Goal: Task Accomplishment & Management: Use online tool/utility

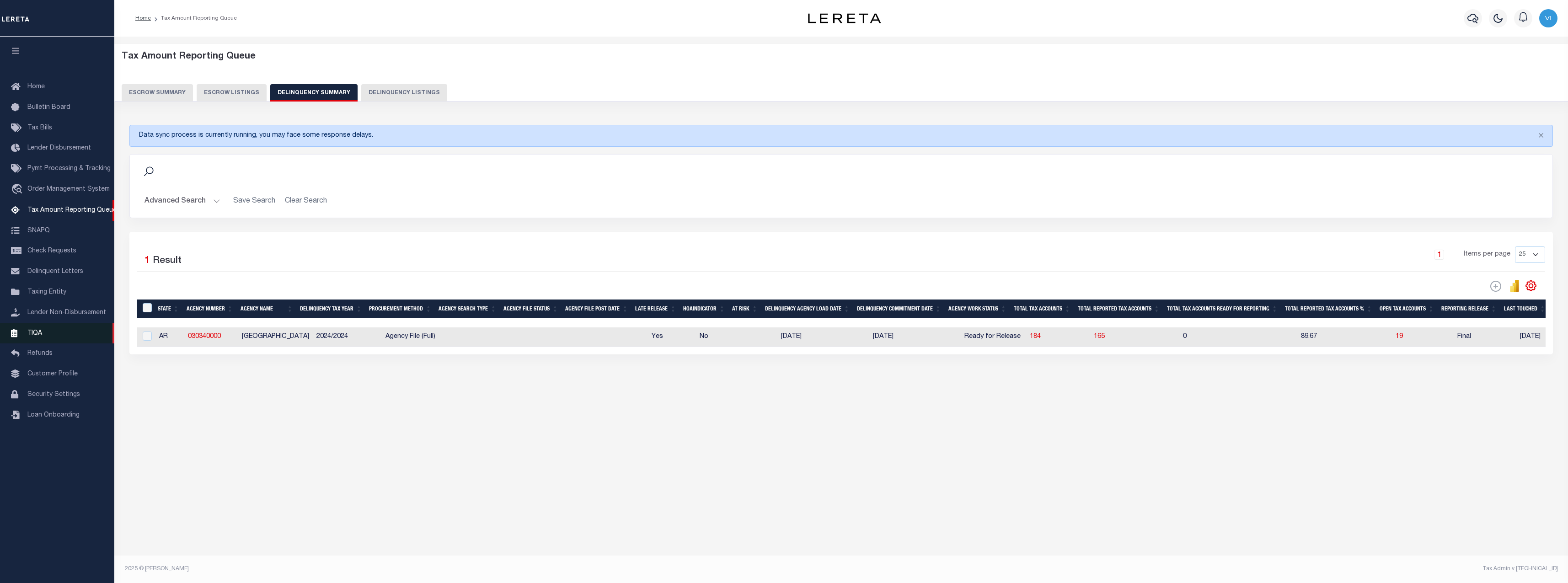
click at [50, 334] on link "TIQA" at bounding box center [57, 333] width 114 height 21
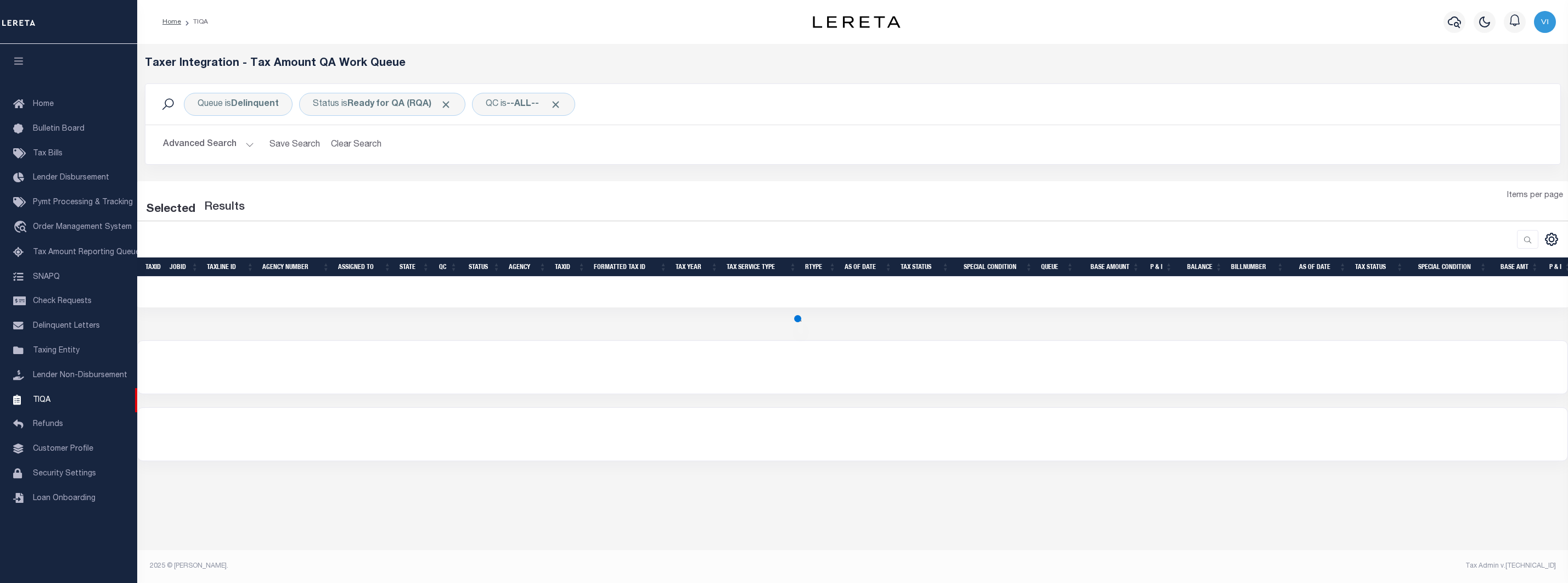
select select "200"
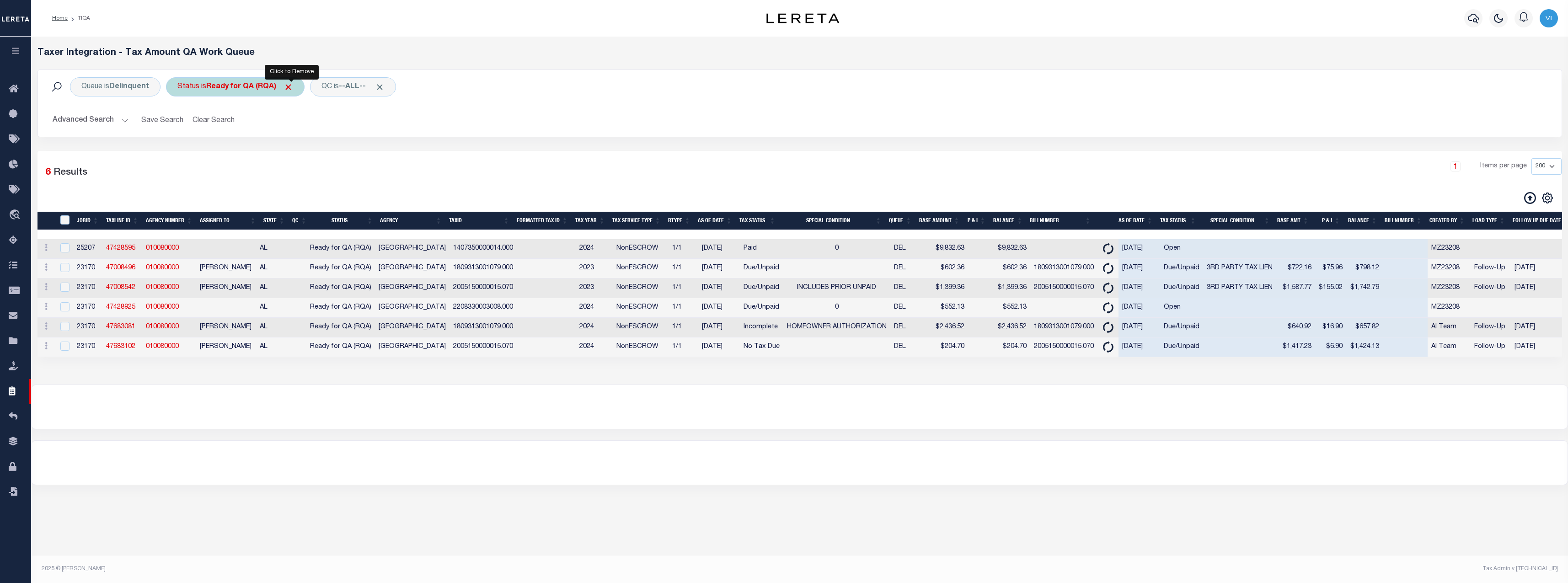
click at [290, 86] on span "Click to Remove" at bounding box center [289, 87] width 10 height 10
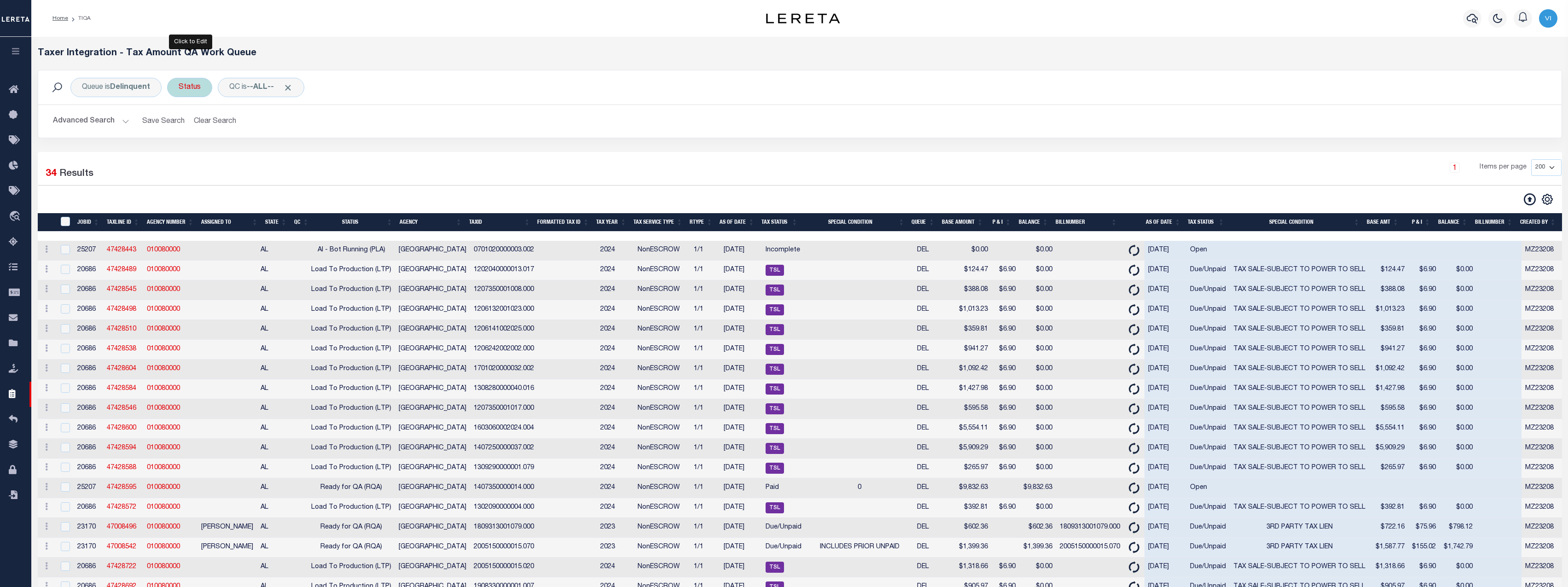
click at [194, 88] on div "Status" at bounding box center [190, 88] width 45 height 20
click at [237, 131] on select "AI - Bot Exception (ERR) AI - Bot Running (PLA) AI - Failed QA (FQA) AI - Prep …" at bounding box center [246, 132] width 135 height 18
click at [121, 162] on div "Selected 34 Results" at bounding box center [223, 172] width 371 height 26
click at [355, 222] on th "Status" at bounding box center [354, 222] width 84 height 19
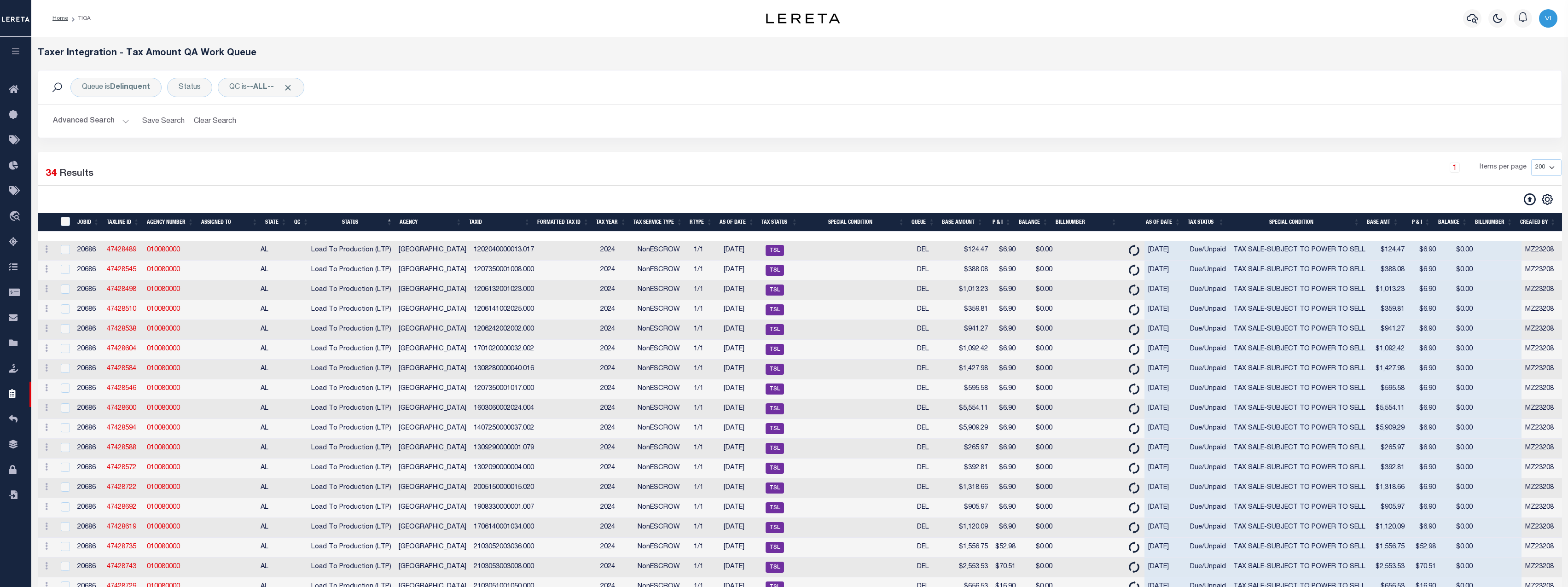
click at [355, 222] on th "Status" at bounding box center [354, 222] width 84 height 19
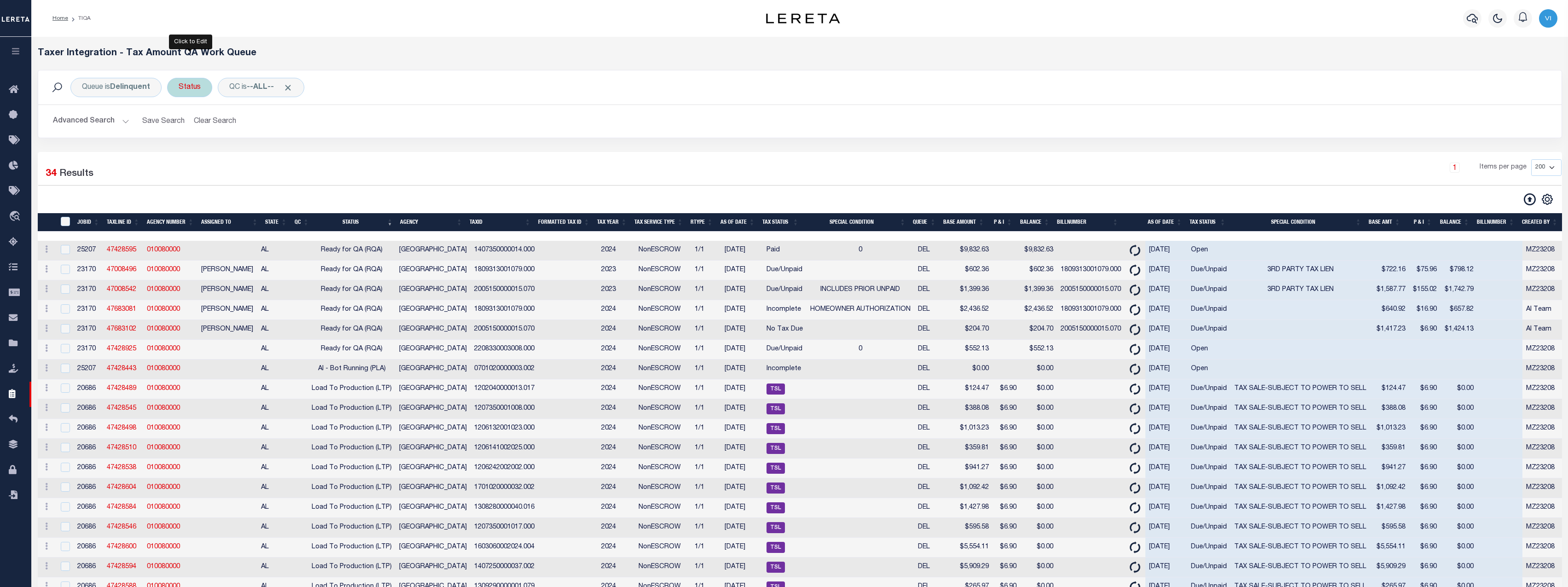
click at [184, 84] on div "Status Is Contains AI - Bot Exception (ERR) AI - Bot Running (PLA) AI - Failed …" at bounding box center [190, 88] width 45 height 20
click at [232, 131] on select "AI - Bot Exception (ERR) AI - Bot Running (PLA) AI - Failed QA (FQA) AI - Prep …" at bounding box center [246, 132] width 135 height 18
select select "PLA"
click at [180, 124] on select "AI - Bot Exception (ERR) AI - Bot Running (PLA) AI - Failed QA (FQA) AI - Prep …" at bounding box center [246, 132] width 135 height 18
click at [301, 149] on input "Apply" at bounding box center [301, 153] width 27 height 15
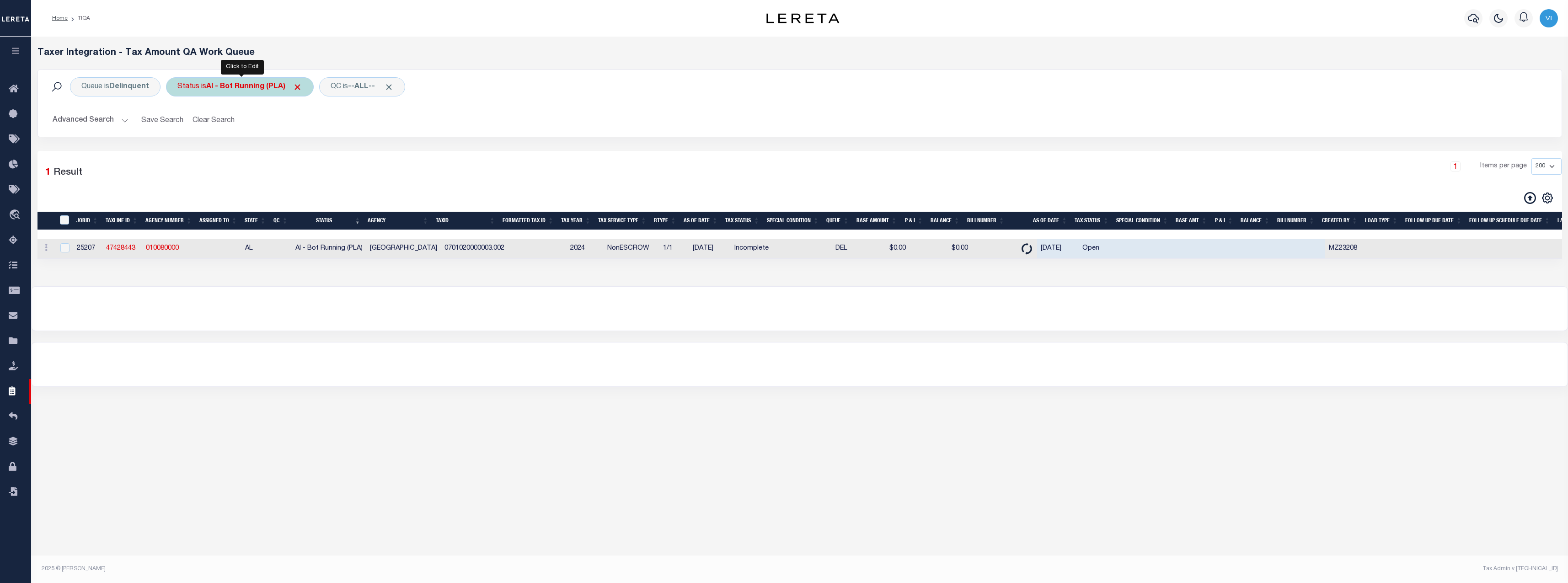
click at [250, 87] on b "AI - Bot Running (PLA)" at bounding box center [254, 87] width 96 height 7
select select "PLA"
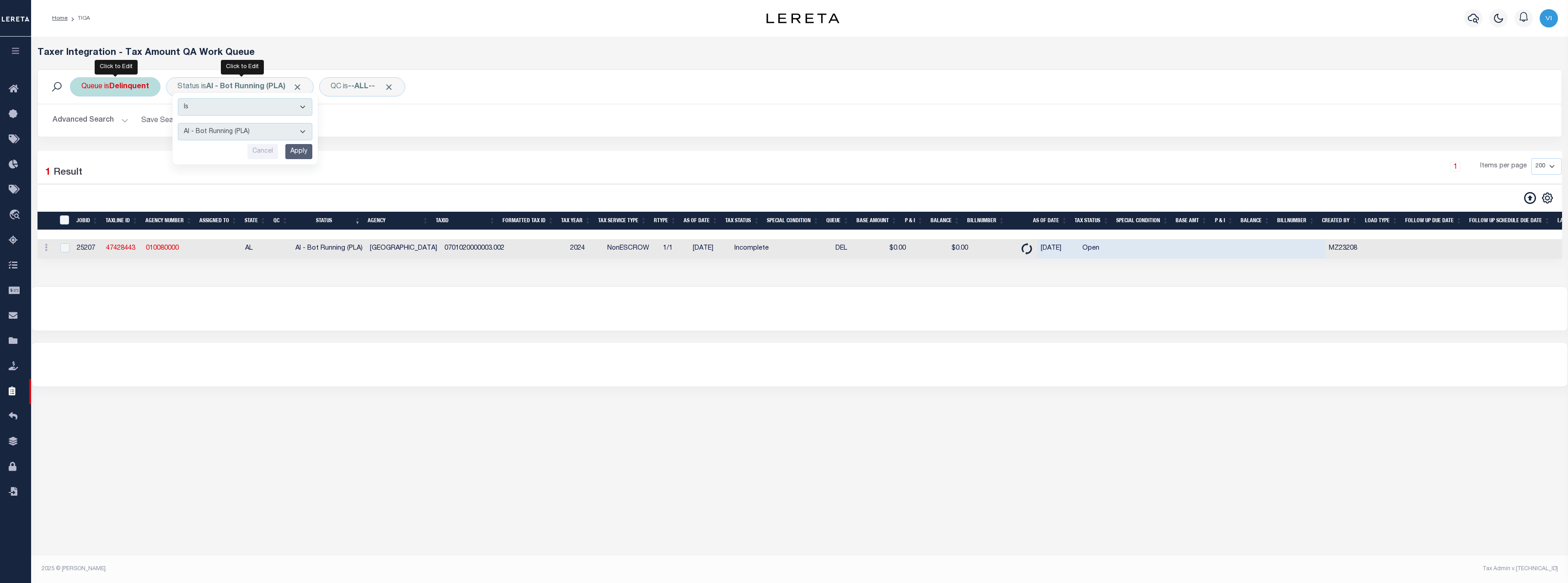
click at [120, 92] on div "Queue is Delinquent" at bounding box center [115, 87] width 91 height 19
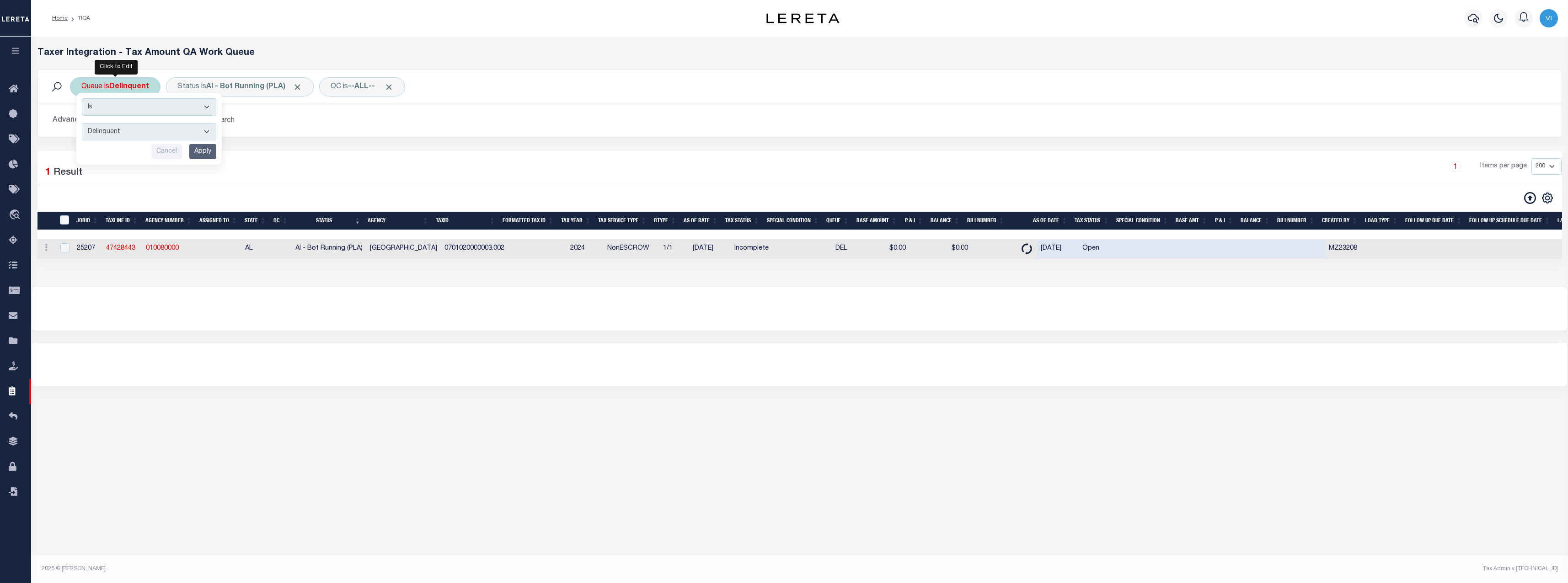
click at [130, 120] on div "Is Contains --ALL-- Delinquent Escrow Cancel Apply" at bounding box center [149, 129] width 145 height 72
click at [128, 125] on select "--ALL-- Delinquent Escrow" at bounding box center [149, 131] width 135 height 18
select select "ESC"
click at [82, 123] on select "--ALL-- Delinquent Escrow" at bounding box center [149, 131] width 135 height 18
click at [209, 156] on input "Apply" at bounding box center [203, 152] width 27 height 15
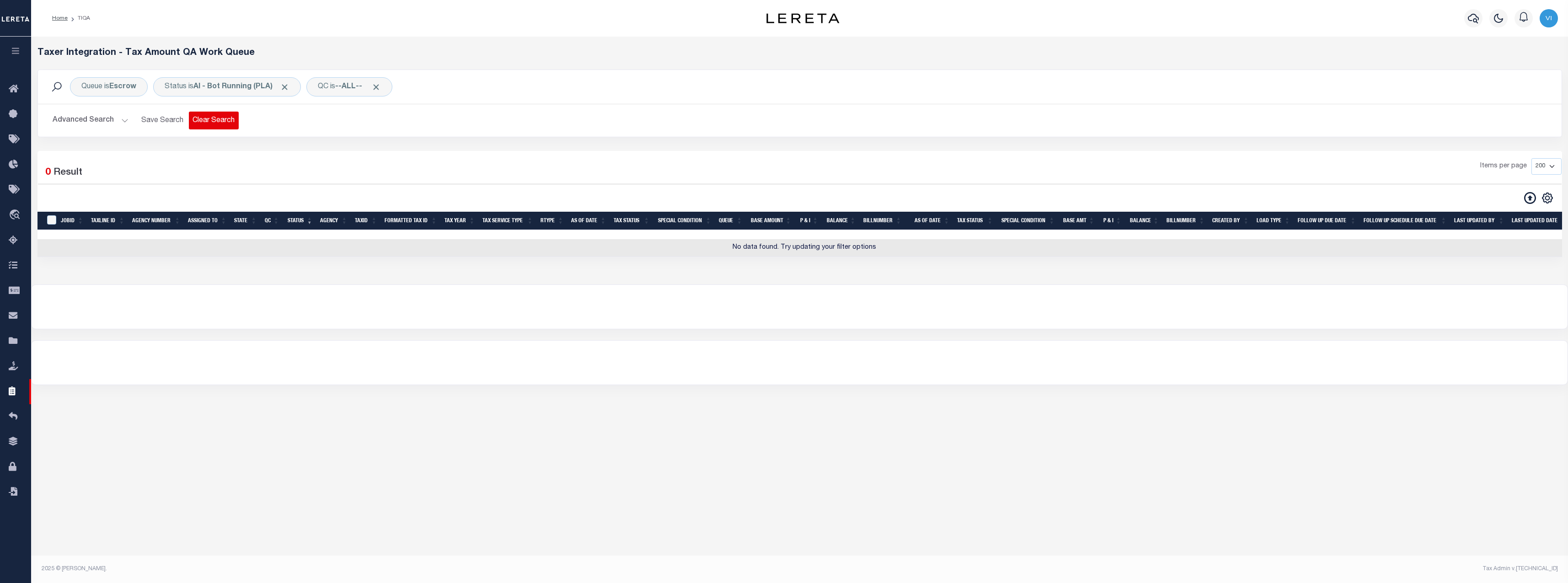
click at [200, 114] on button "Clear Search" at bounding box center [214, 120] width 50 height 18
select select
click at [111, 119] on button "Advanced Search" at bounding box center [90, 120] width 76 height 18
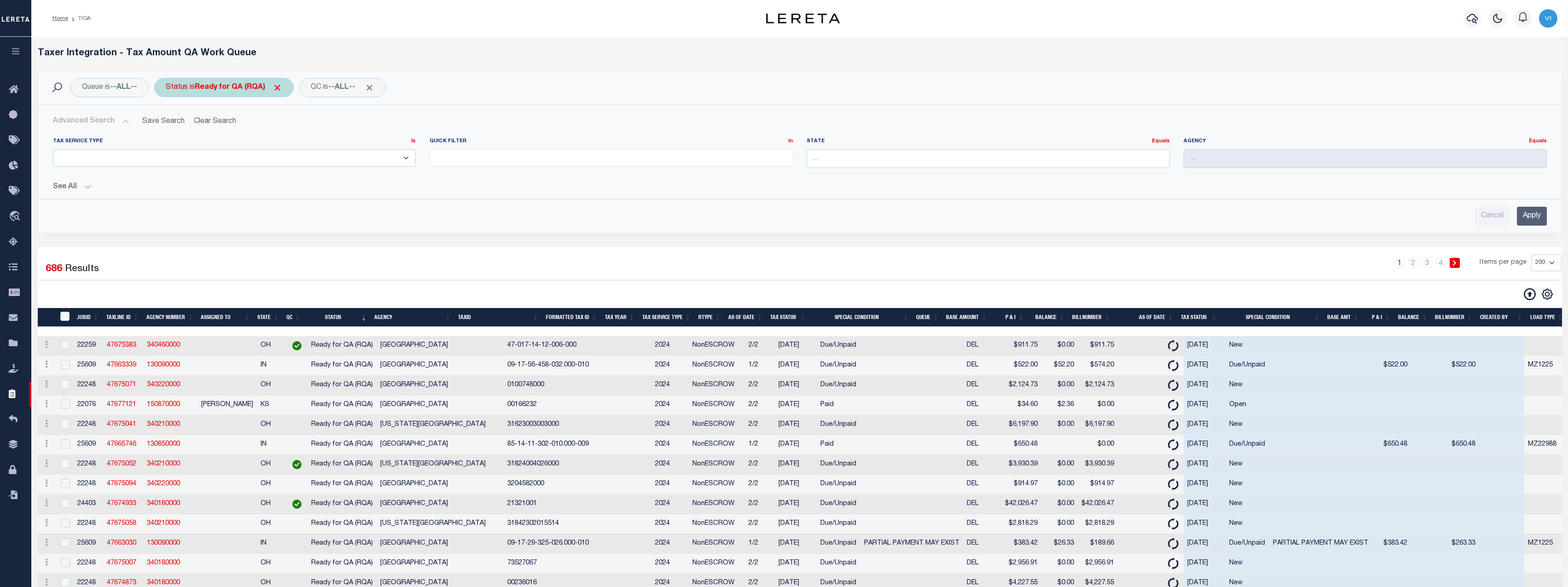
click at [262, 86] on b "Ready for QA (RQA)" at bounding box center [238, 88] width 88 height 7
click at [234, 131] on select "AI - Bot Exception (ERR) AI - Bot Running (PLA) AI - Failed QA (FQA) AI - Prep …" at bounding box center [233, 132] width 135 height 18
select select "ERR"
click at [167, 124] on select "AI - Bot Exception (ERR) AI - Bot Running (PLA) AI - Failed QA (FQA) AI - Prep …" at bounding box center [233, 132] width 135 height 18
click at [289, 153] on input "Apply" at bounding box center [288, 153] width 27 height 15
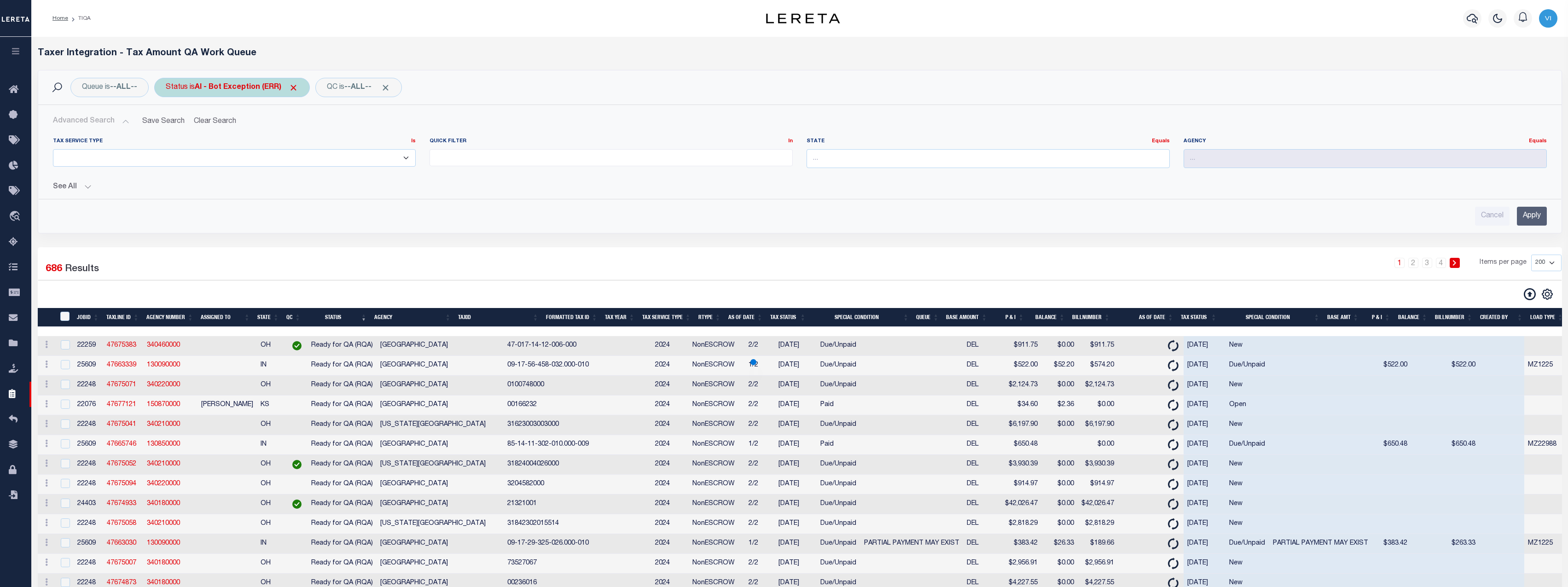
click at [260, 88] on b "AI - Bot Exception (ERR)" at bounding box center [246, 88] width 104 height 7
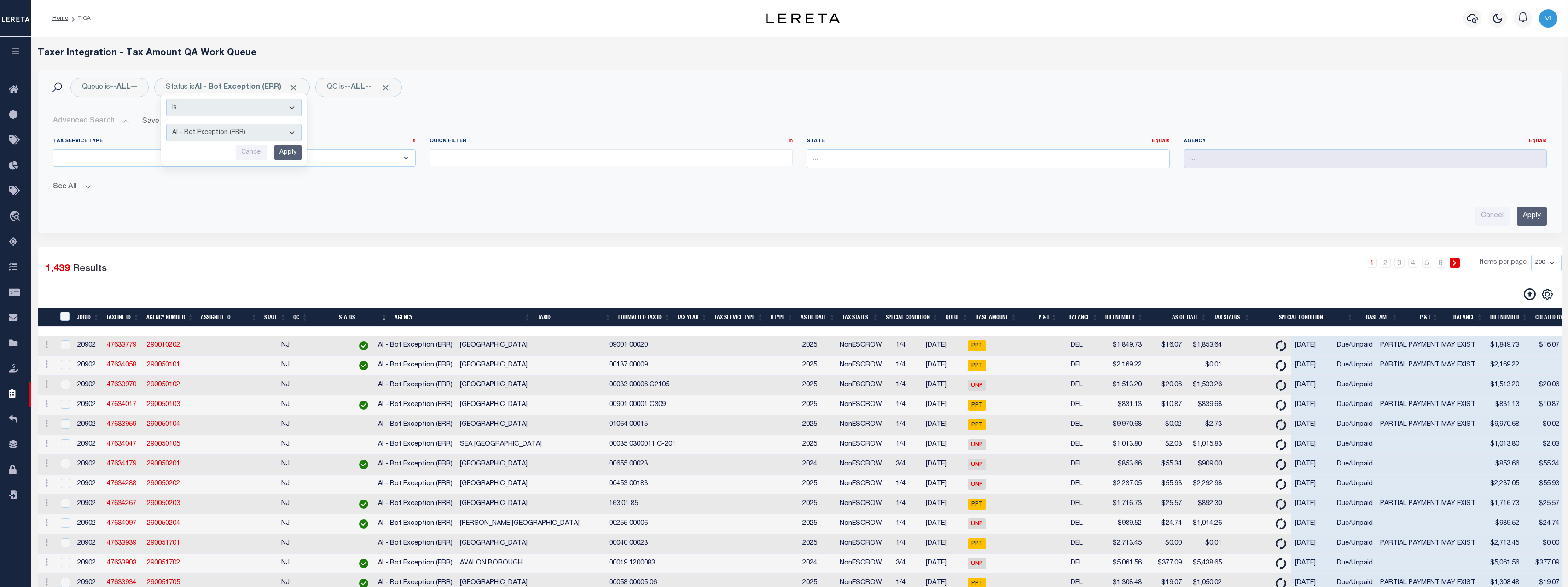
click at [506, 275] on div "1 2 3 4 5 … 8 Items per page 10 25 50 100 200 500 1000 2000" at bounding box center [991, 266] width 1139 height 24
click at [175, 320] on th "Agency Number" at bounding box center [170, 317] width 55 height 19
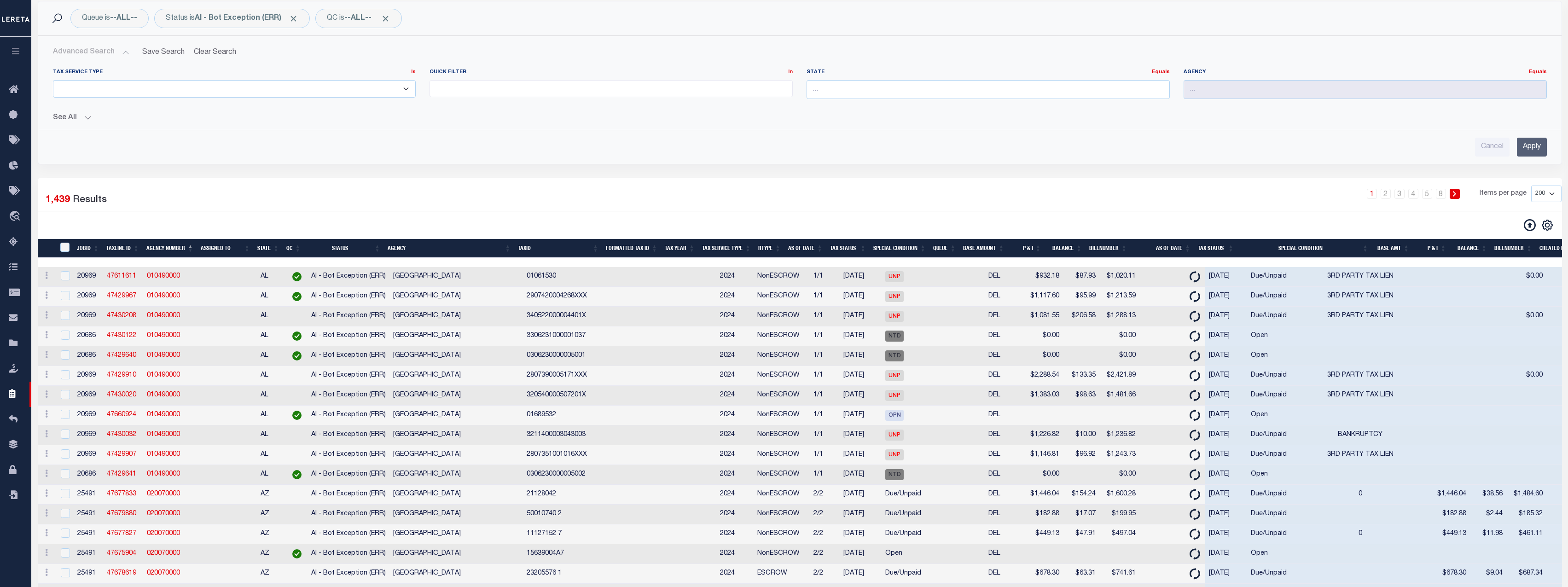
scroll to position [138, 0]
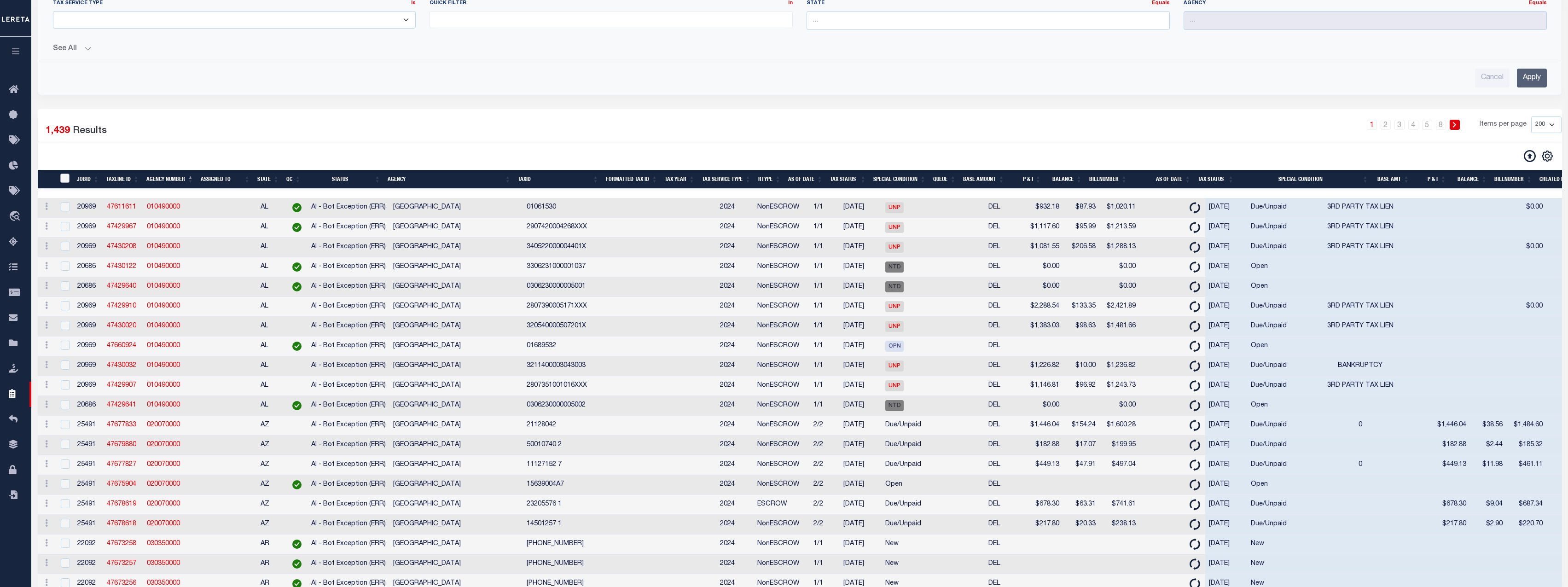
click at [67, 180] on input "TaxID" at bounding box center [64, 178] width 9 height 9
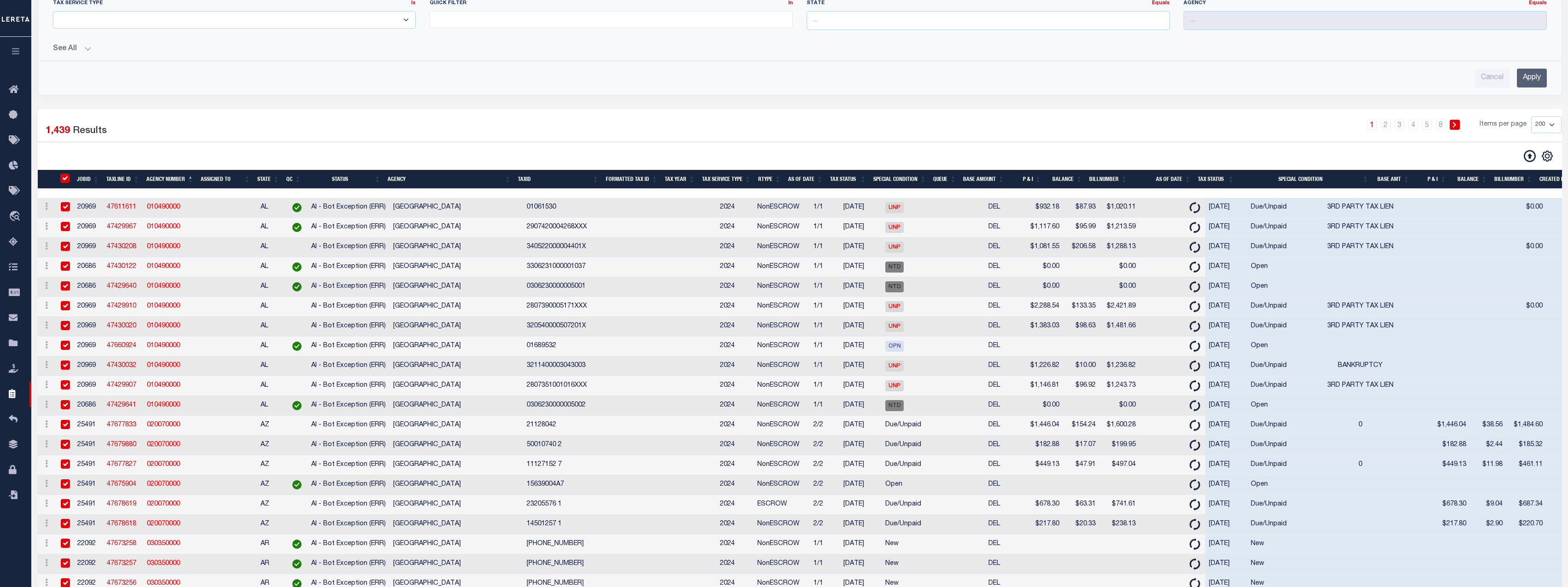
checkbox input "true"
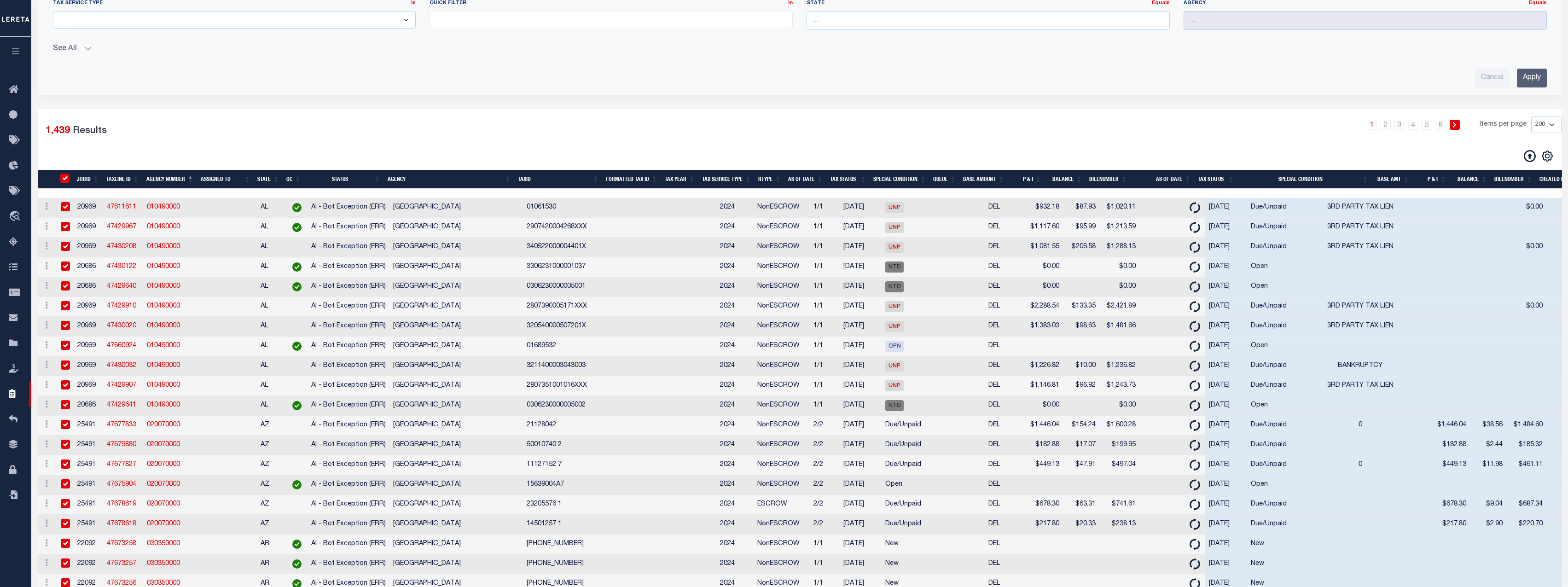
checkbox input "true"
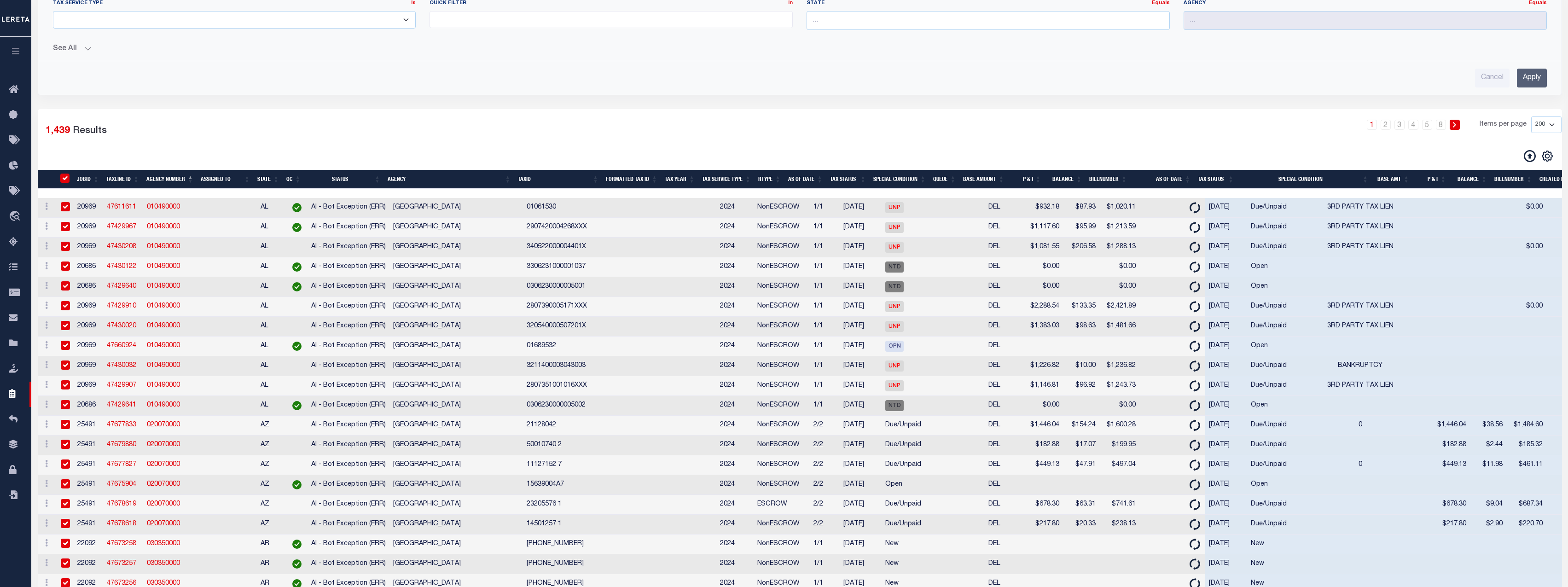
checkbox input "true"
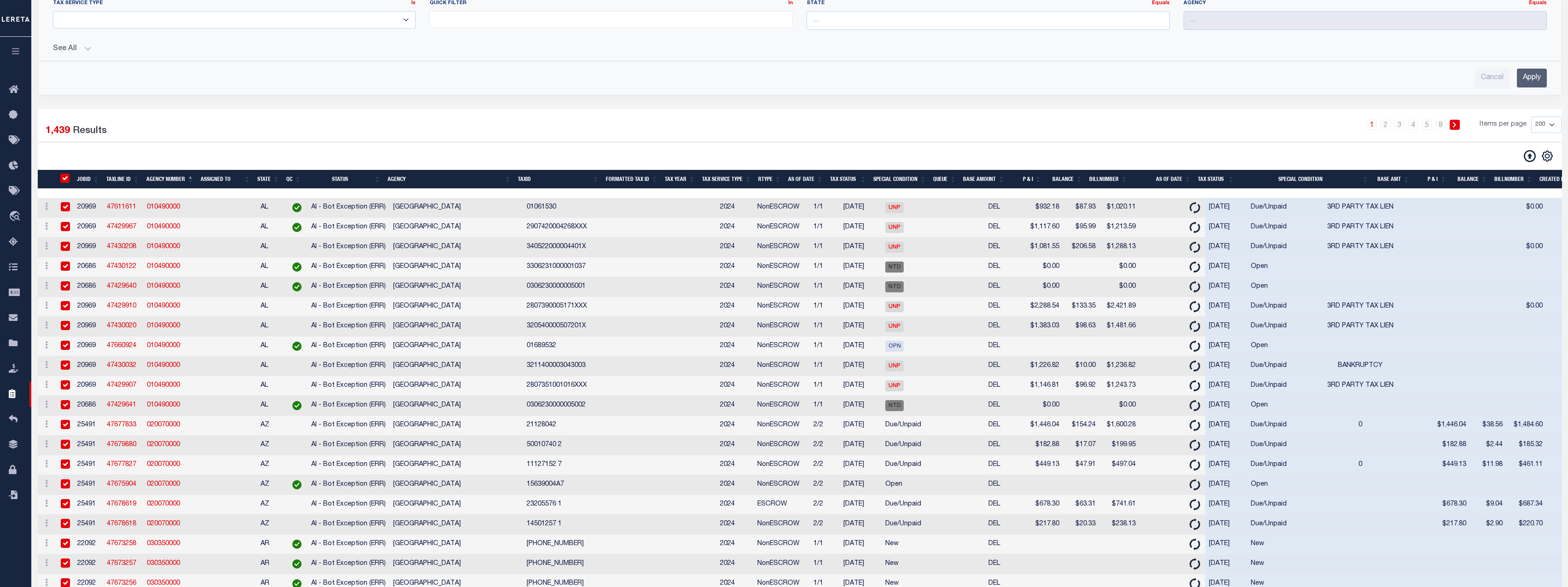
checkbox input "true"
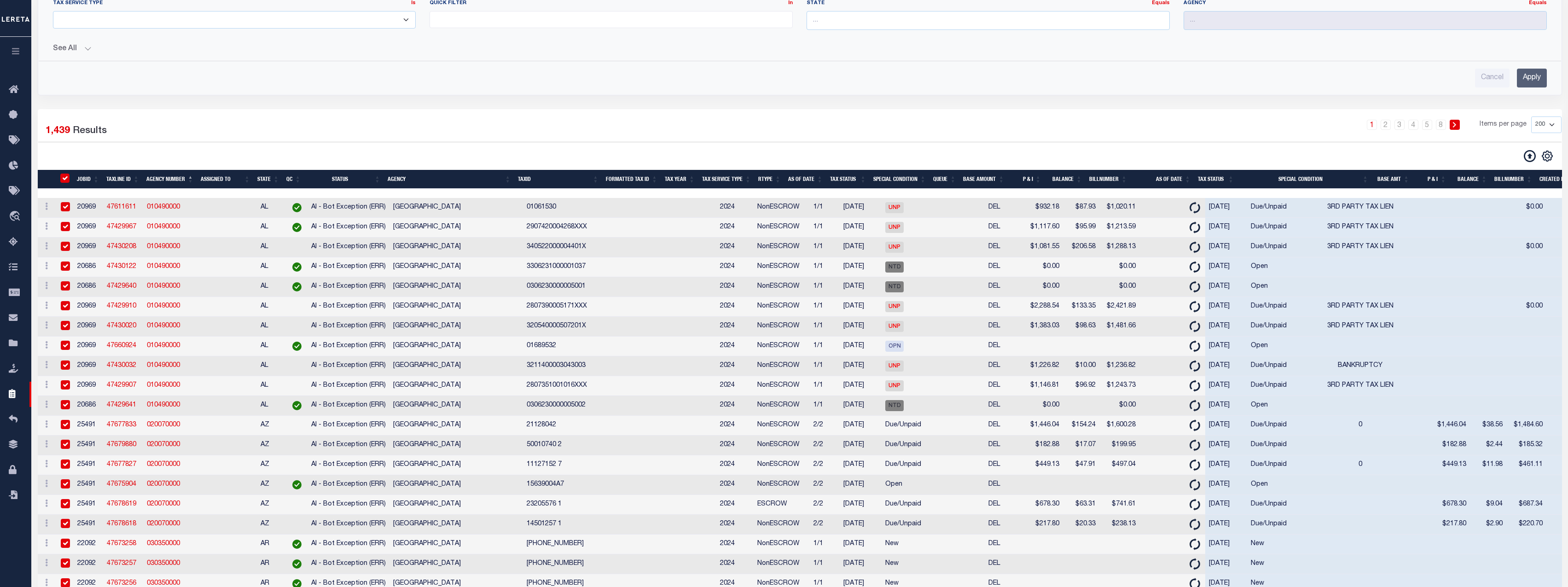
checkbox input "true"
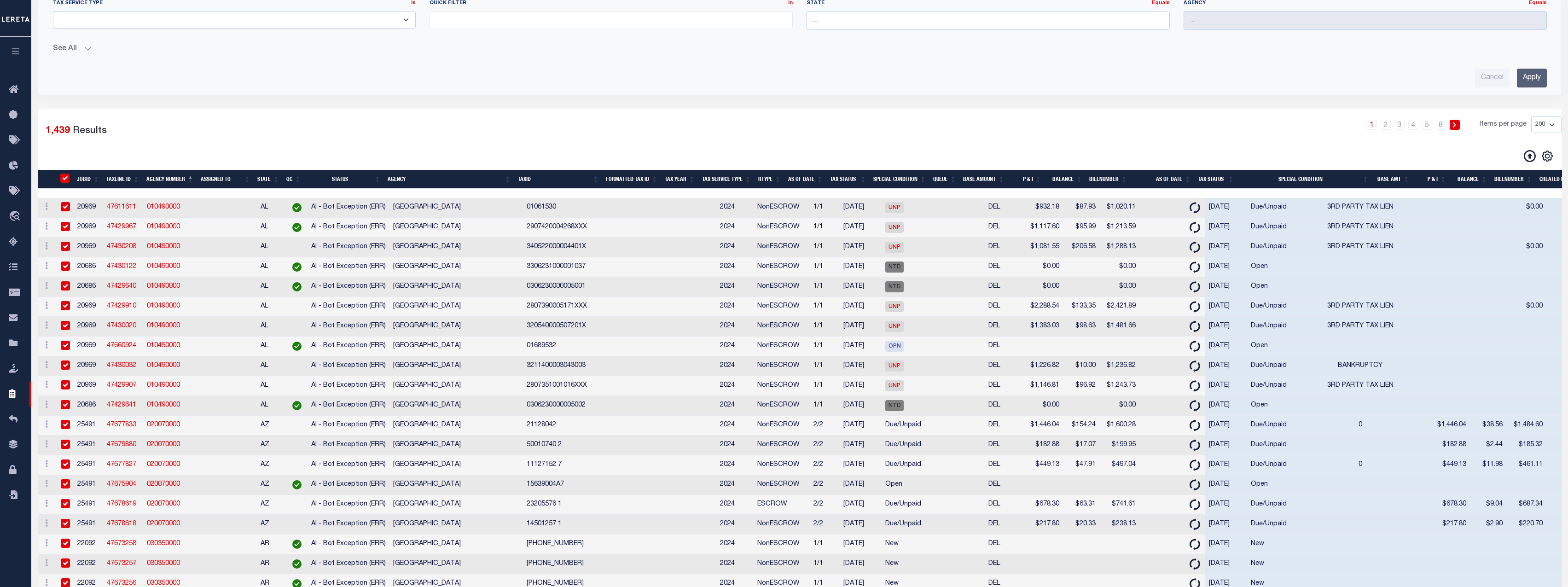
checkbox input "true"
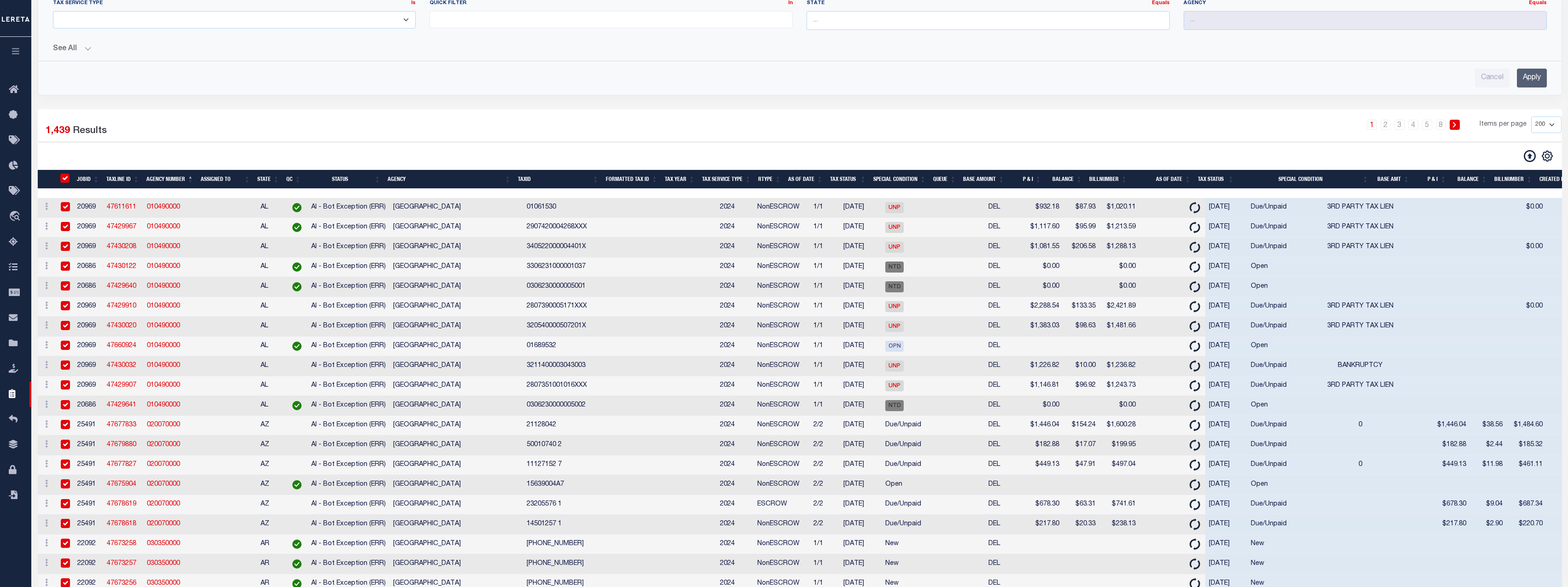
checkbox input "true"
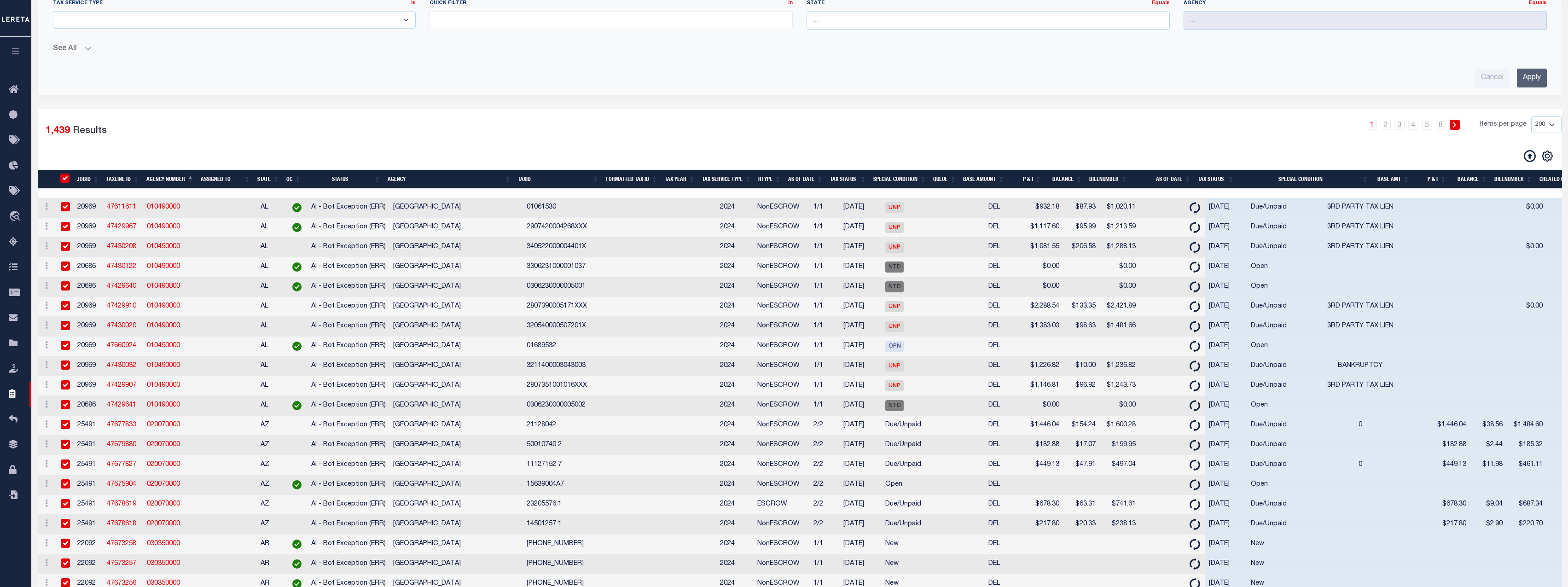
checkbox input "true"
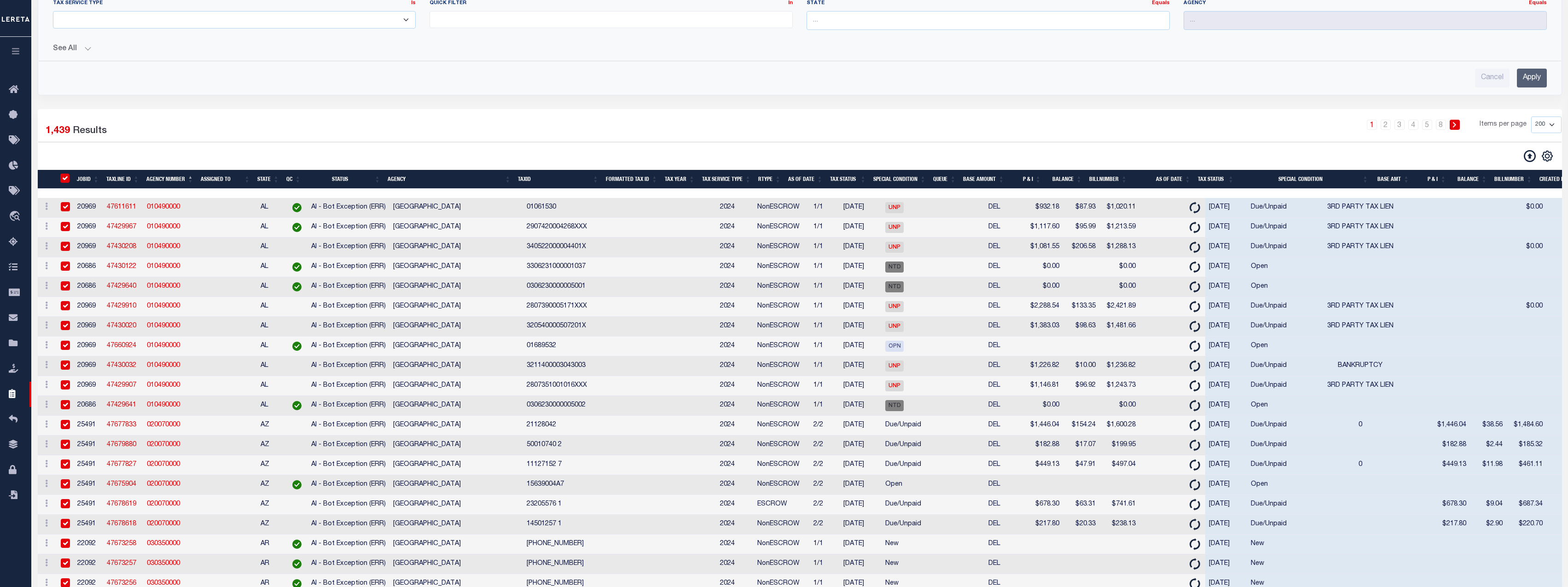
checkbox input "true"
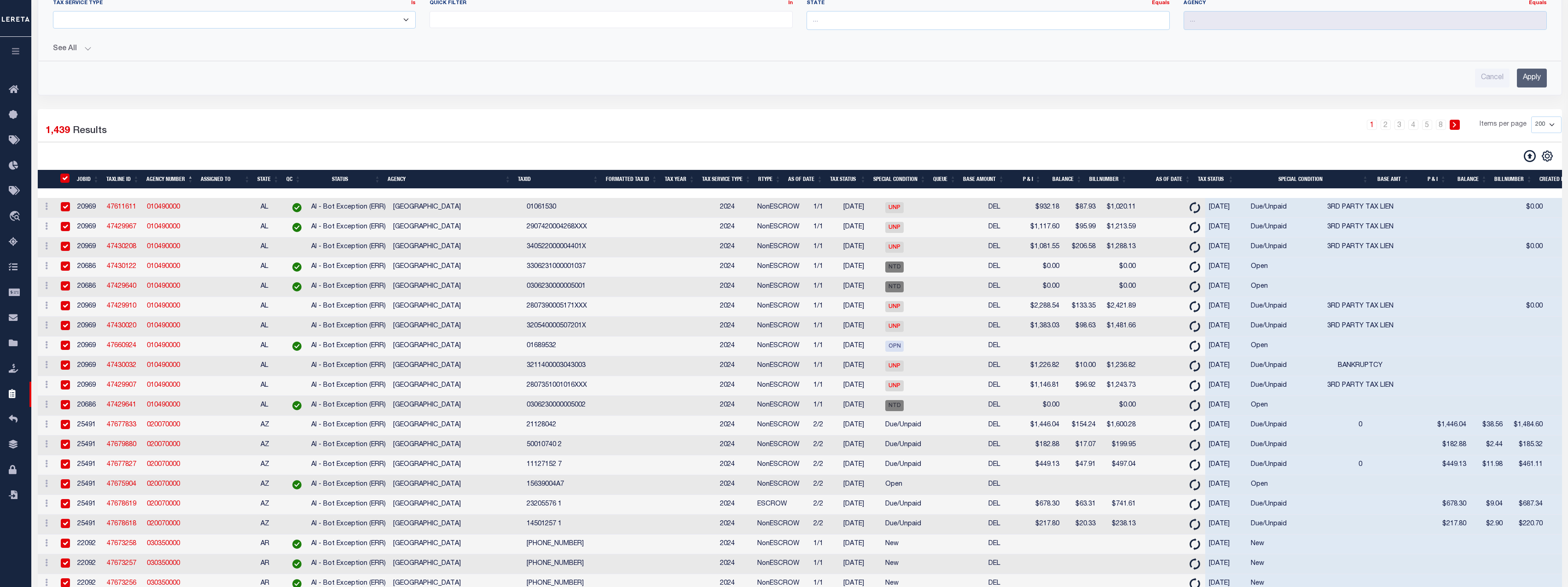
checkbox input "true"
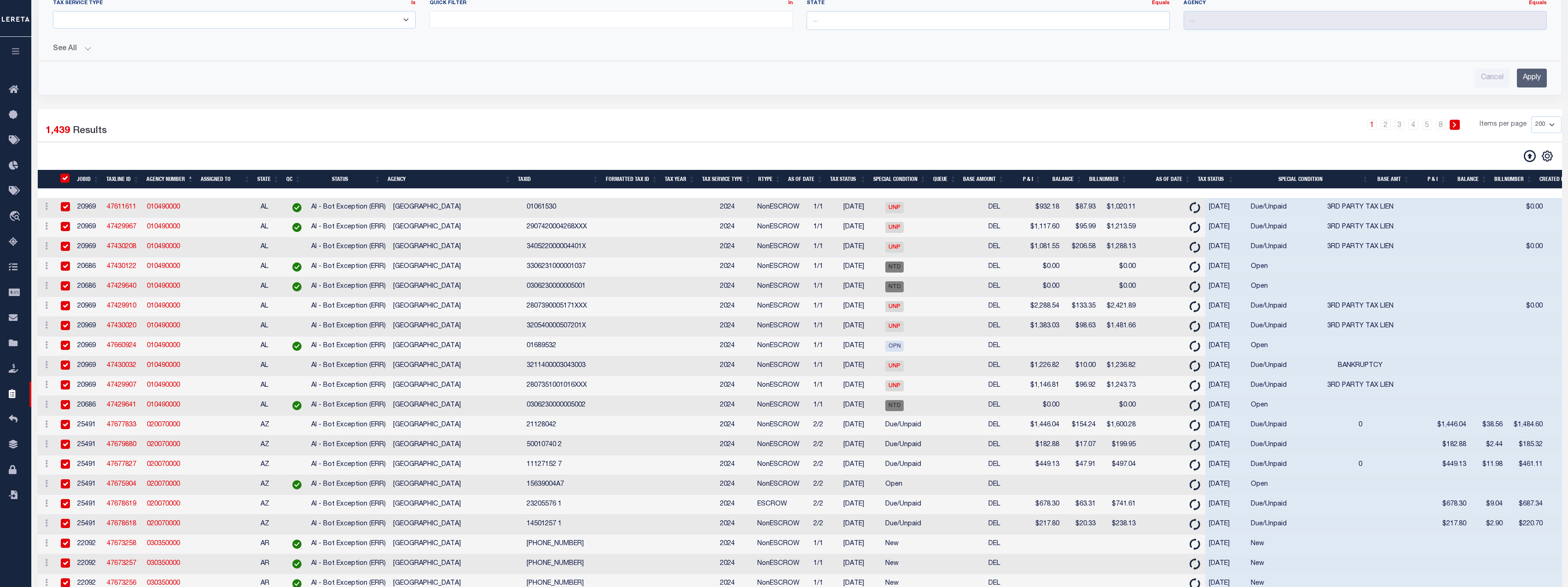
checkbox input "true"
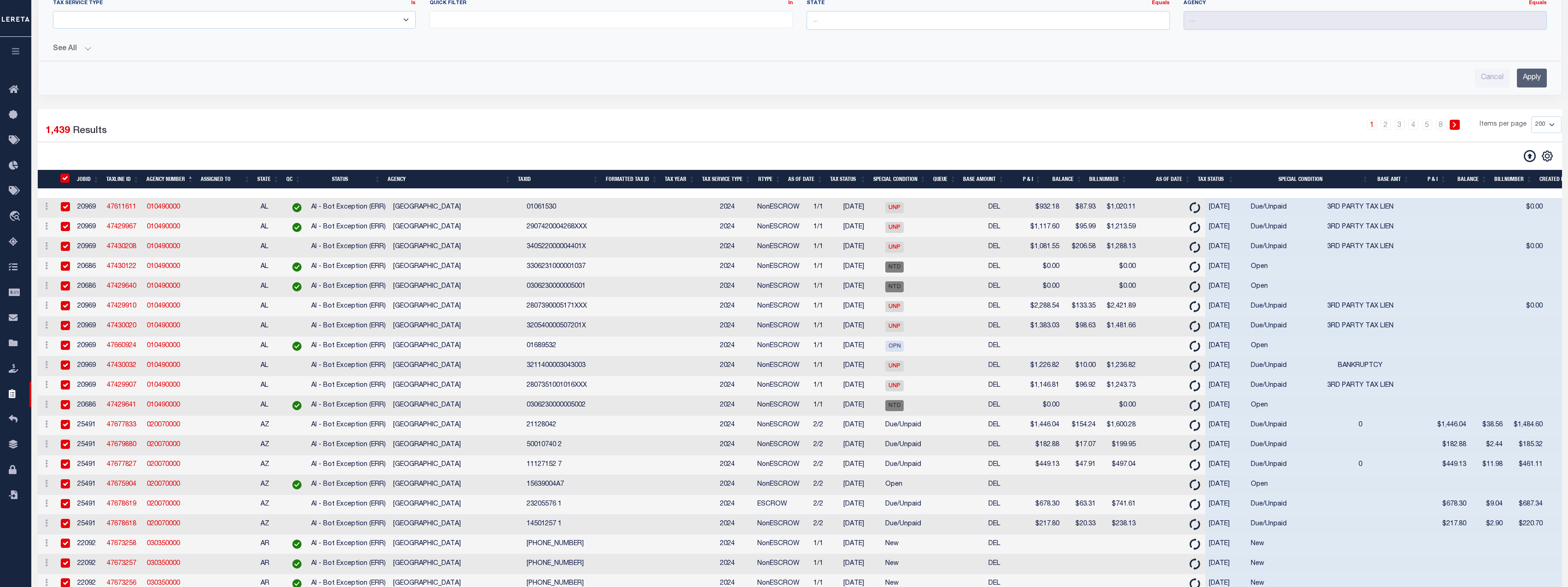
checkbox input "true"
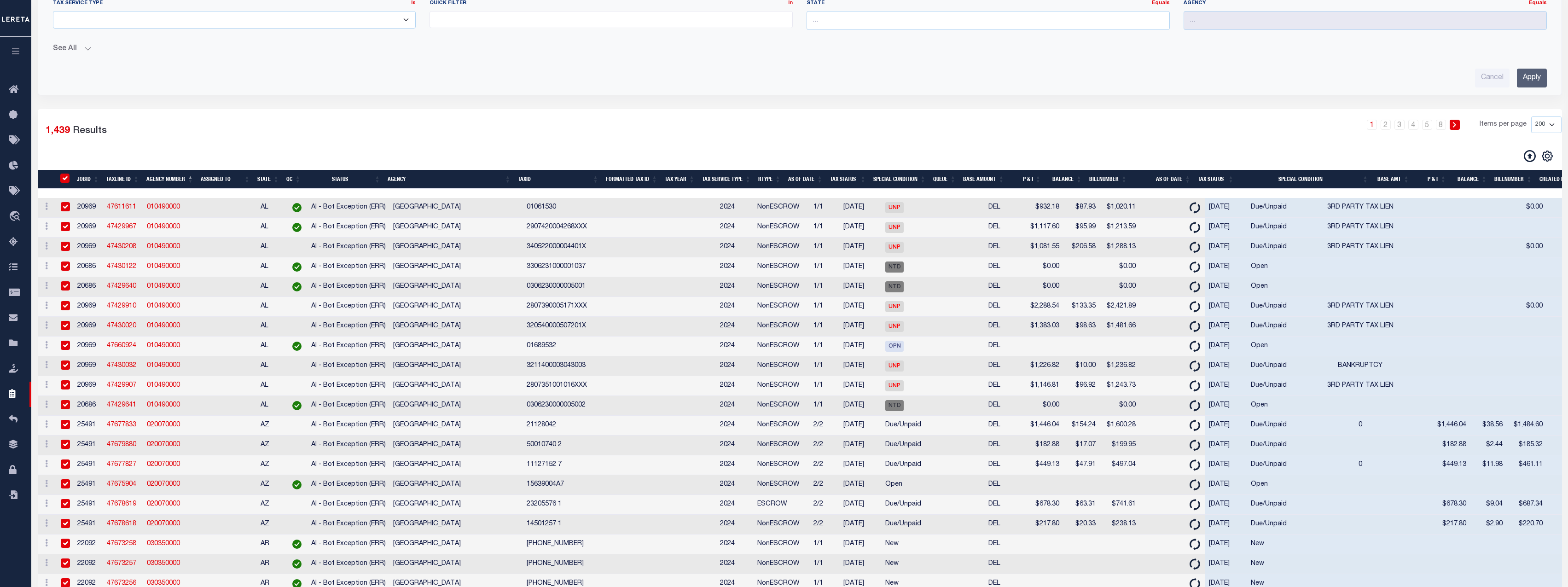
checkbox input "true"
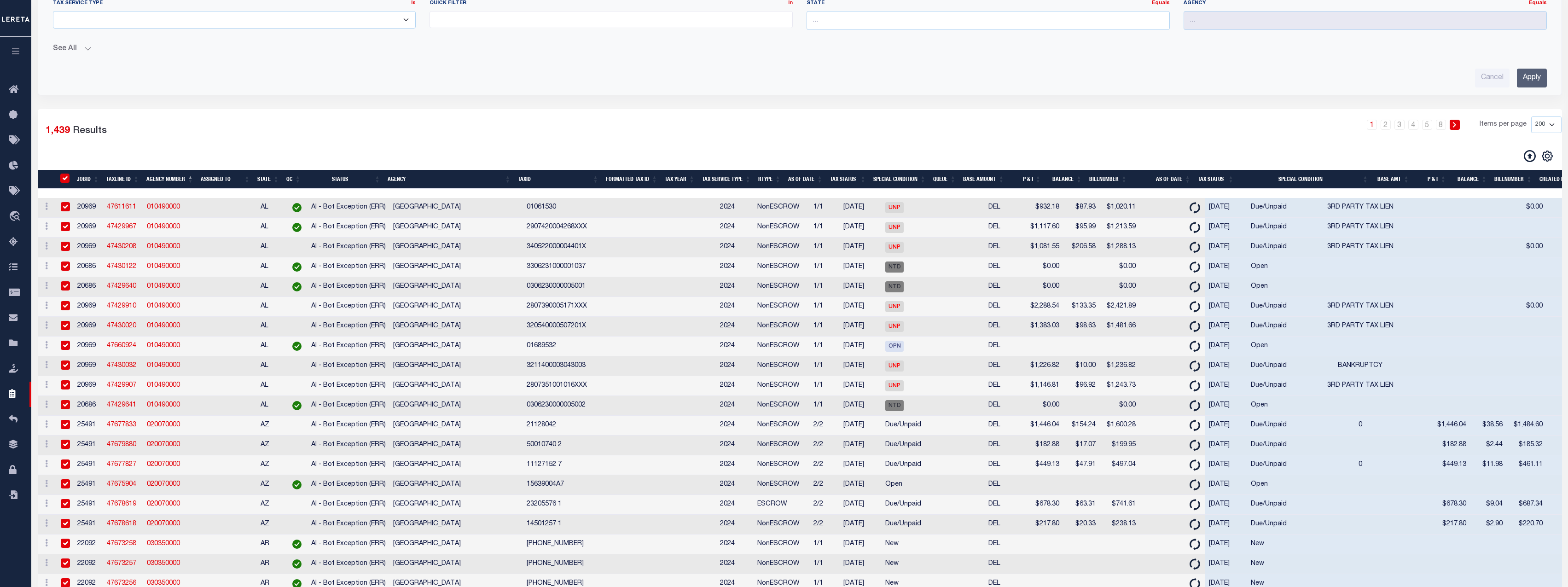
checkbox input "true"
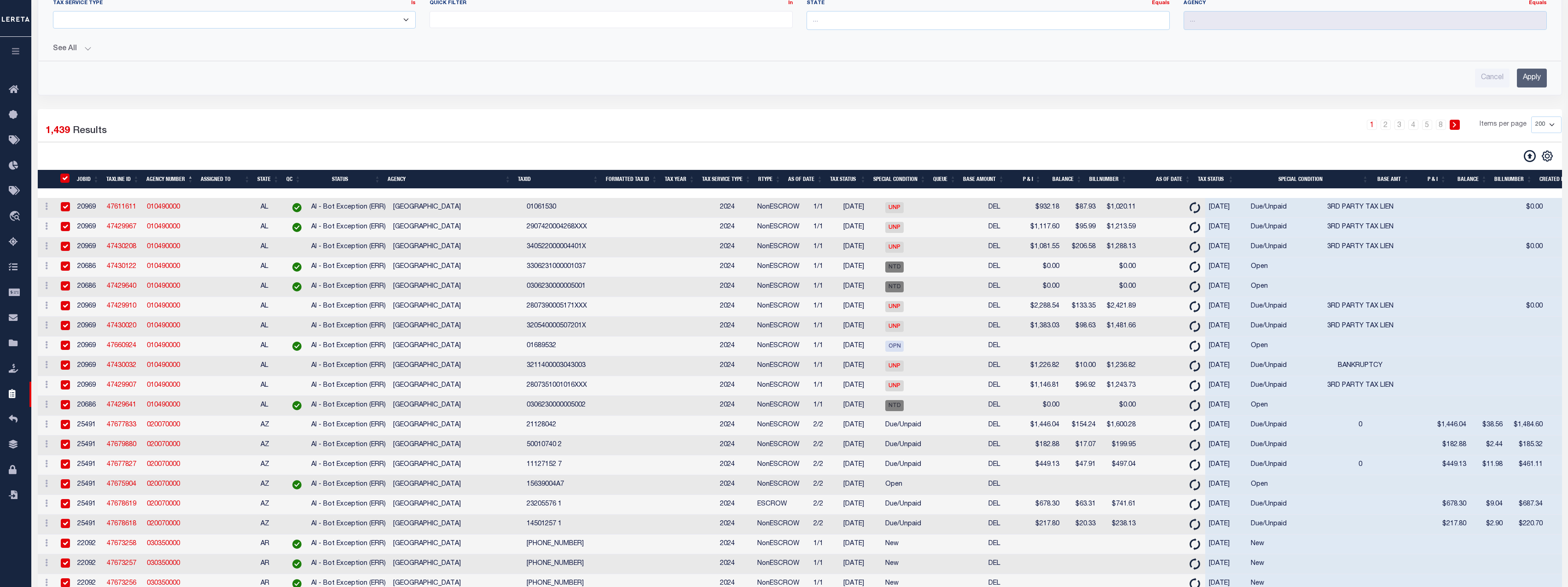
checkbox input "true"
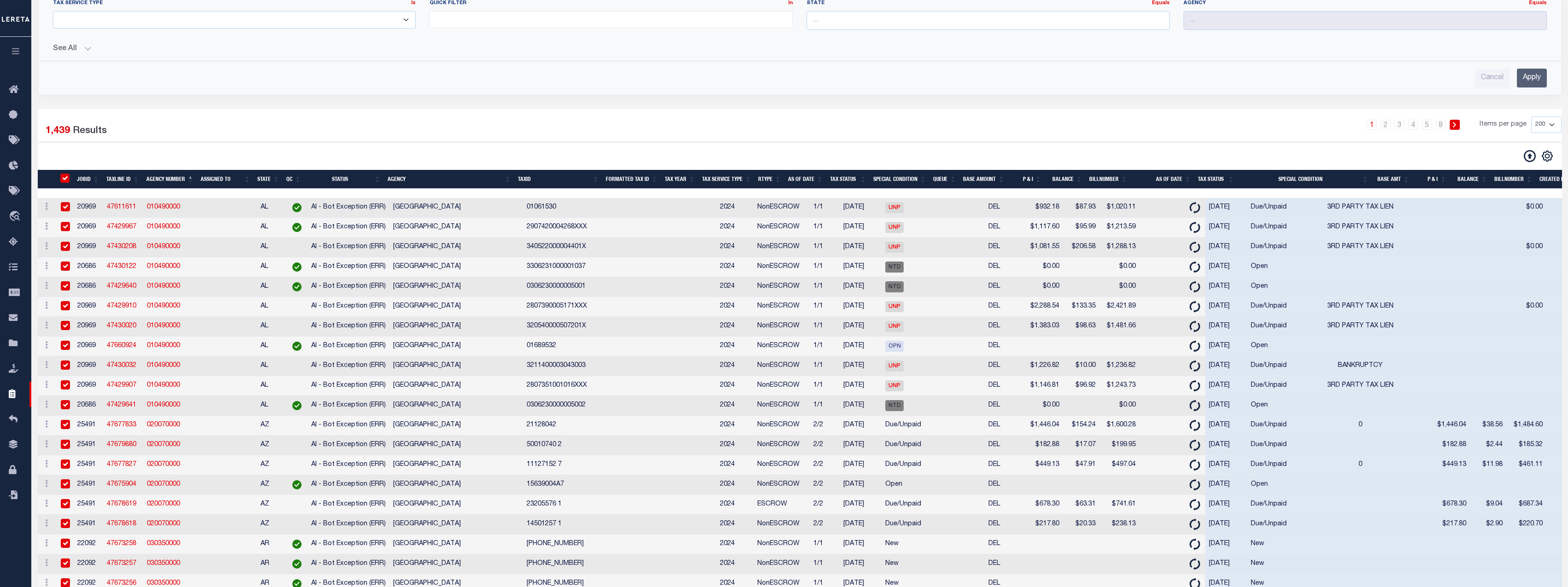
checkbox input "true"
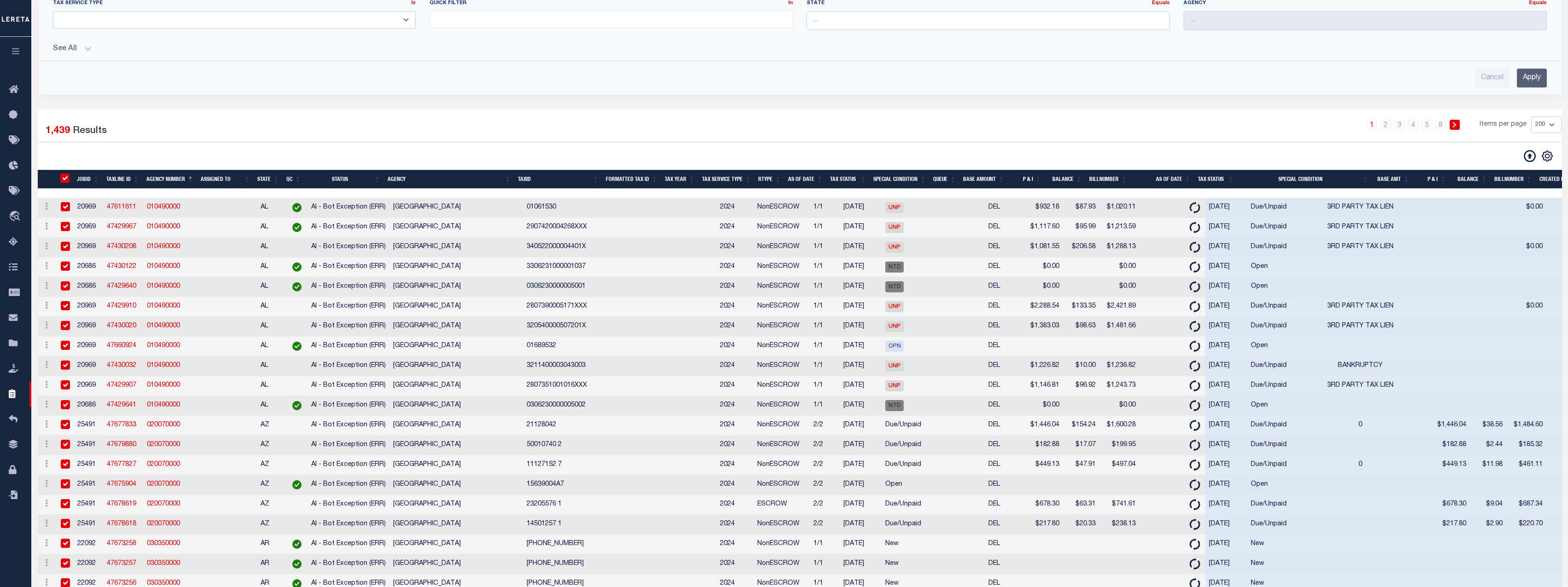
checkbox input "true"
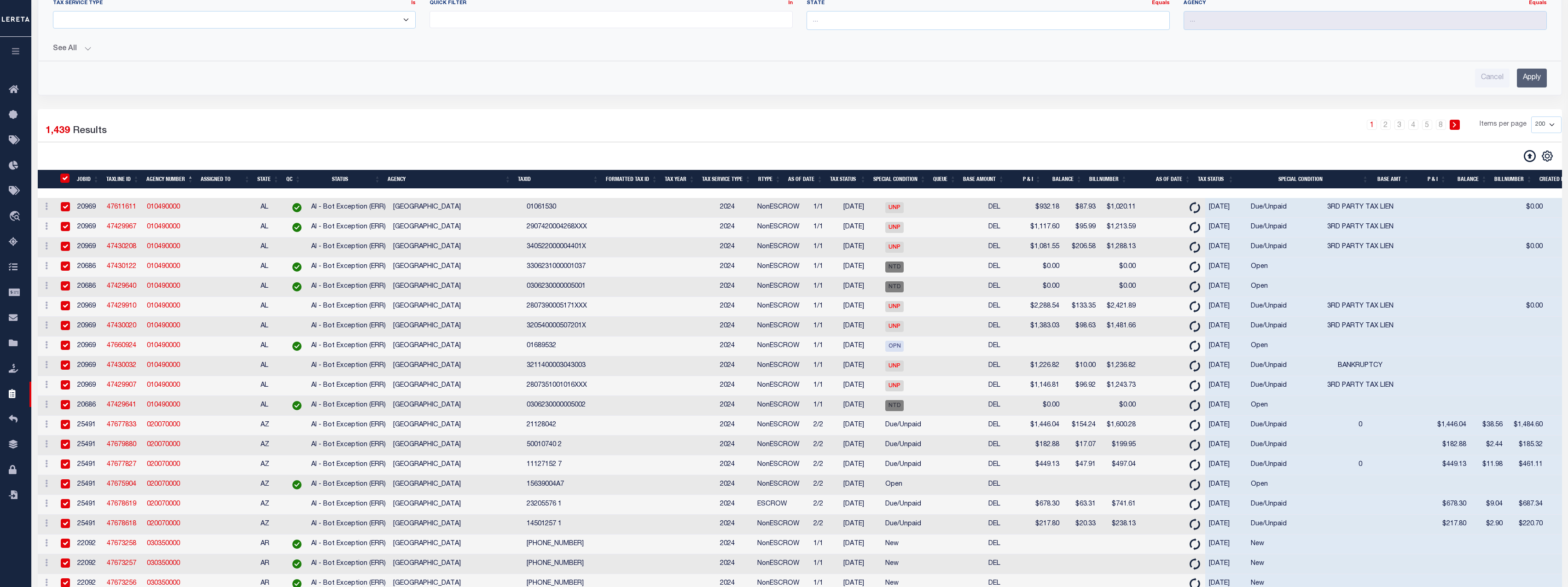
checkbox input "true"
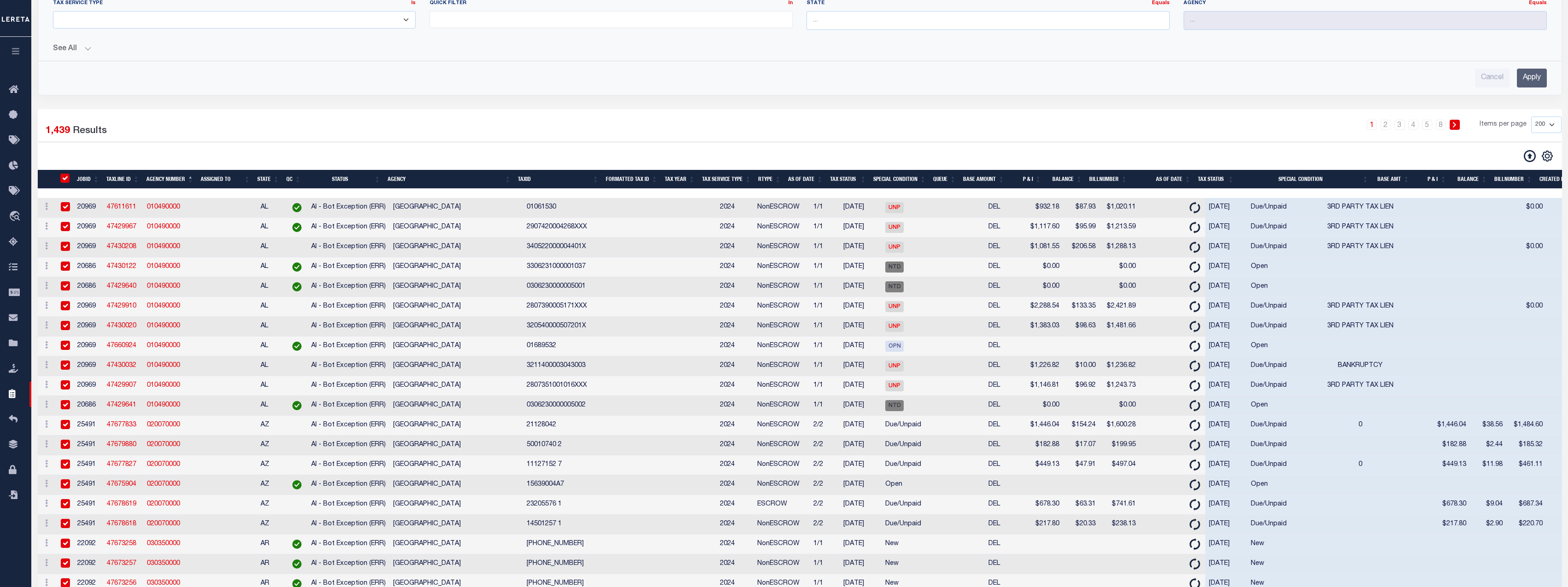
checkbox input "true"
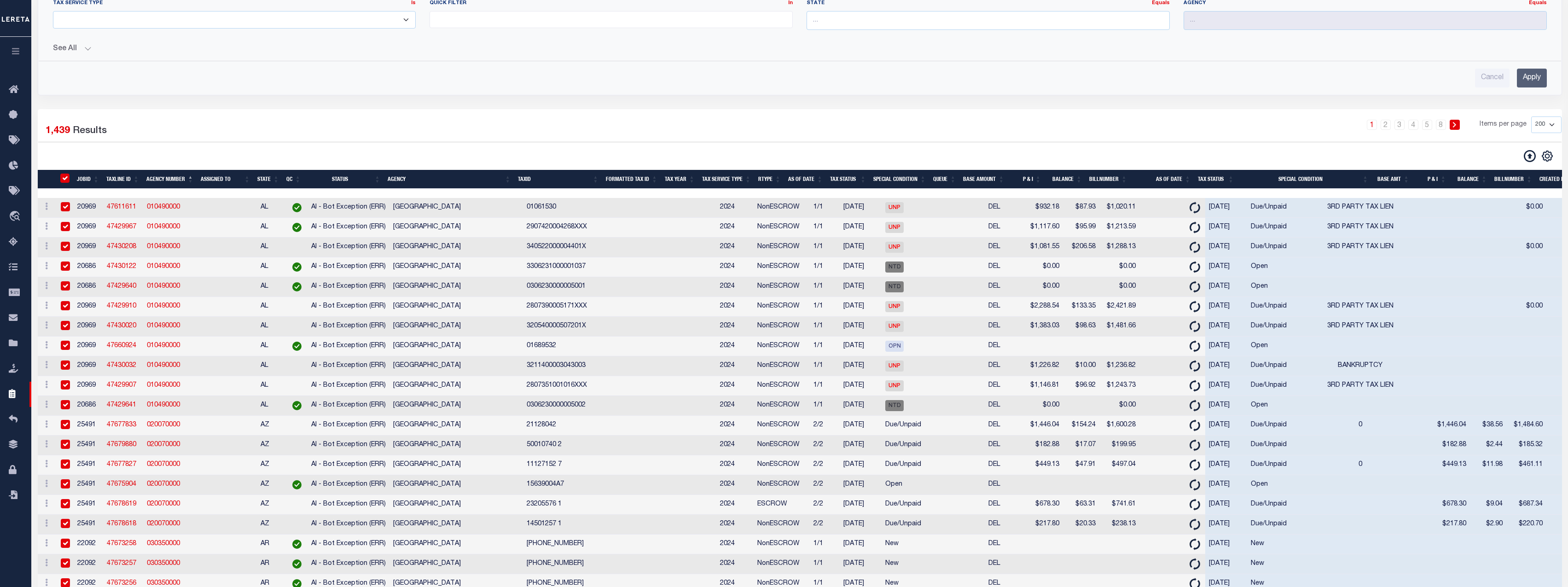
checkbox input "true"
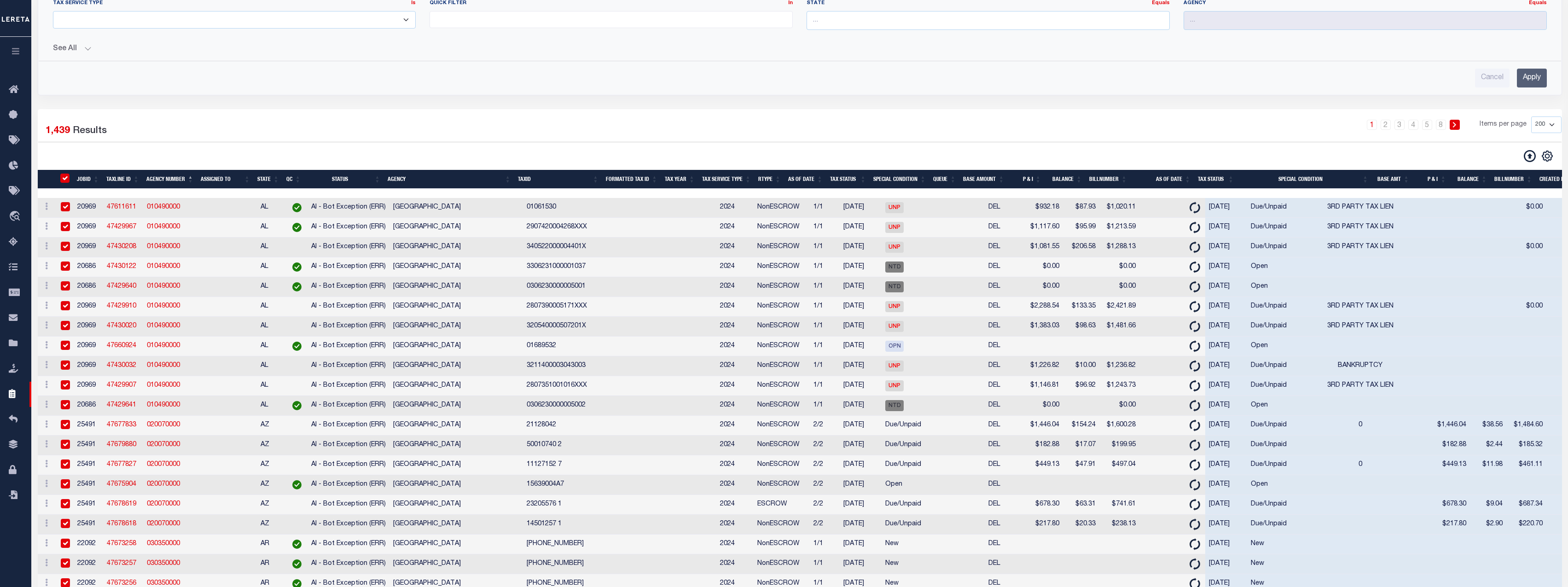
checkbox input "true"
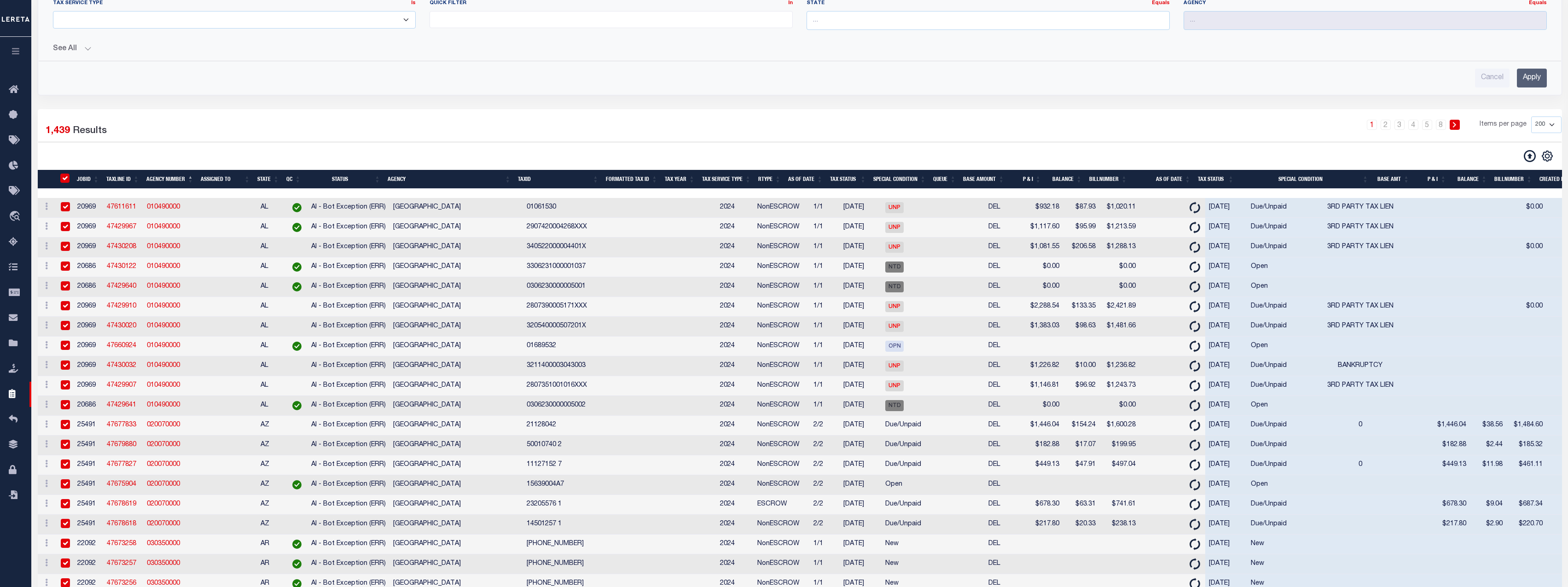
checkbox input "true"
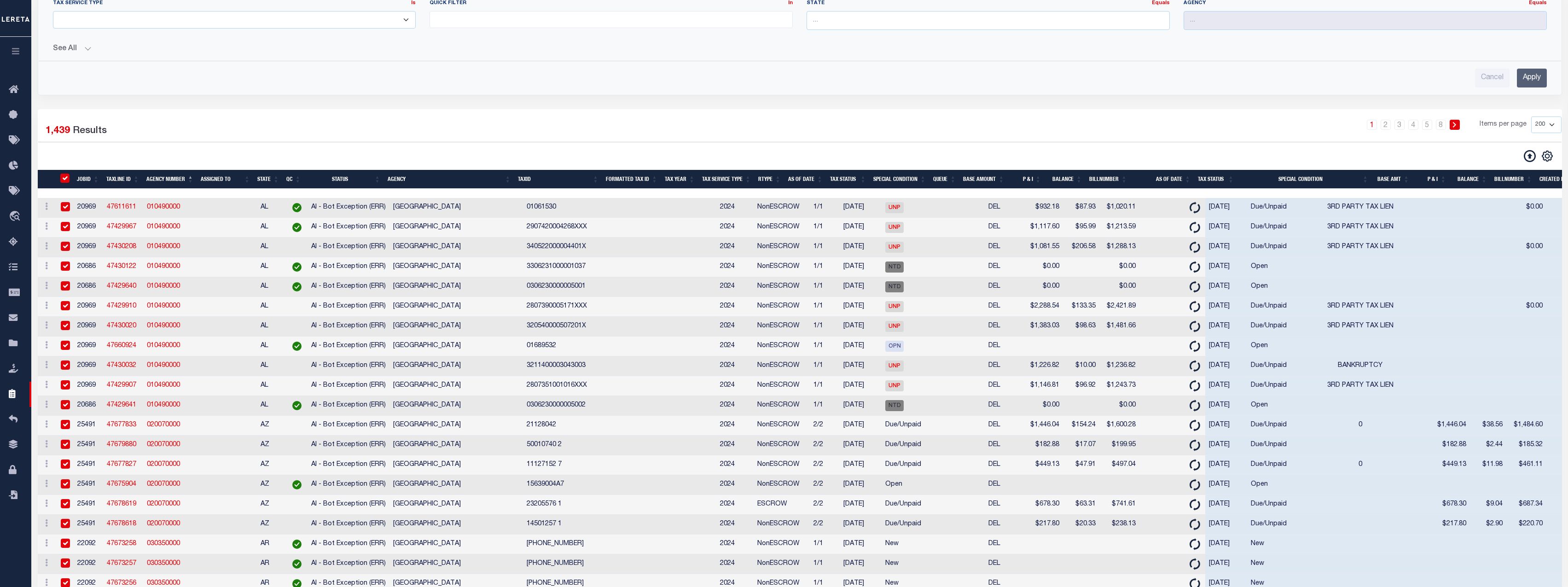
checkbox input "true"
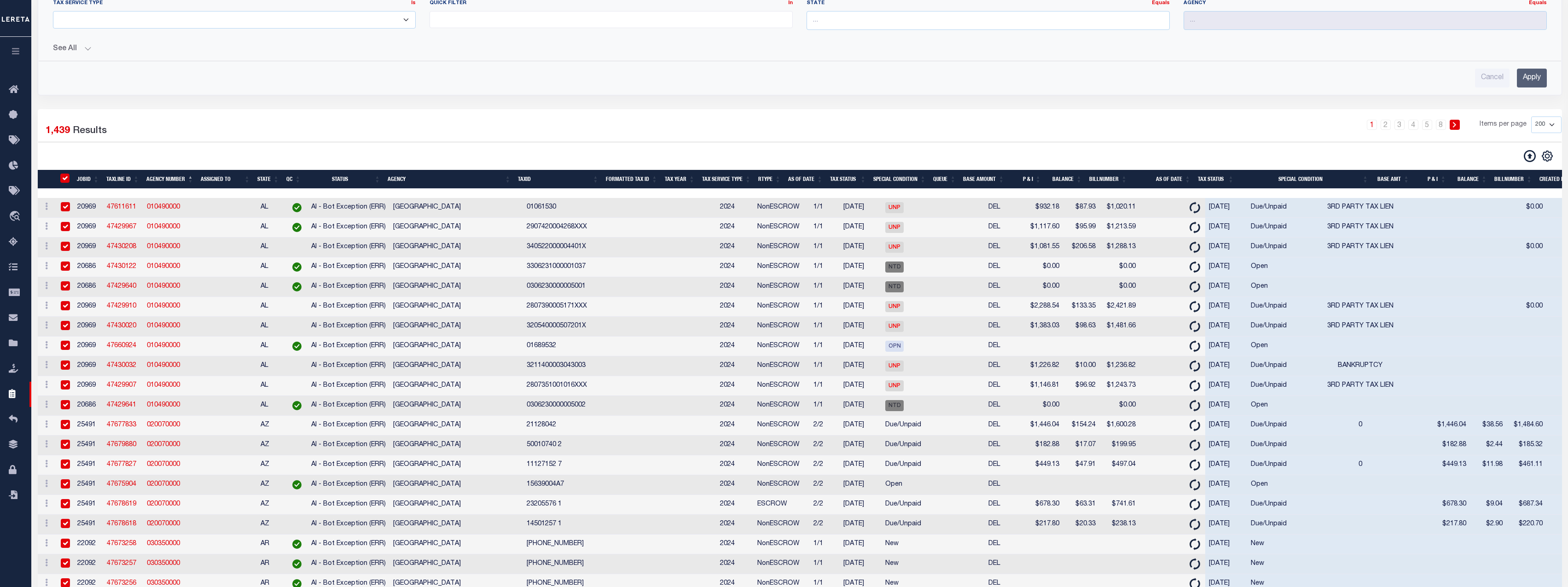
checkbox input "true"
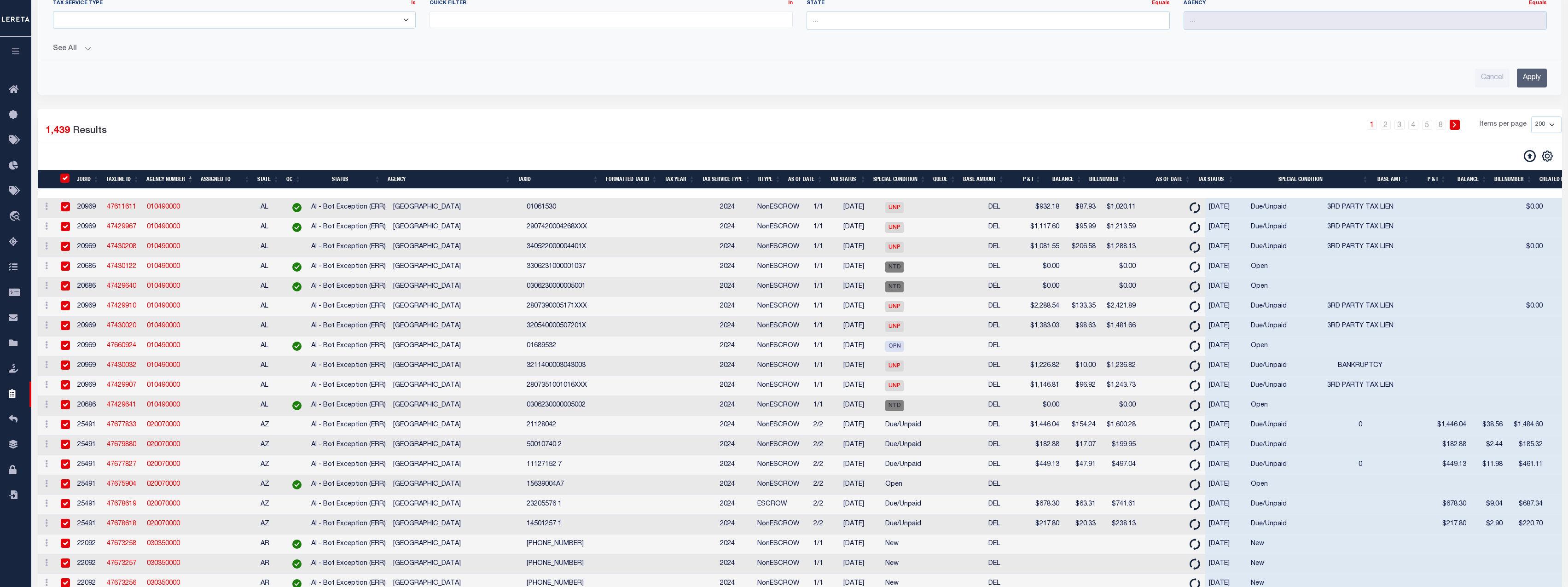
checkbox input "true"
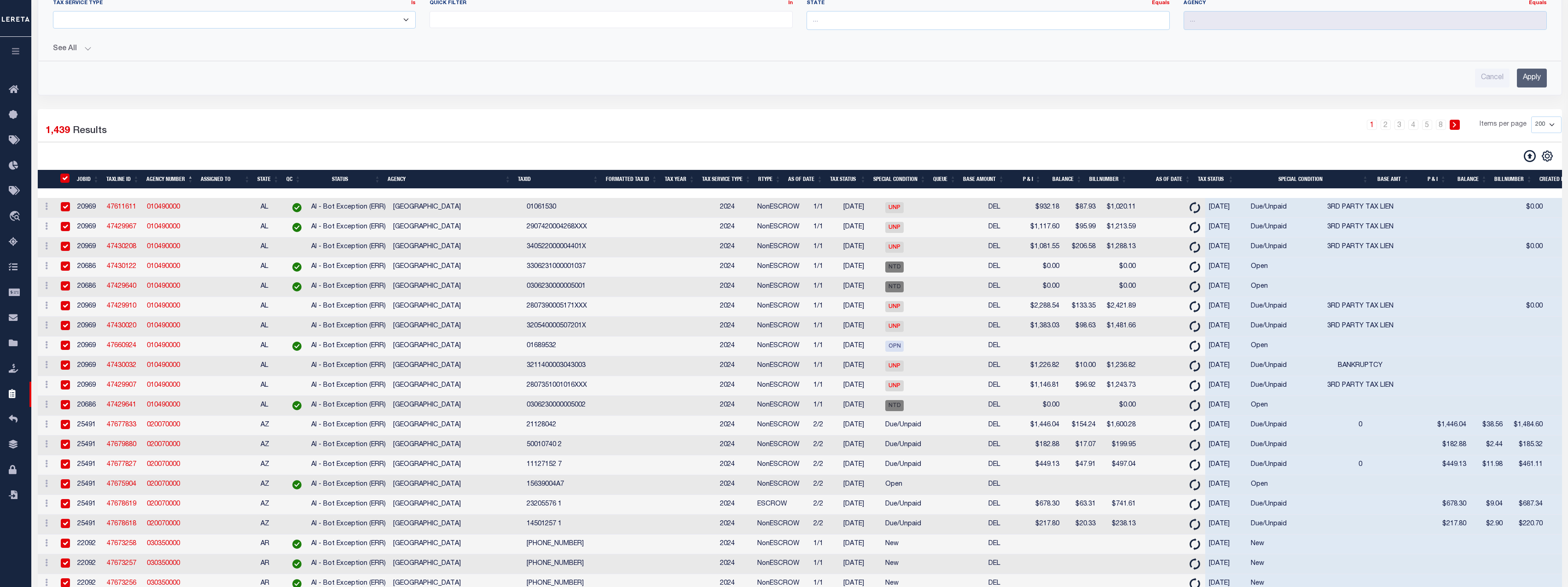
checkbox input "true"
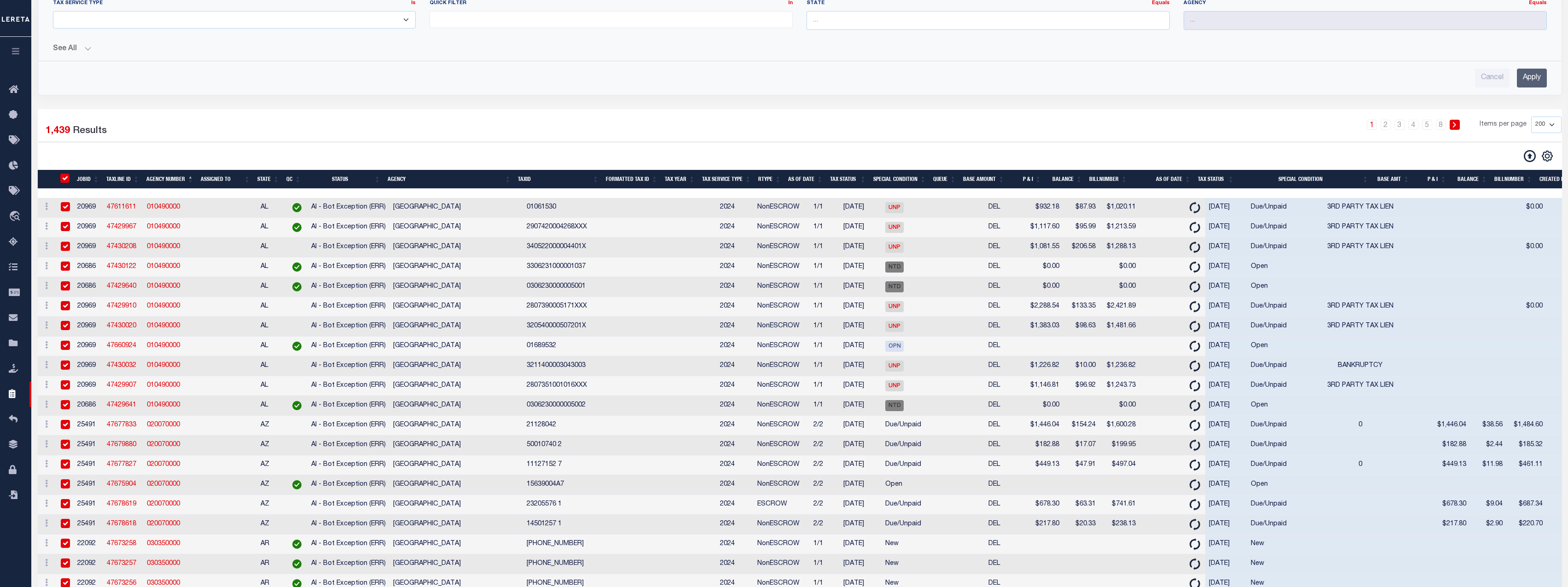
checkbox input "true"
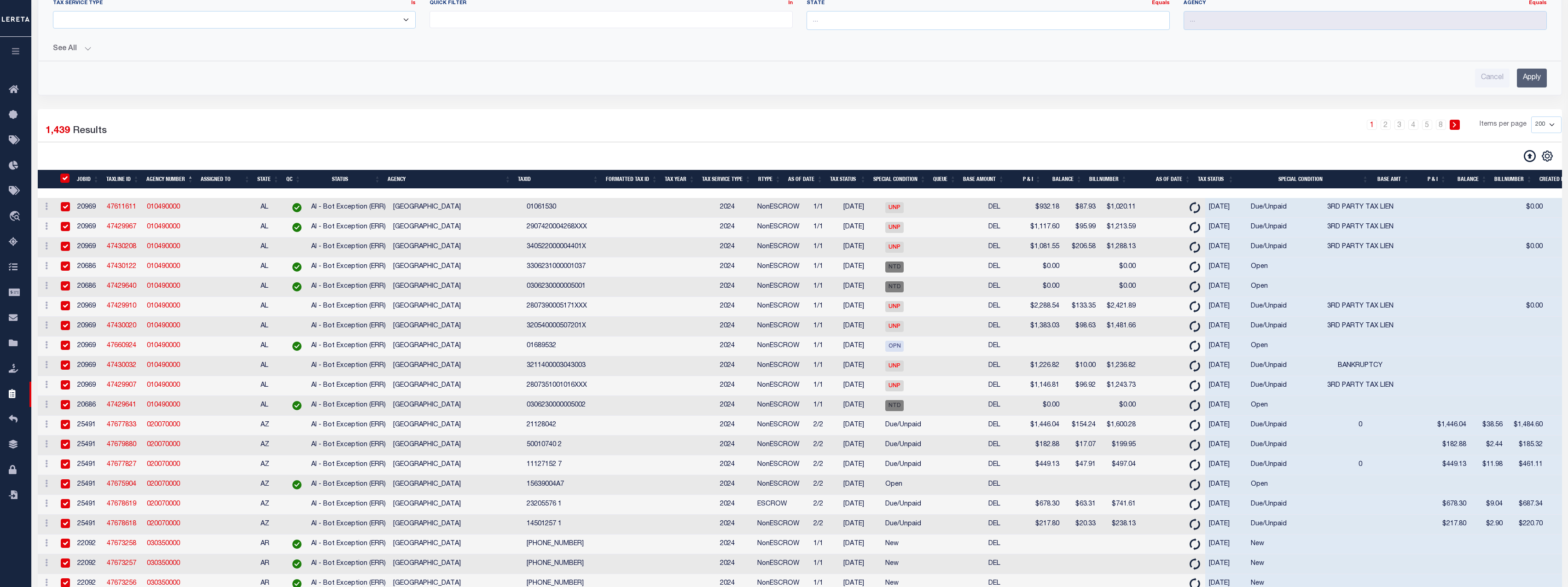
checkbox input "true"
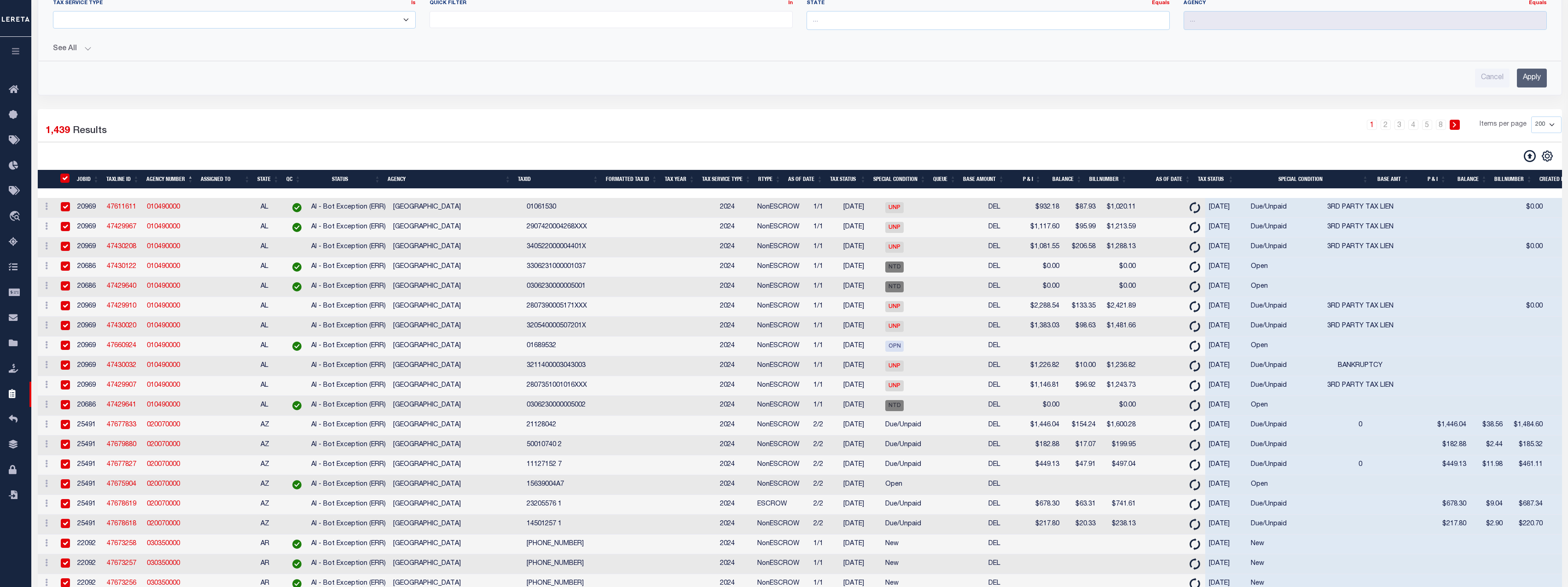
checkbox input "true"
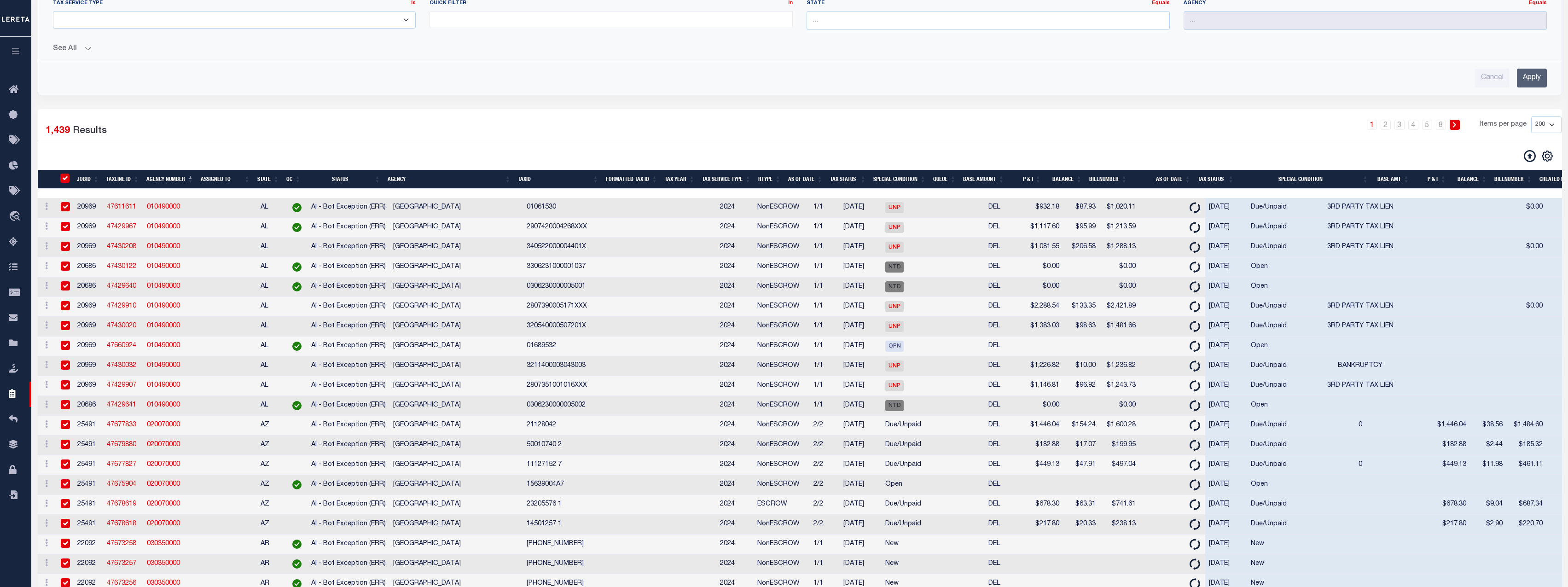
checkbox input "true"
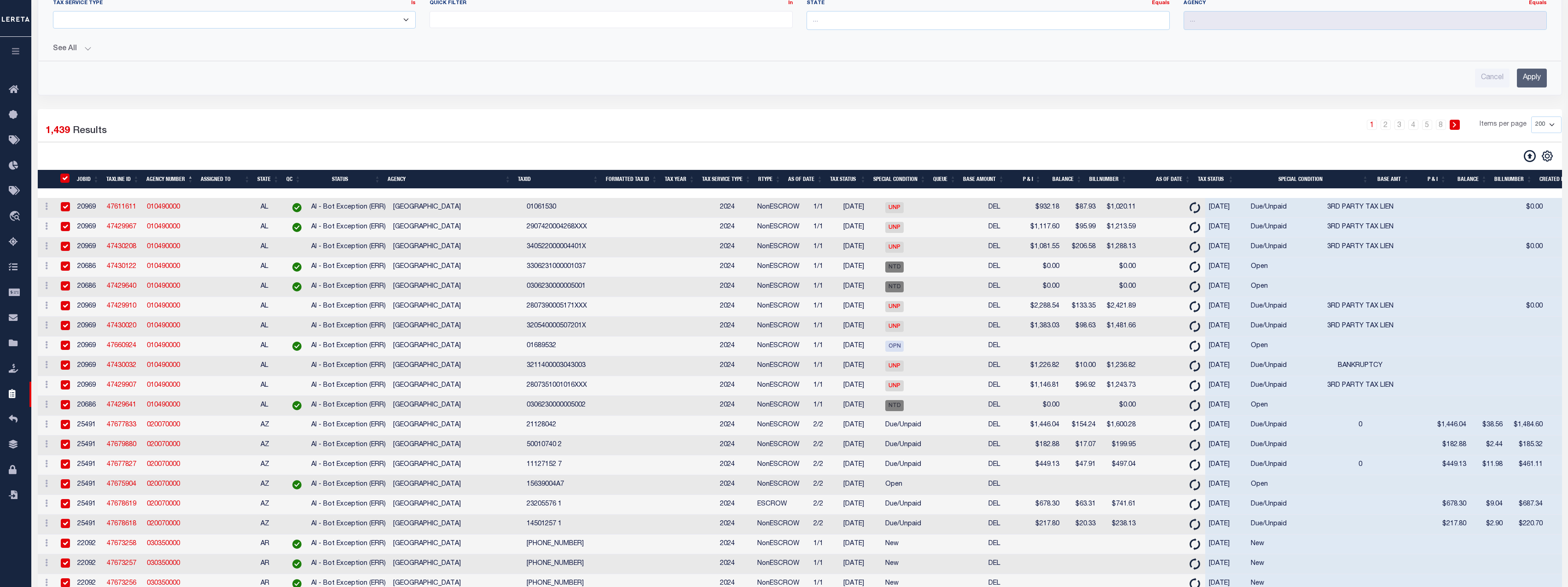
checkbox input "true"
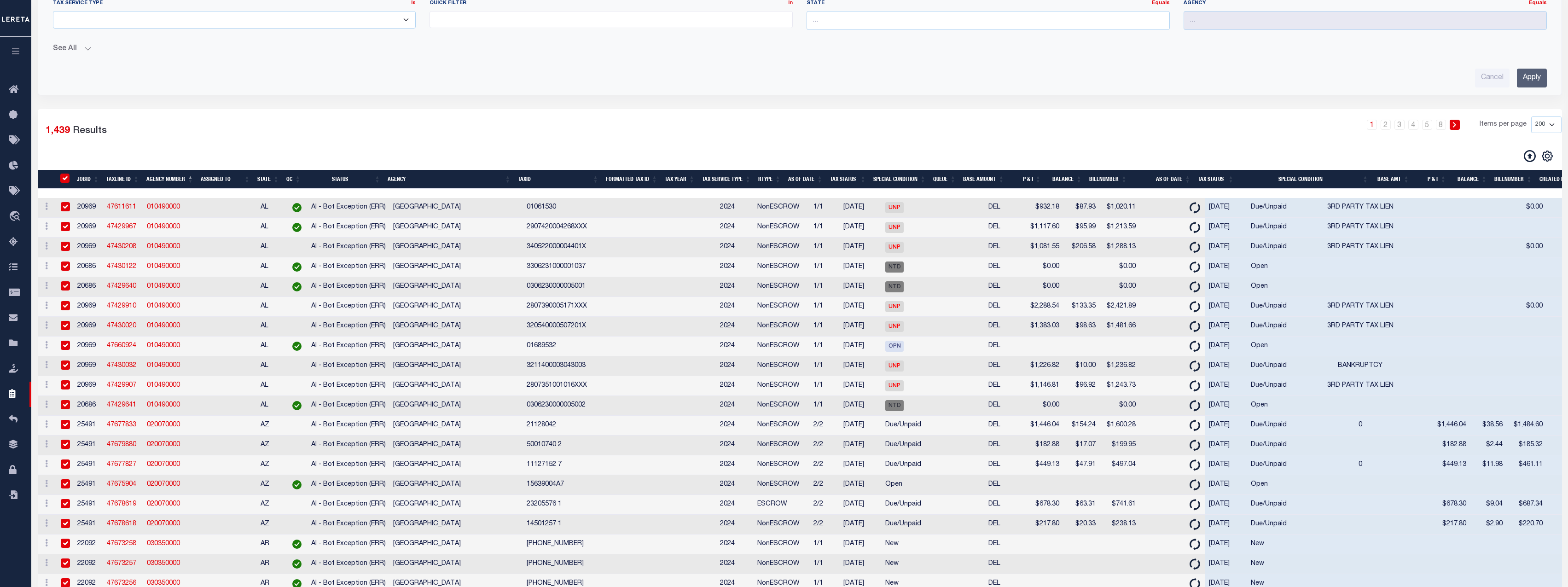
checkbox input "true"
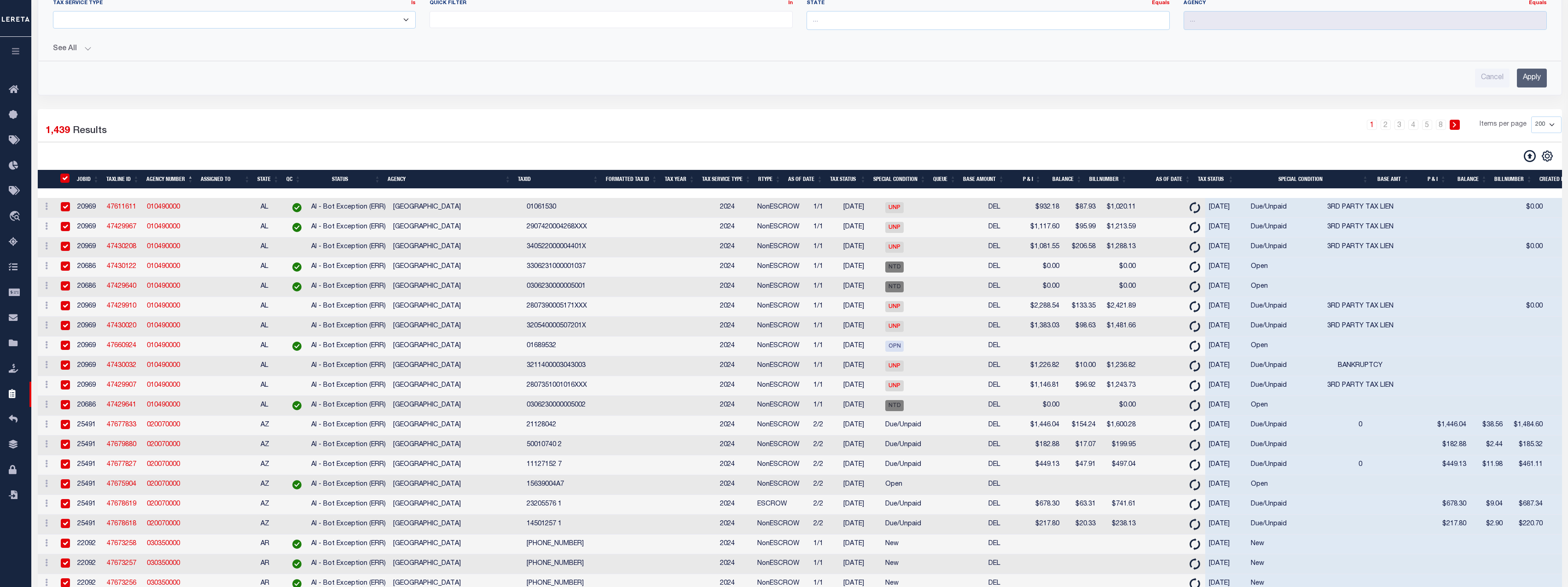
checkbox input "true"
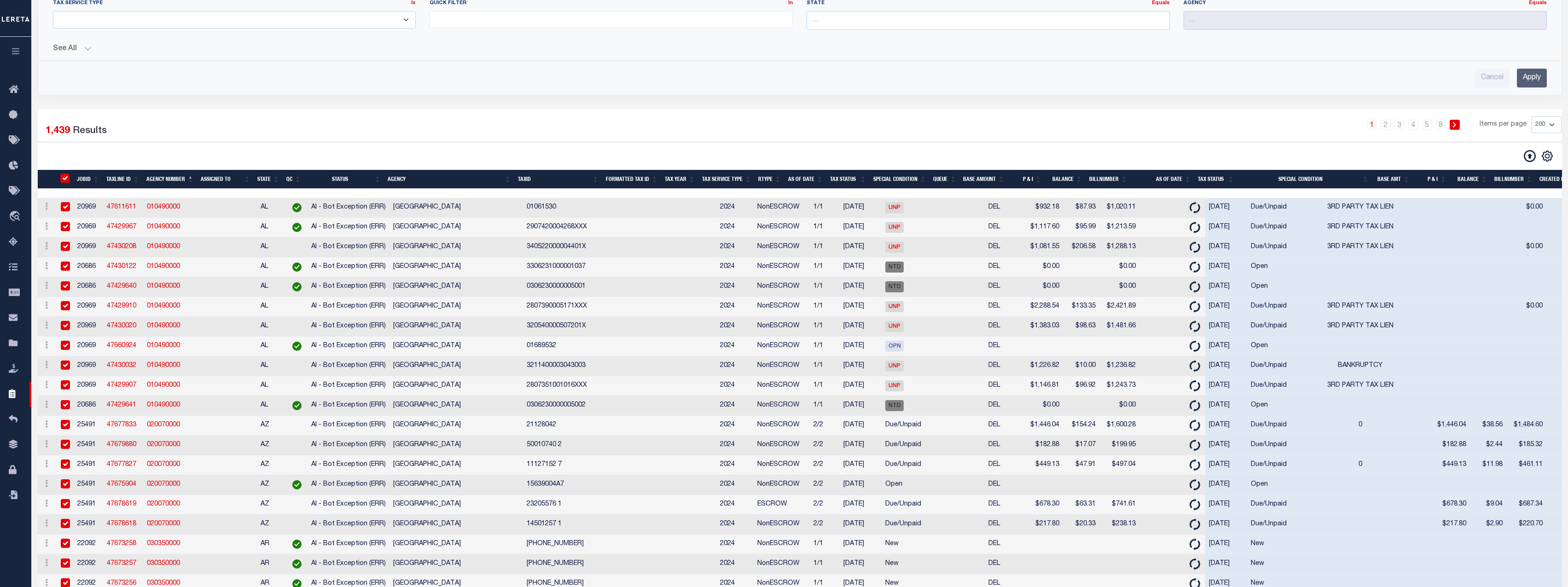
checkbox input "true"
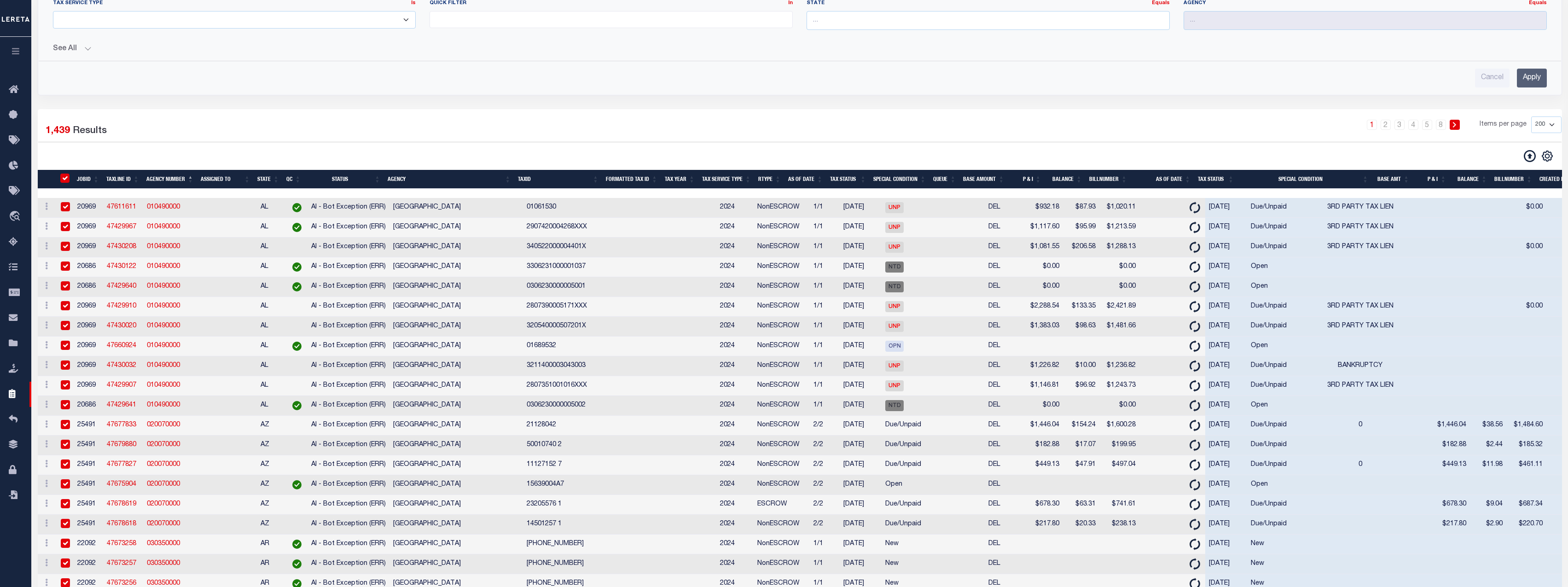
checkbox input "true"
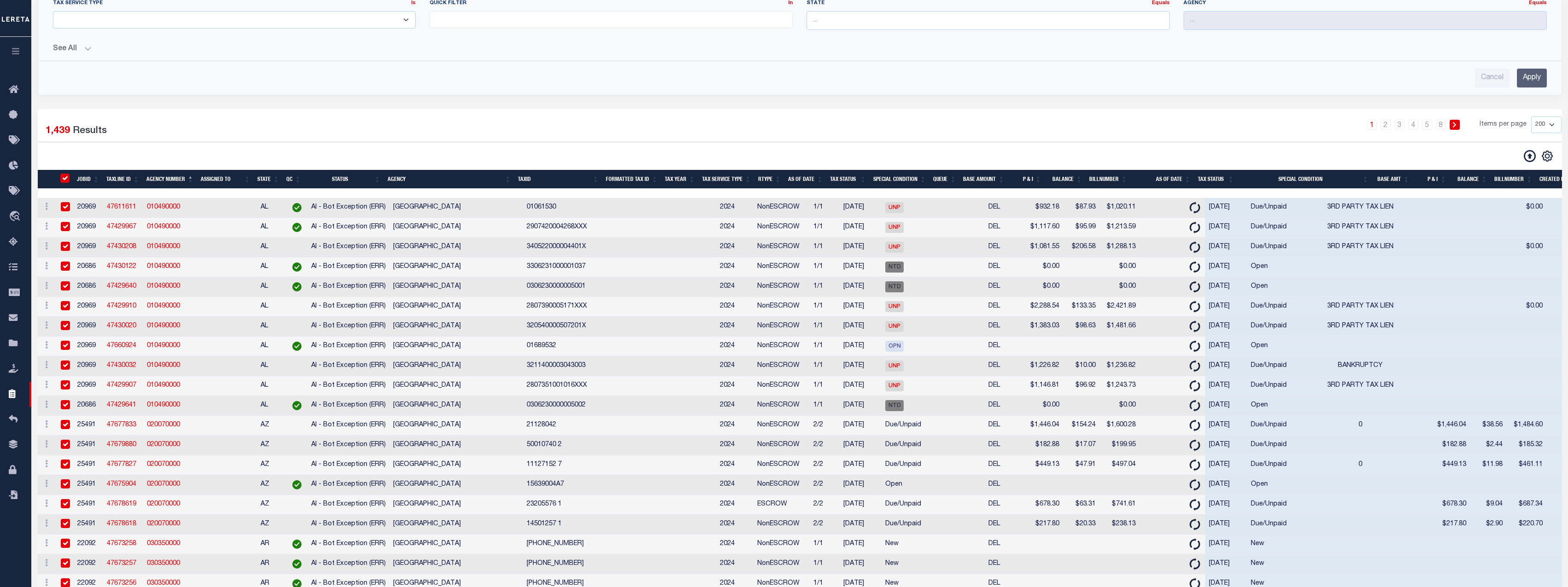
checkbox input "true"
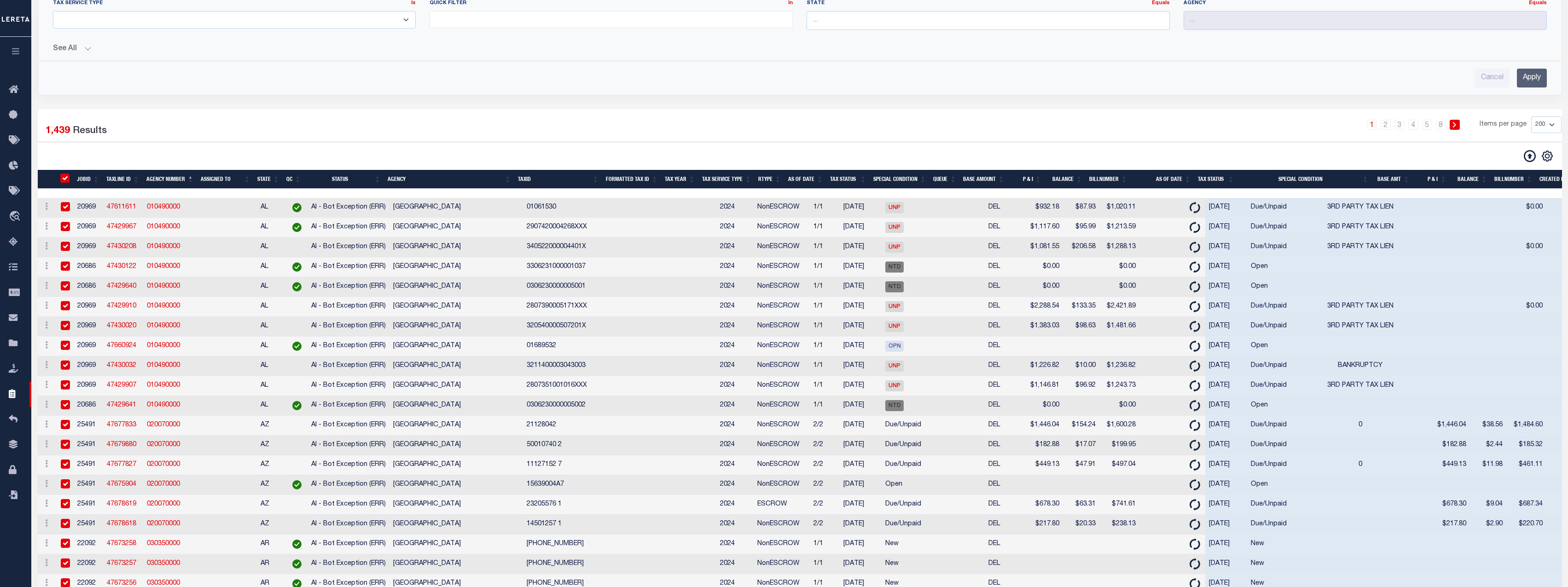
checkbox input "true"
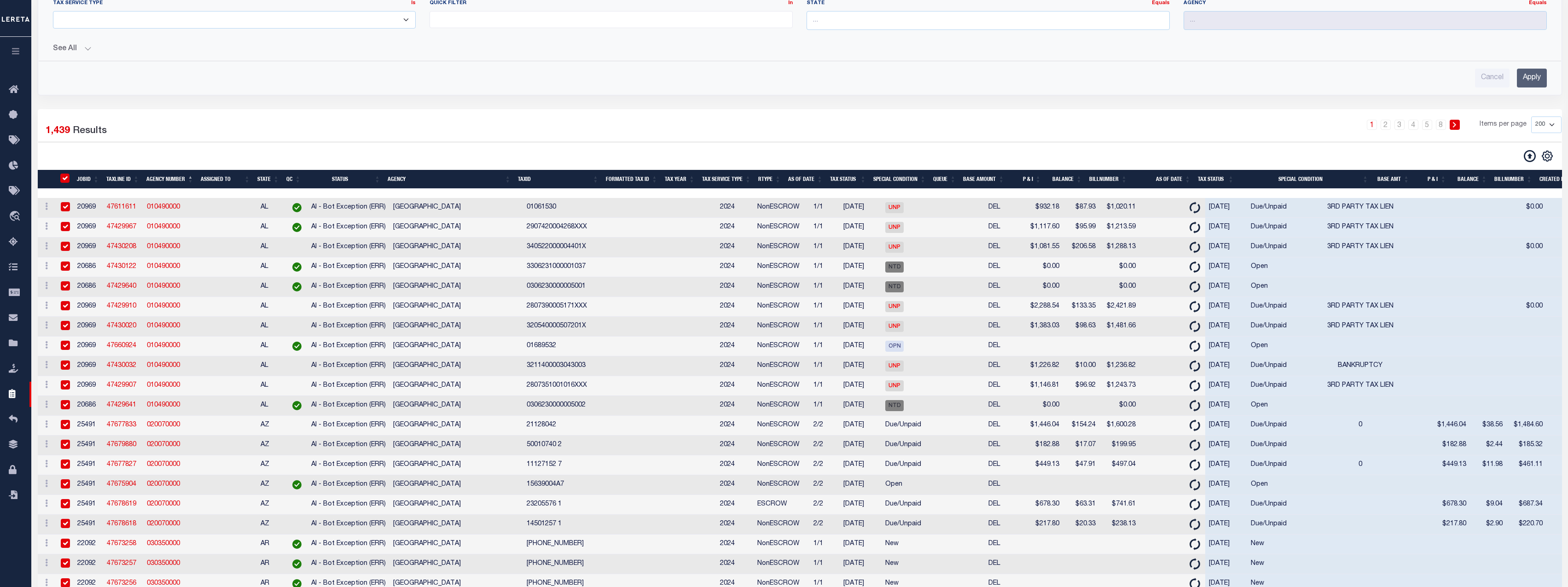
checkbox input "true"
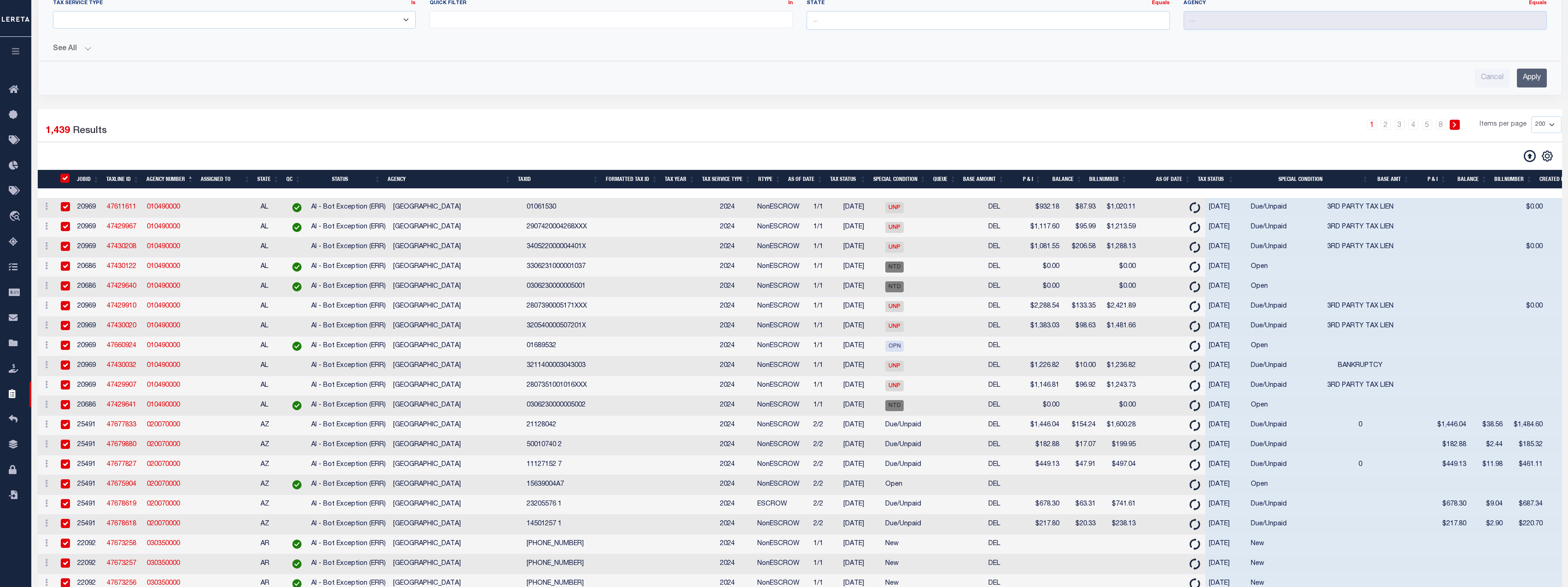
checkbox input "true"
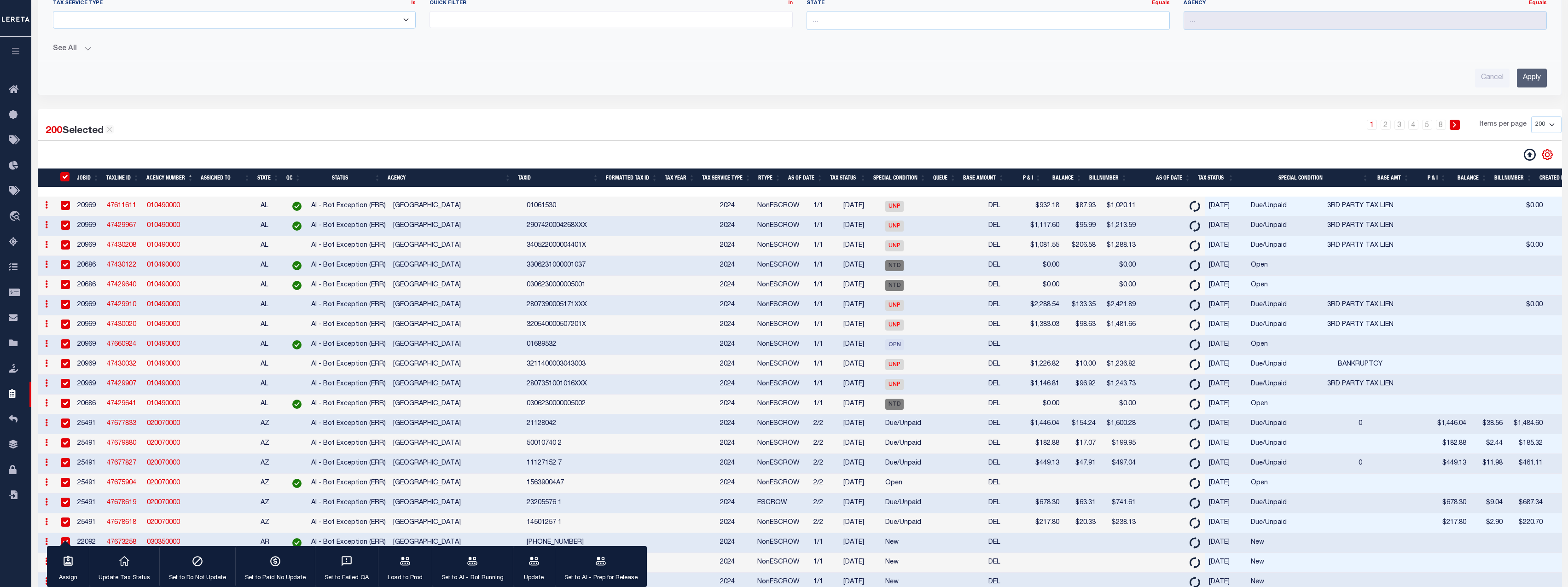
click at [1315, 156] on icon "" at bounding box center [1547, 154] width 10 height 10
click at [1315, 169] on link "CSV" at bounding box center [1509, 170] width 89 height 18
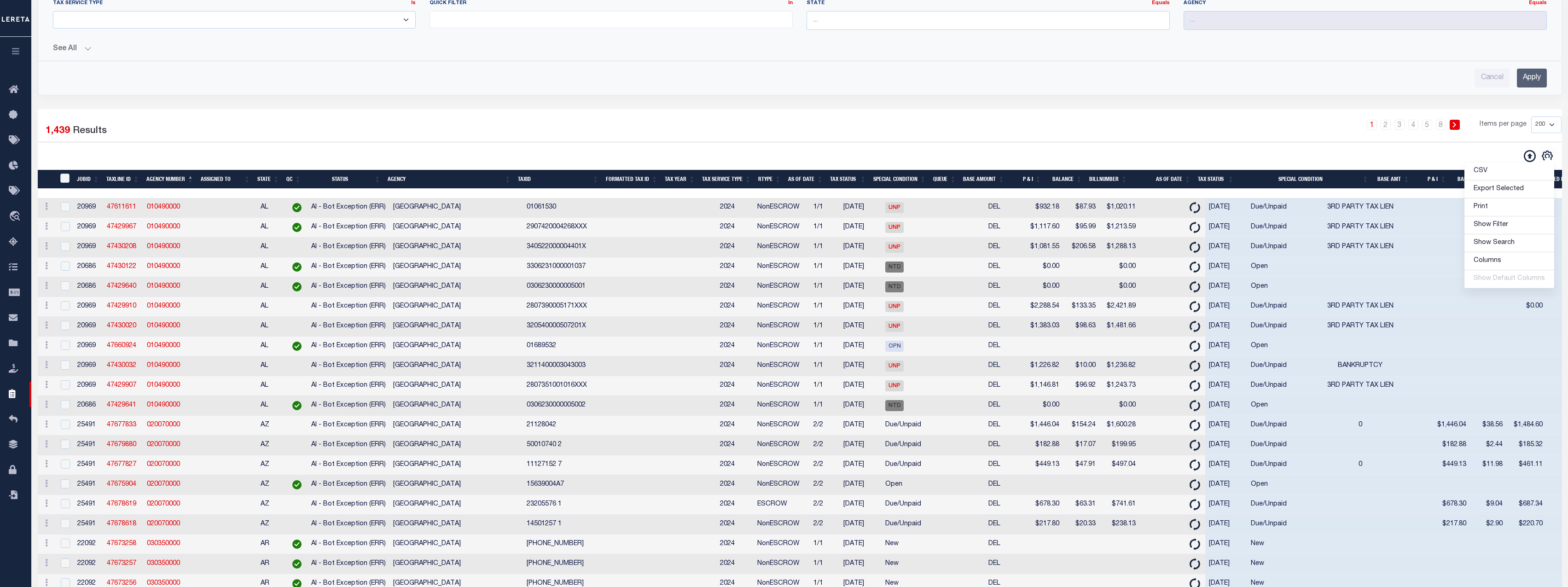
click at [623, 121] on div "1 2 3 4 5 … 8 Items per page 10 25 50 100 200 500 1000 2000" at bounding box center [991, 128] width 1139 height 24
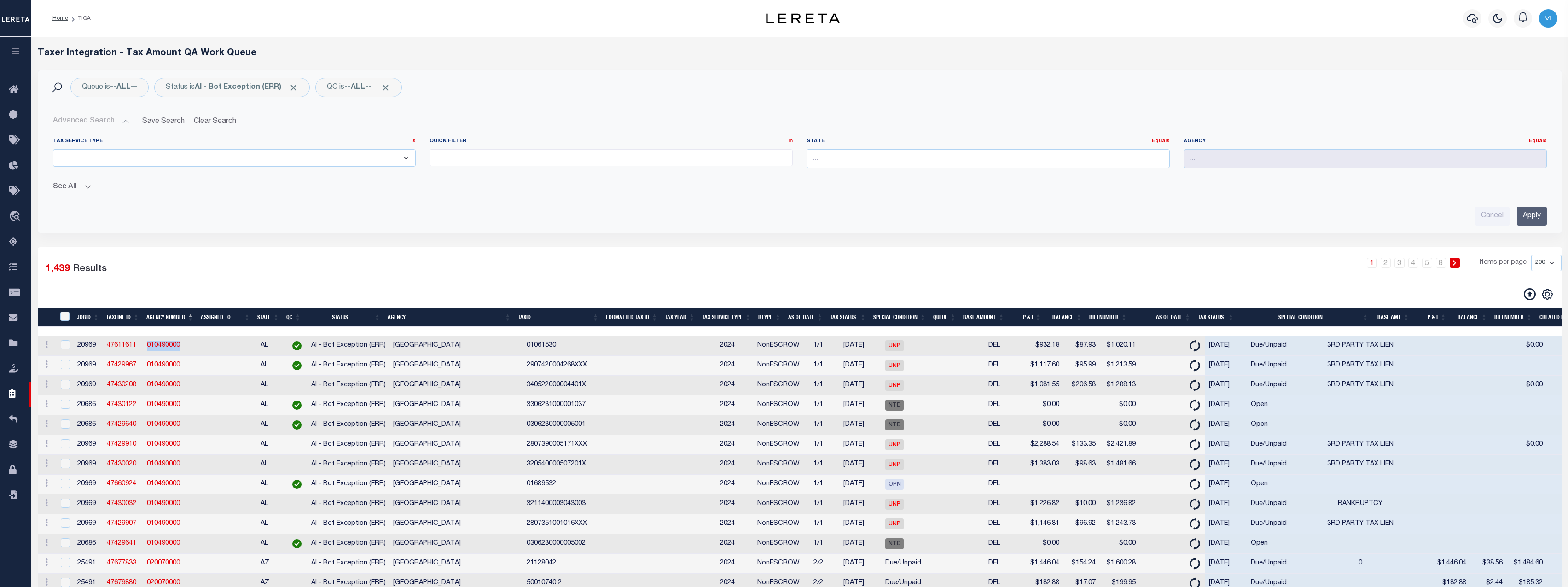
drag, startPoint x: 194, startPoint y: 349, endPoint x: 146, endPoint y: 344, distance: 48.3
click at [143, 347] on td "010490000" at bounding box center [170, 346] width 55 height 20
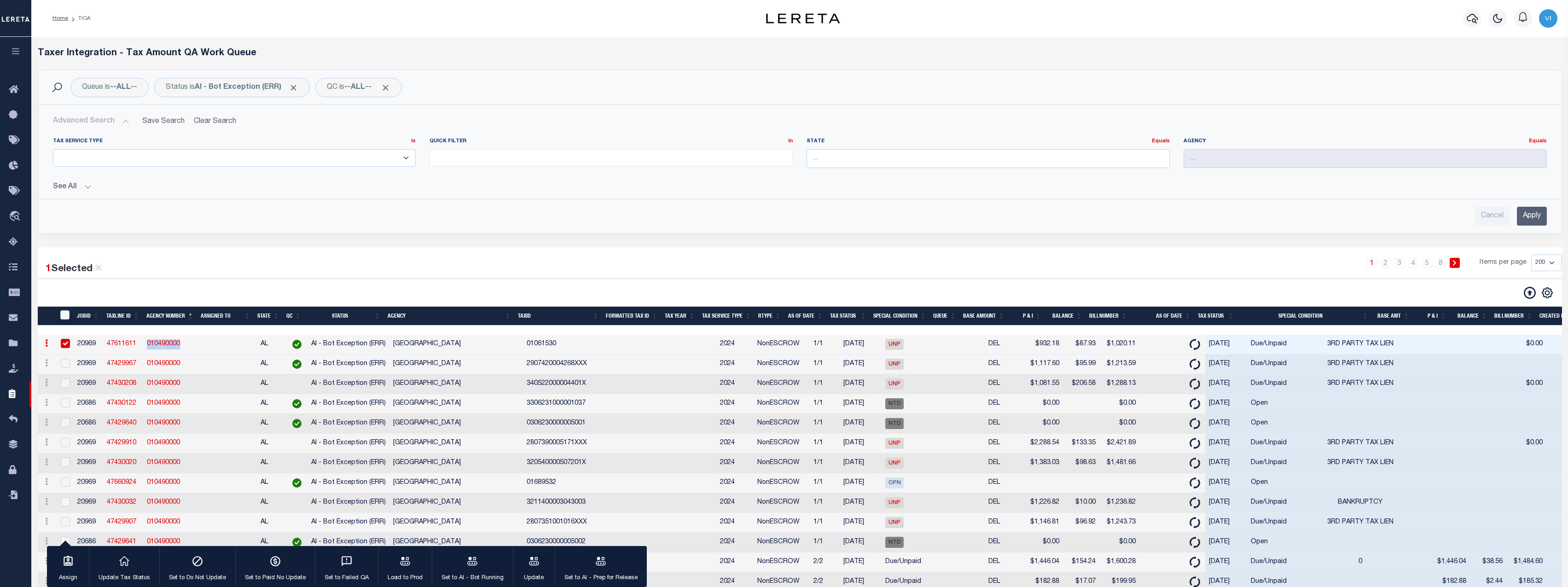
copy link "010490000"
click at [1315, 295] on icon at bounding box center [1530, 293] width 12 height 12
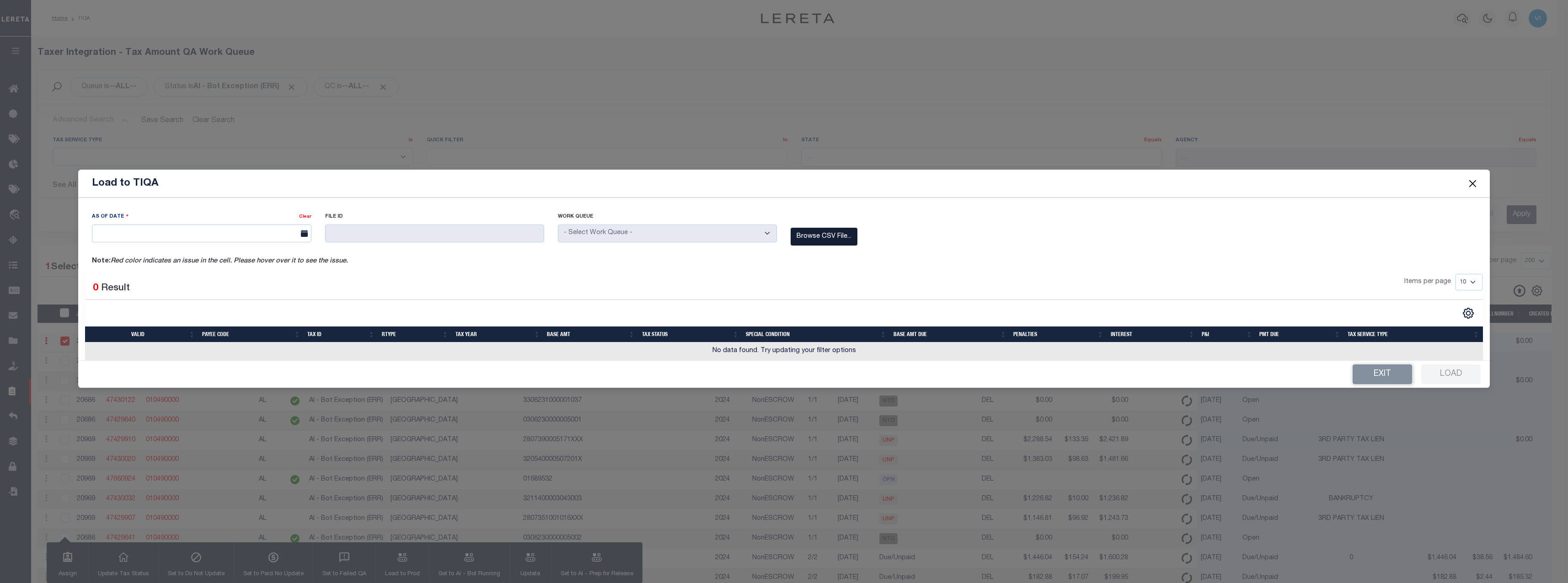
click at [833, 241] on label "Browse CSV File..." at bounding box center [824, 236] width 67 height 18
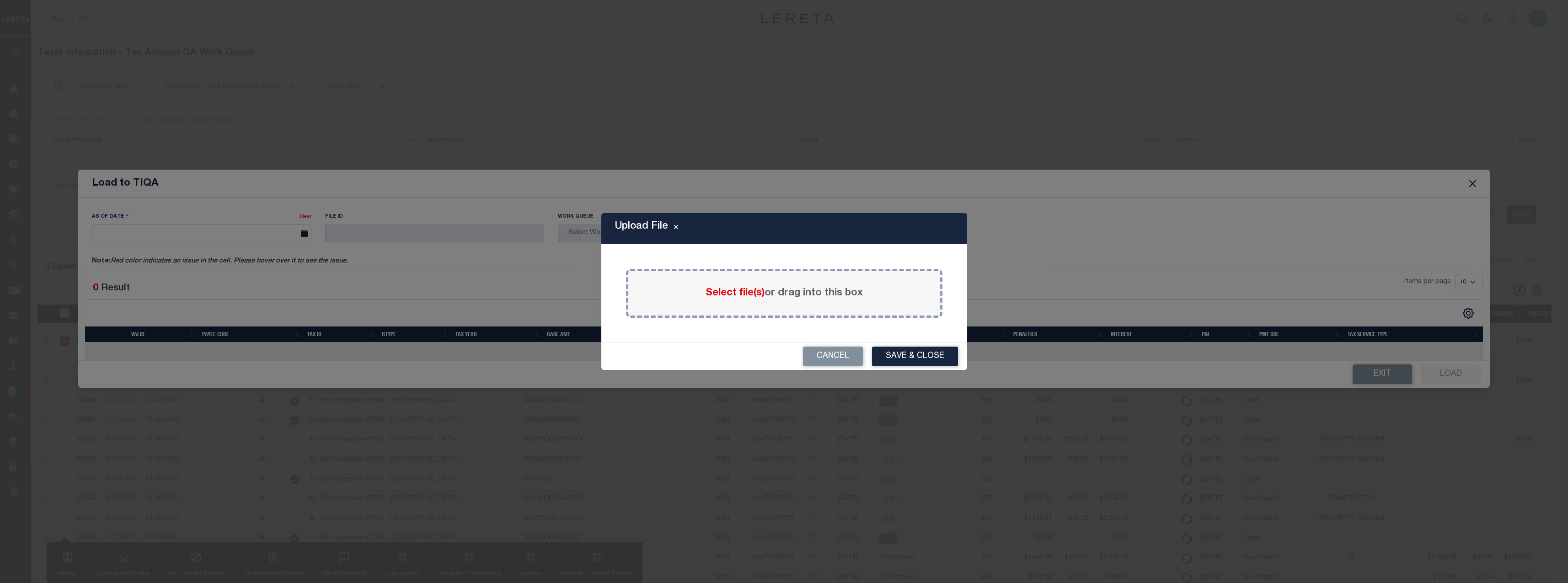
click at [717, 290] on span "Select file(s)" at bounding box center [735, 293] width 59 height 10
click at [0, 0] on input "Select file(s) or drag into this box" at bounding box center [0, 0] width 0 height 0
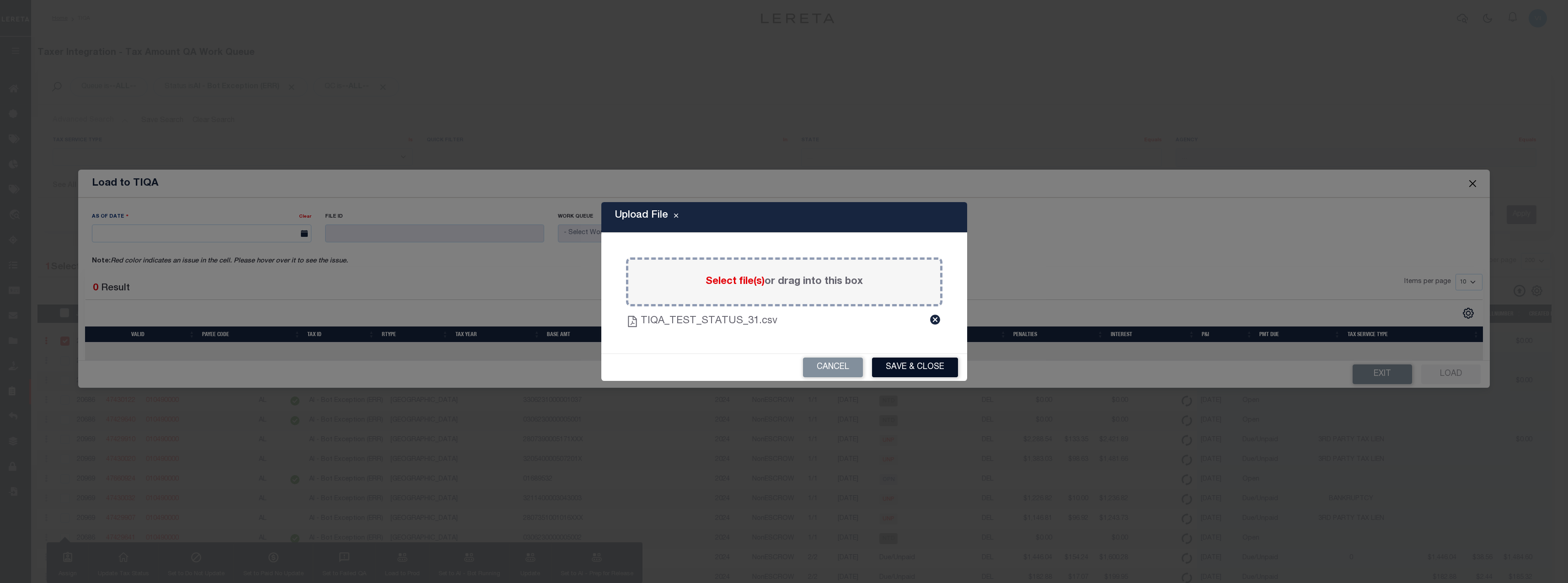
click at [912, 371] on button "Save & Close" at bounding box center [915, 367] width 86 height 19
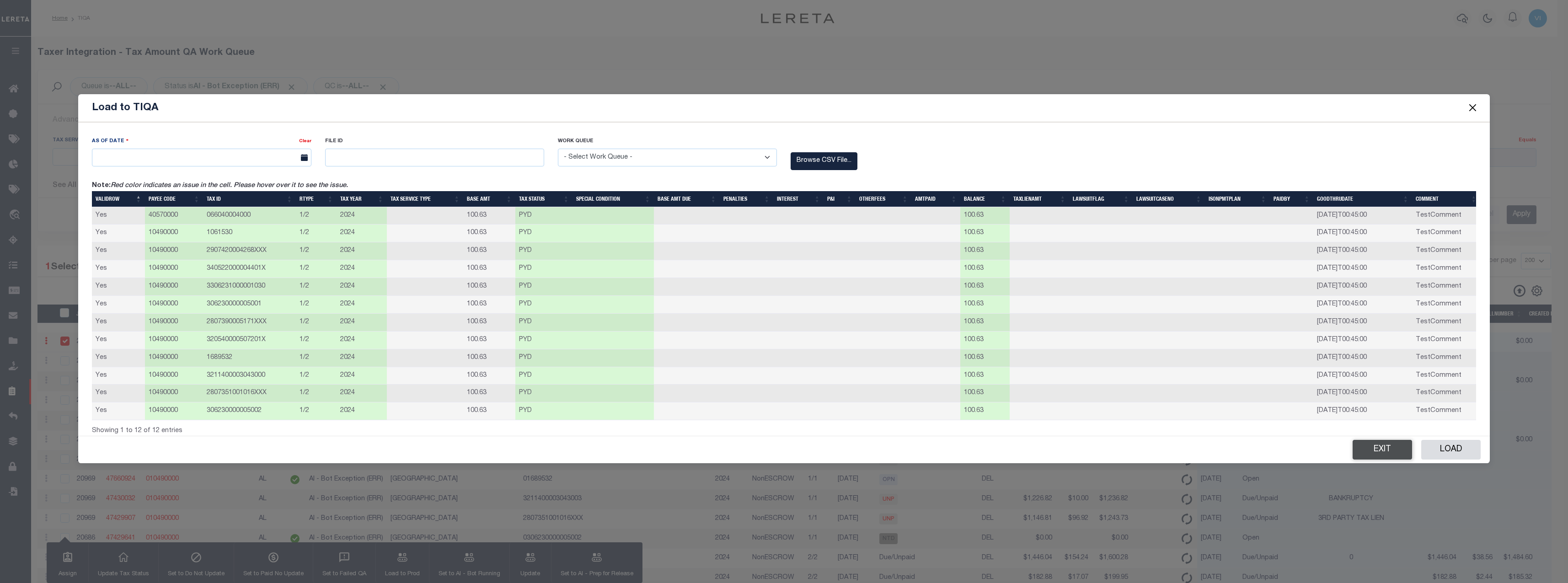
click at [1306, 447] on button "Exit" at bounding box center [1382, 450] width 60 height 19
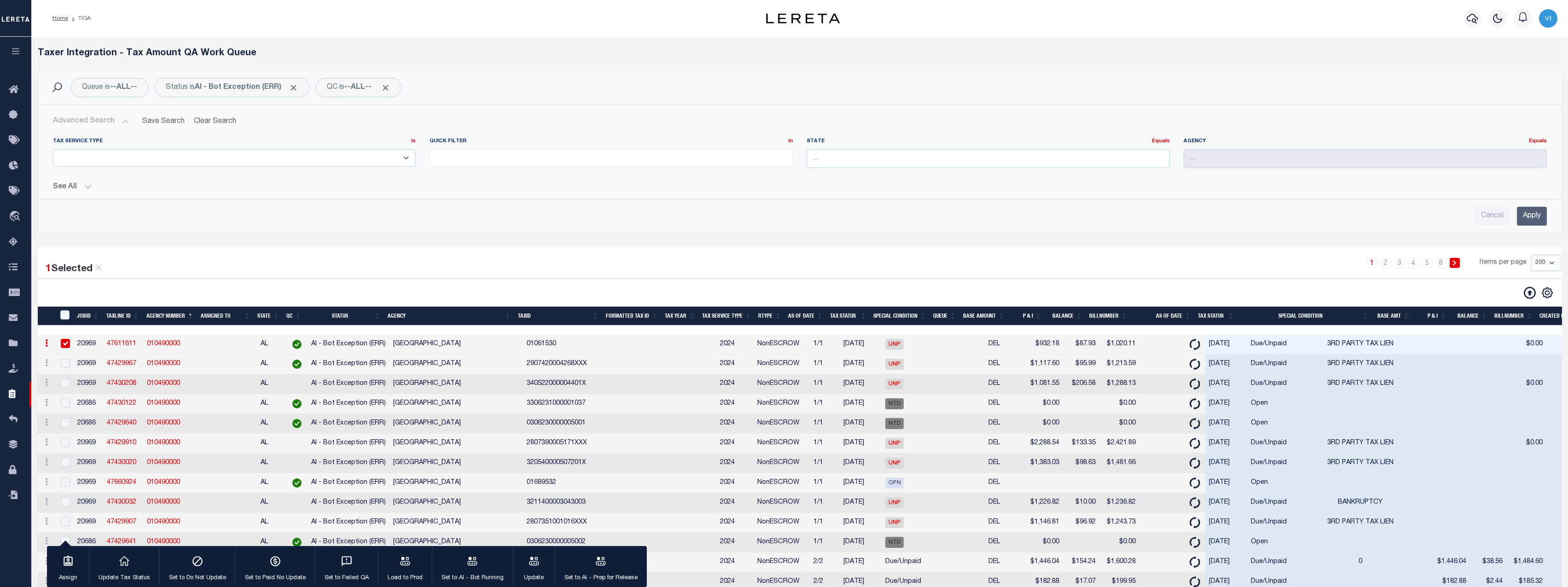
click at [168, 346] on link "010490000" at bounding box center [164, 344] width 33 height 7
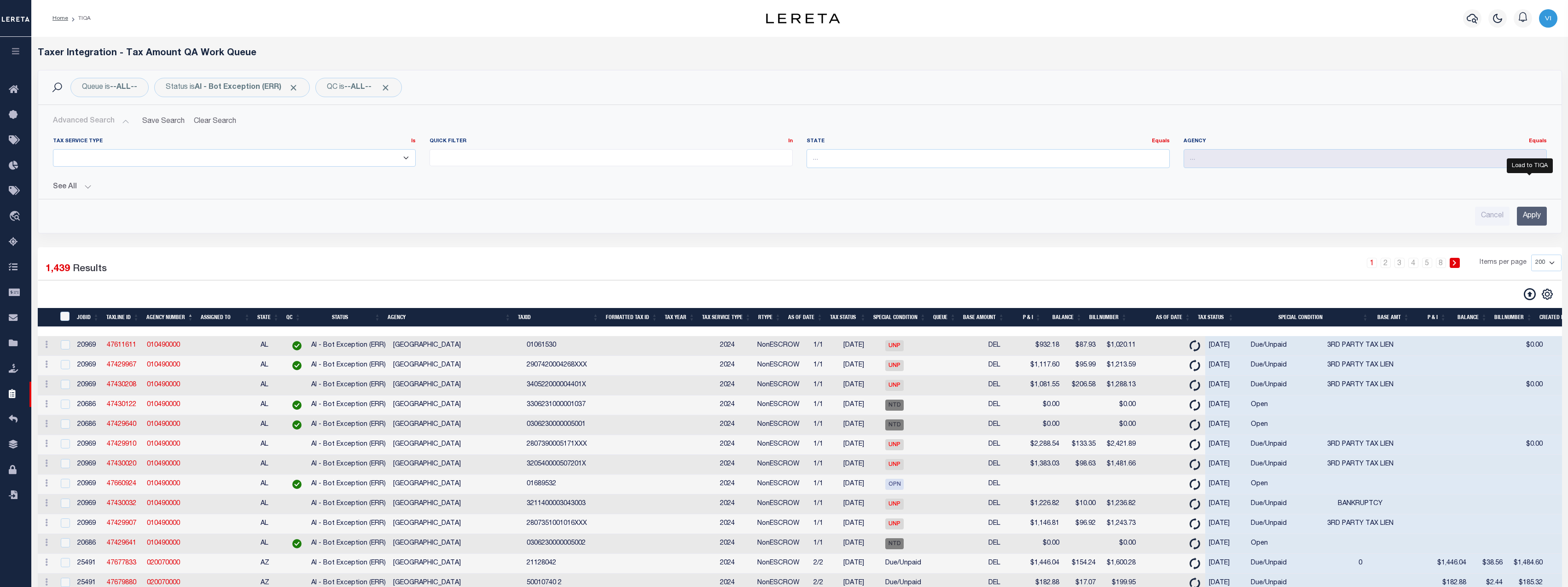
click at [1315, 300] on icon at bounding box center [1530, 294] width 12 height 12
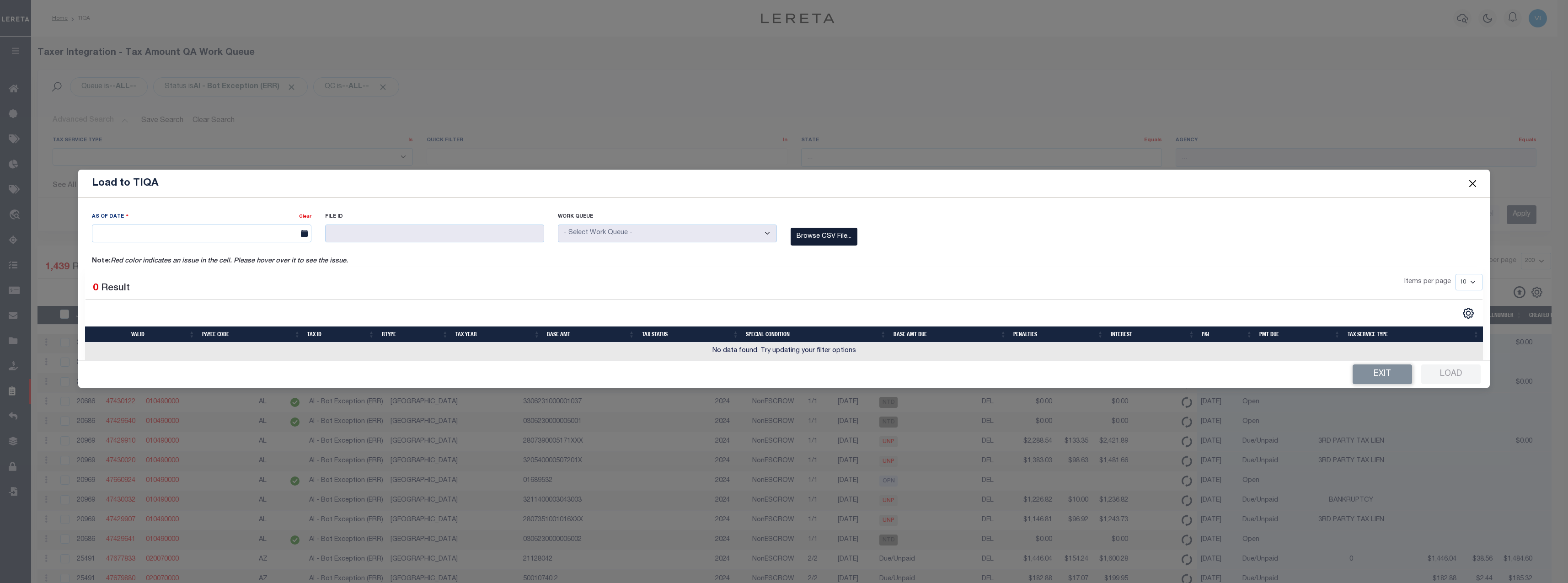
click at [832, 231] on label "Browse CSV File..." at bounding box center [824, 236] width 67 height 18
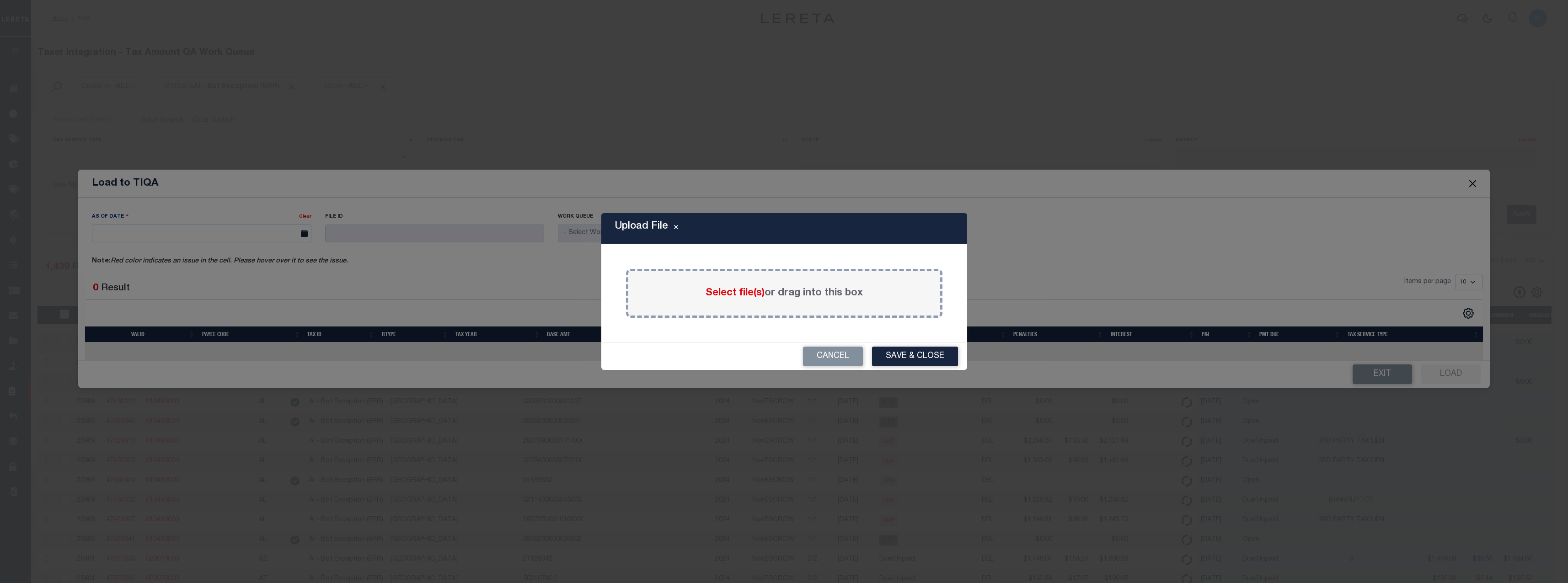
click at [754, 302] on div "Select file(s) or drag into this box" at bounding box center [784, 293] width 317 height 49
click at [752, 294] on span "Select file(s)" at bounding box center [735, 293] width 59 height 10
click at [0, 0] on input "Select file(s) or drag into this box" at bounding box center [0, 0] width 0 height 0
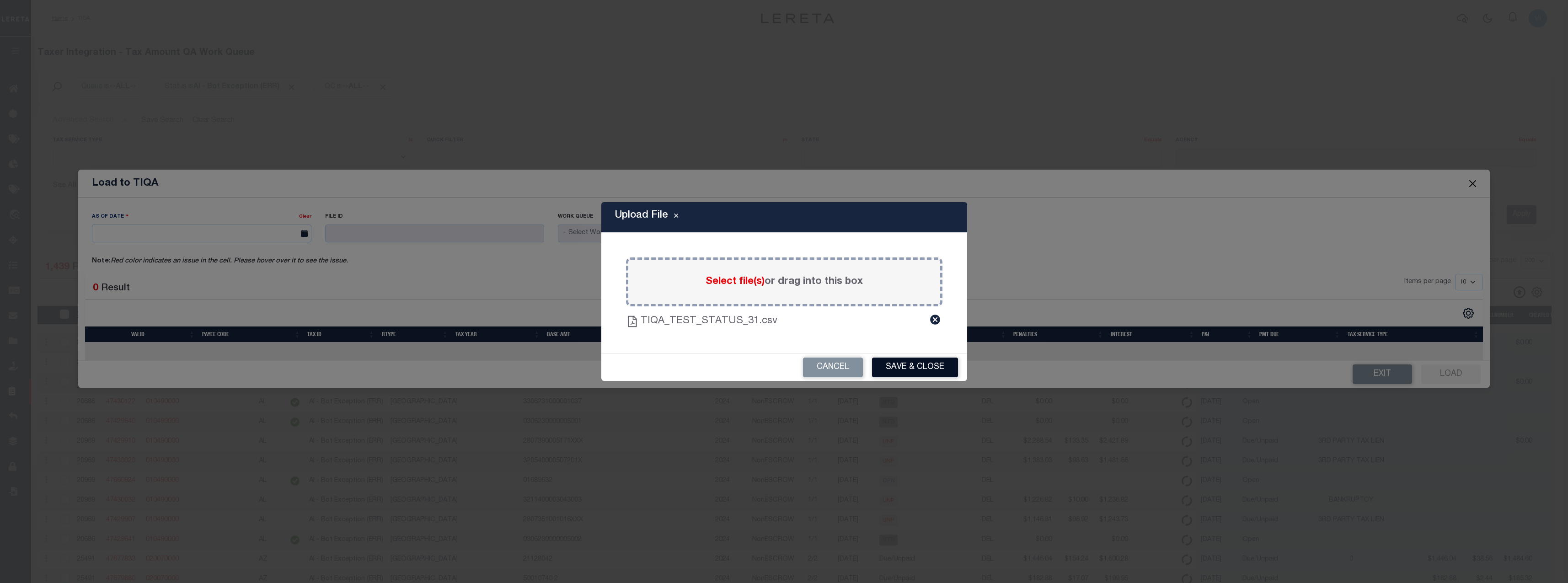
click at [927, 368] on button "Save & Close" at bounding box center [915, 367] width 86 height 19
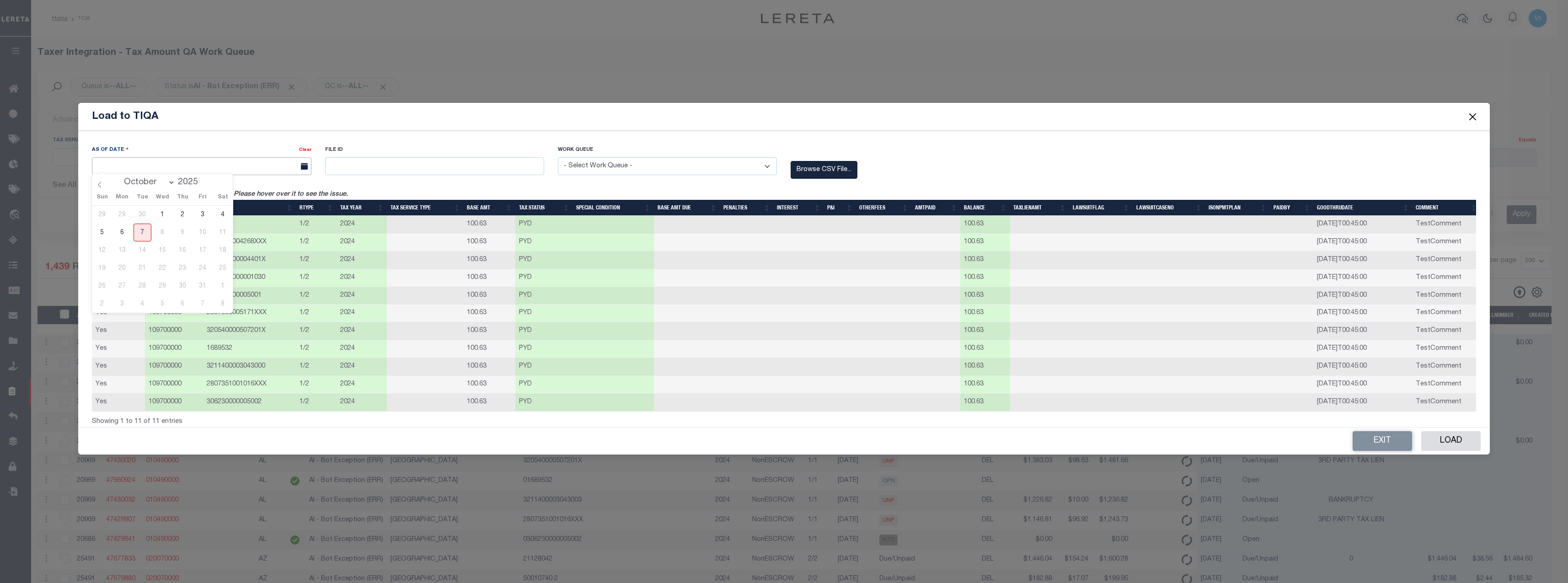
click at [121, 163] on input "text" at bounding box center [201, 166] width 219 height 18
click at [141, 232] on span "7" at bounding box center [142, 232] width 18 height 18
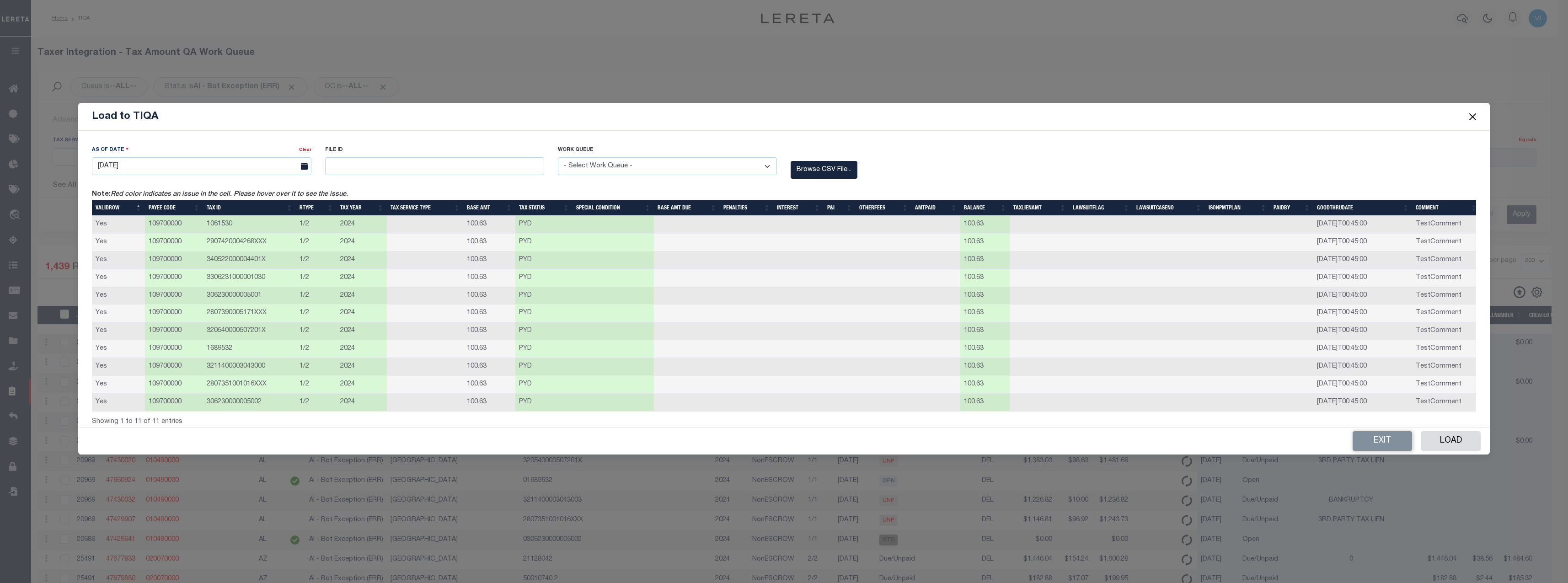
click at [382, 148] on label "File ID" at bounding box center [435, 150] width 219 height 8
click at [350, 166] on input "text" at bounding box center [435, 166] width 219 height 18
click at [635, 164] on select "- Select Work Queue - Delinquent Escrow" at bounding box center [668, 166] width 219 height 18
click at [558, 157] on select "- Select Work Queue - Delinquent Escrow" at bounding box center [668, 166] width 219 height 18
click at [1037, 164] on div "As Of Date Clear 10/07/2025 File ID 968574231 Work Queue Delinquent" at bounding box center [784, 167] width 1398 height 45
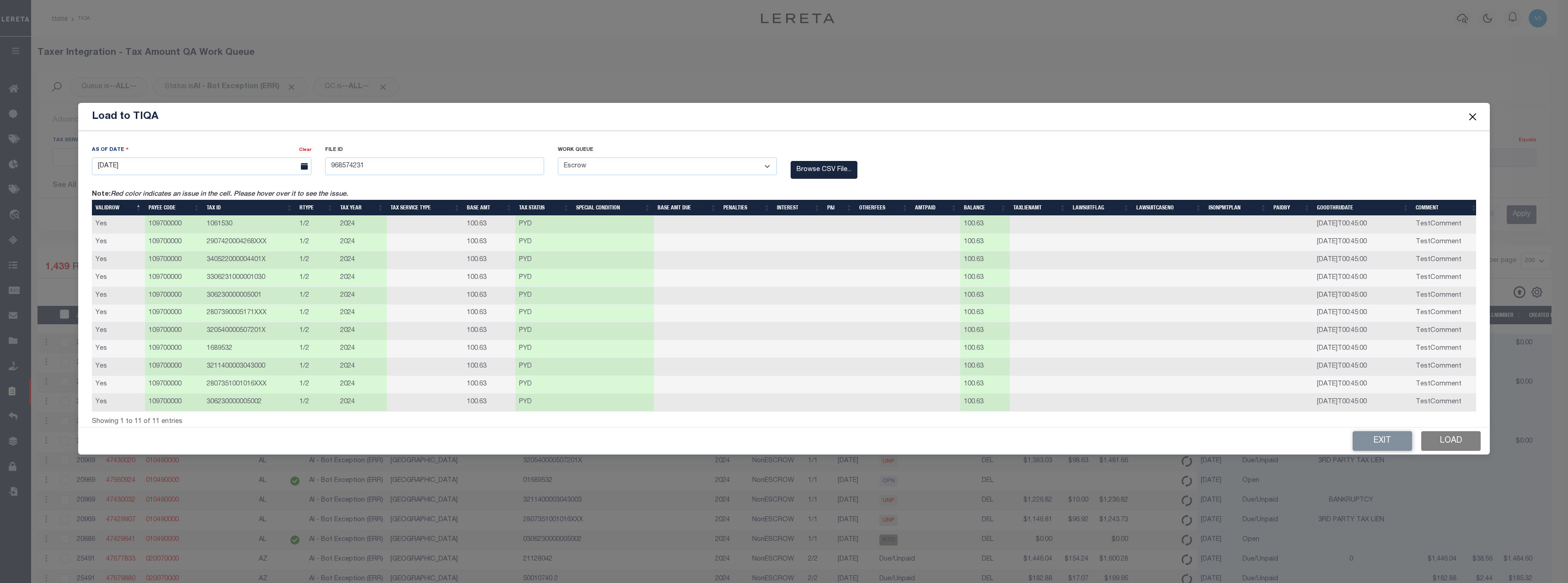
click at [1306, 449] on button "Load" at bounding box center [1451, 441] width 60 height 19
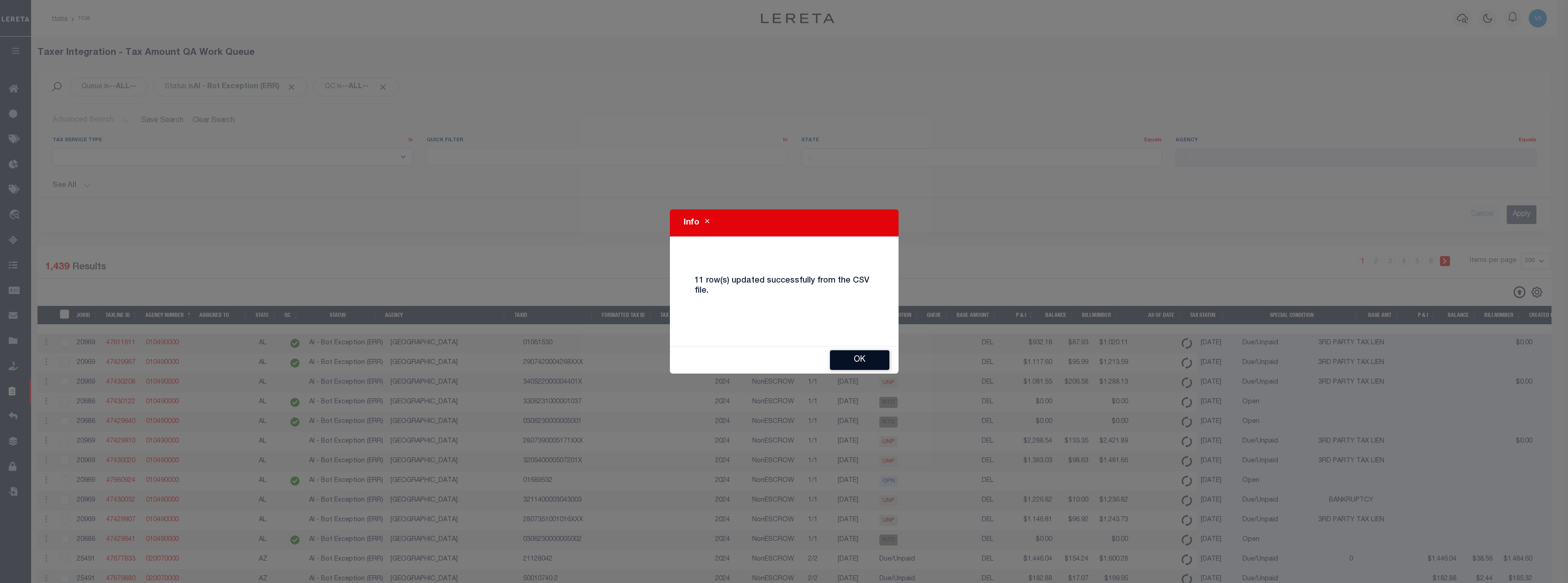
click at [867, 363] on button "Ok" at bounding box center [859, 360] width 60 height 19
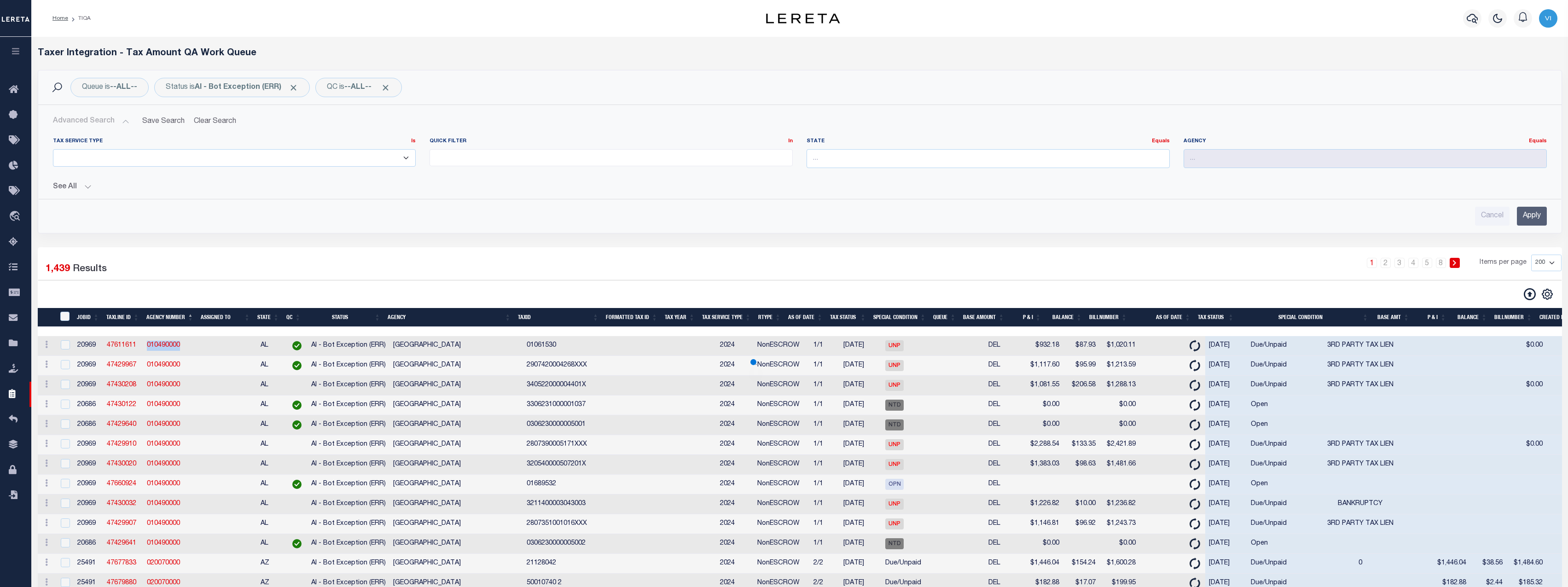
drag, startPoint x: 188, startPoint y: 356, endPoint x: 146, endPoint y: 355, distance: 42.0
click at [146, 355] on td "010490000" at bounding box center [170, 346] width 55 height 20
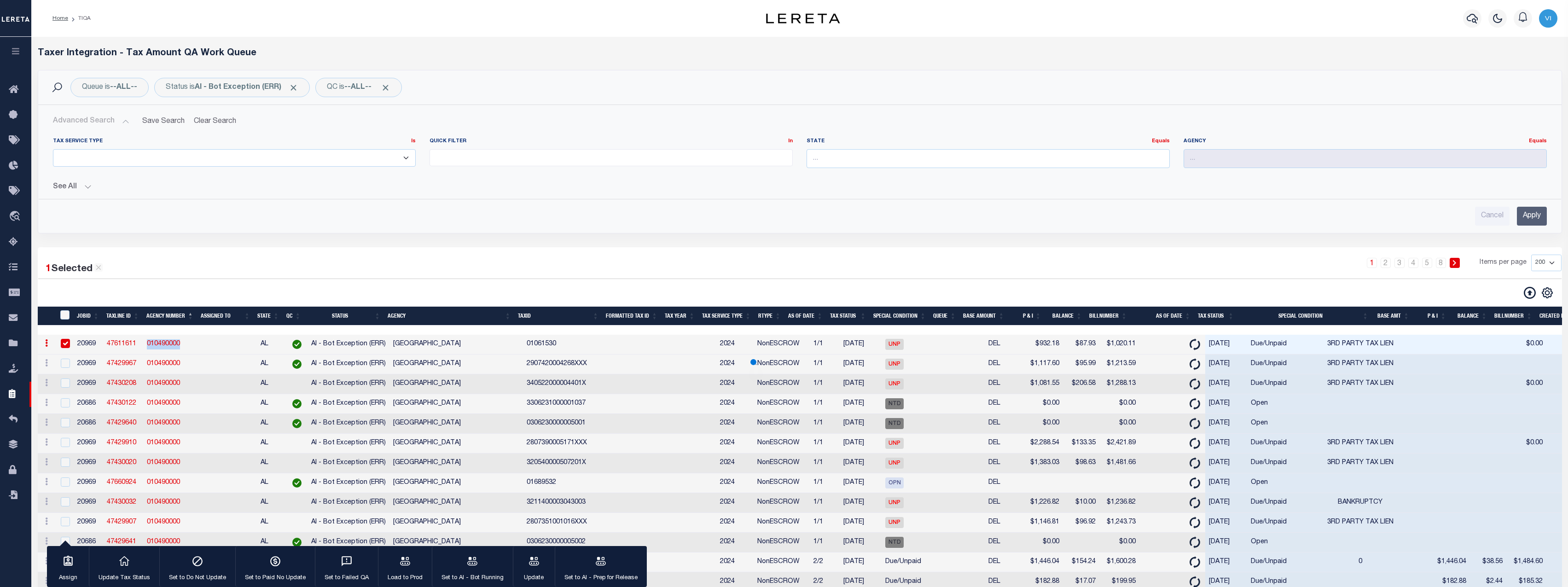
copy link "010490000"
click at [64, 188] on button "See All" at bounding box center [800, 187] width 1494 height 9
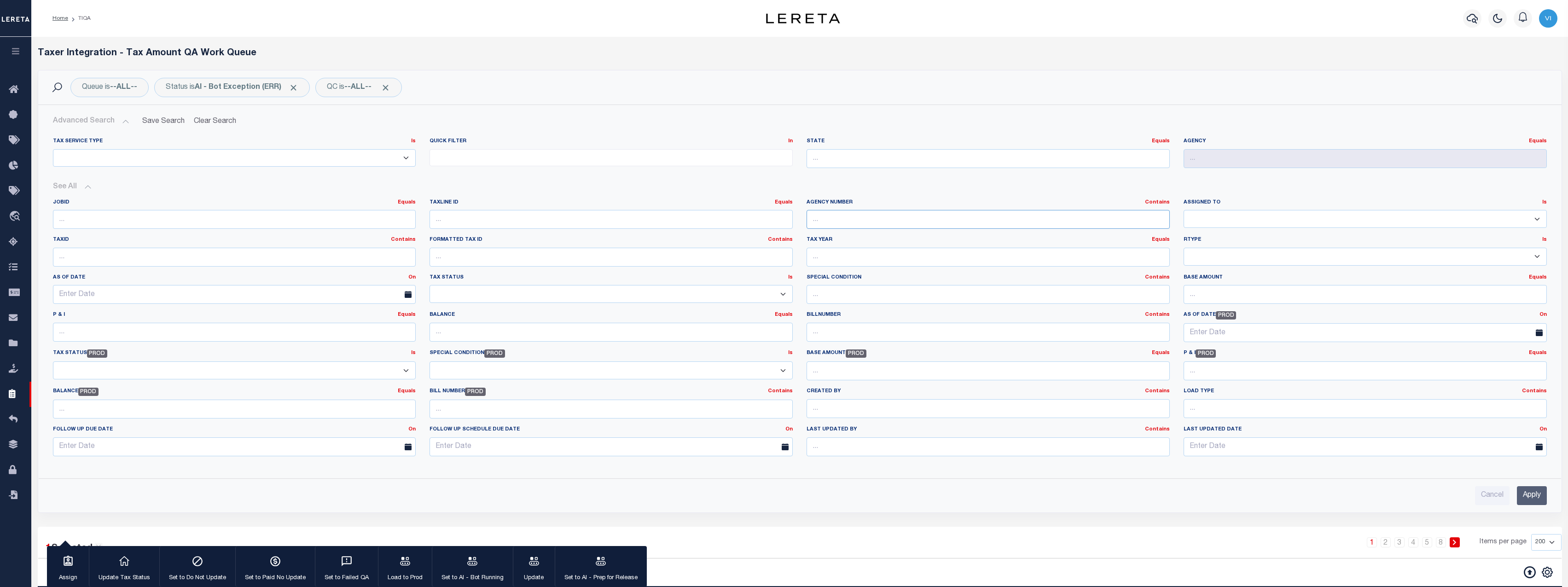
click at [909, 227] on input "text" at bounding box center [988, 219] width 363 height 19
paste input "010490000"
click at [1315, 488] on input "Apply" at bounding box center [1531, 495] width 30 height 19
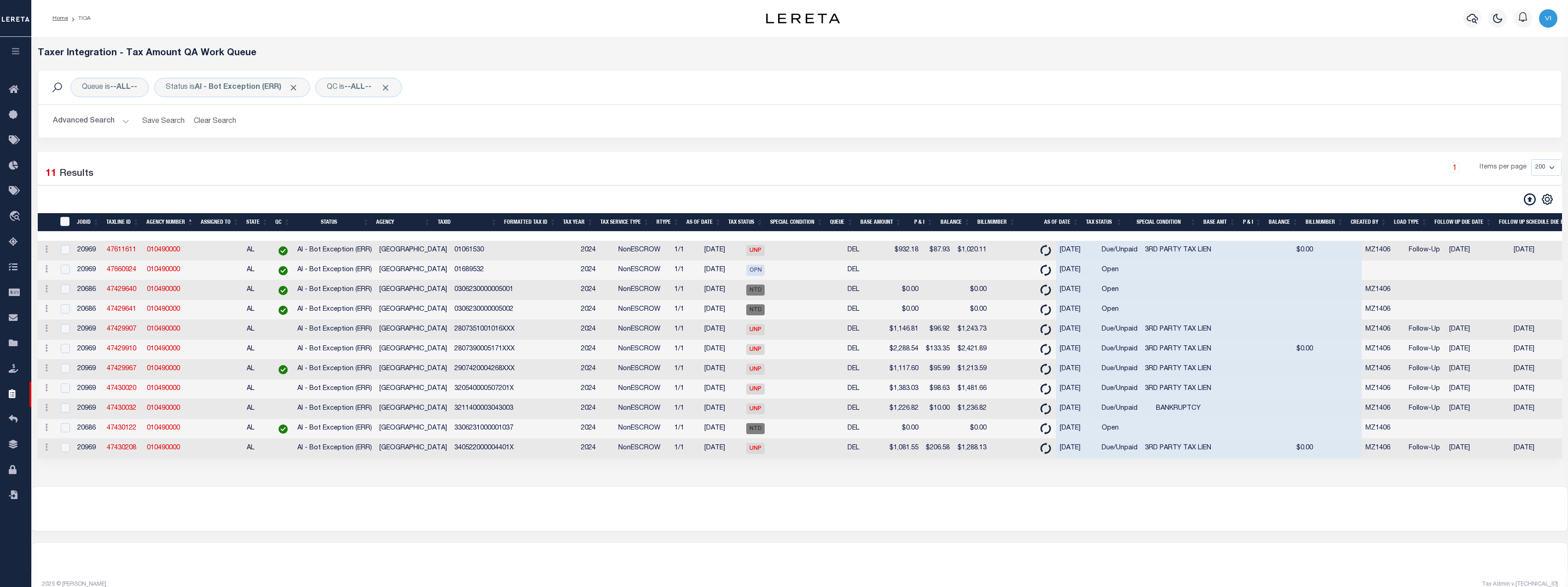
click at [412, 488] on div at bounding box center [800, 509] width 1536 height 44
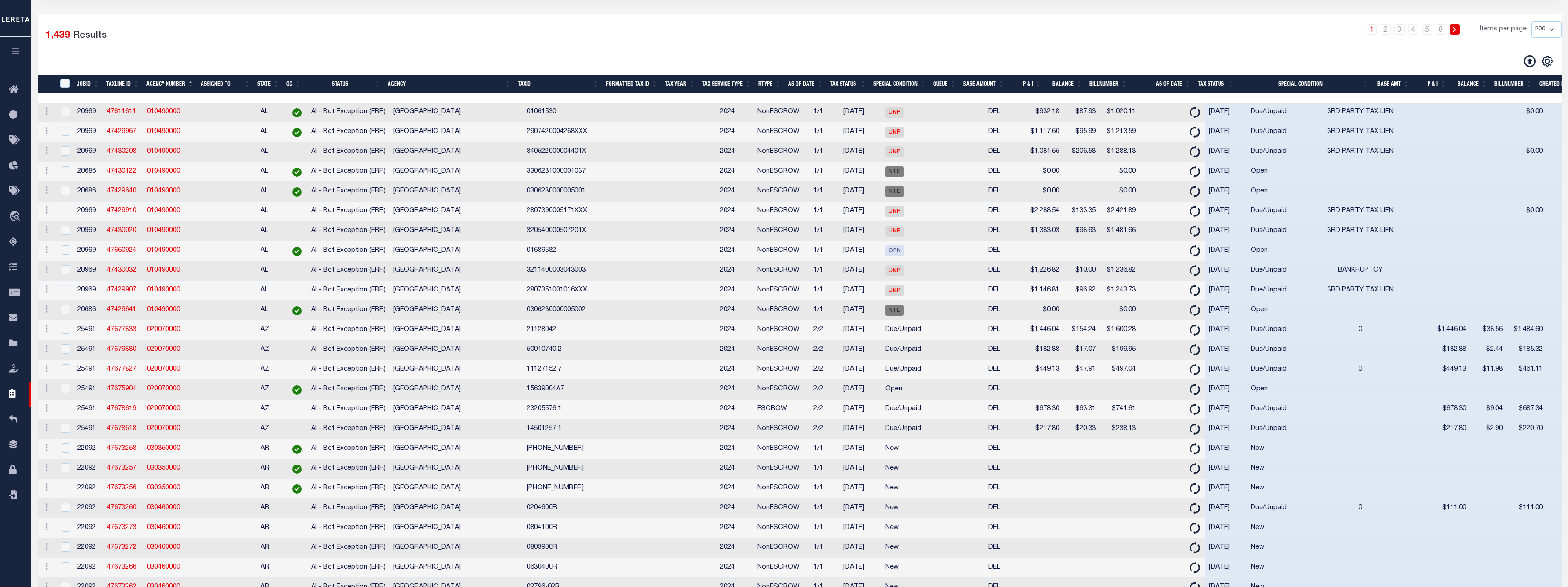
scroll to position [69, 0]
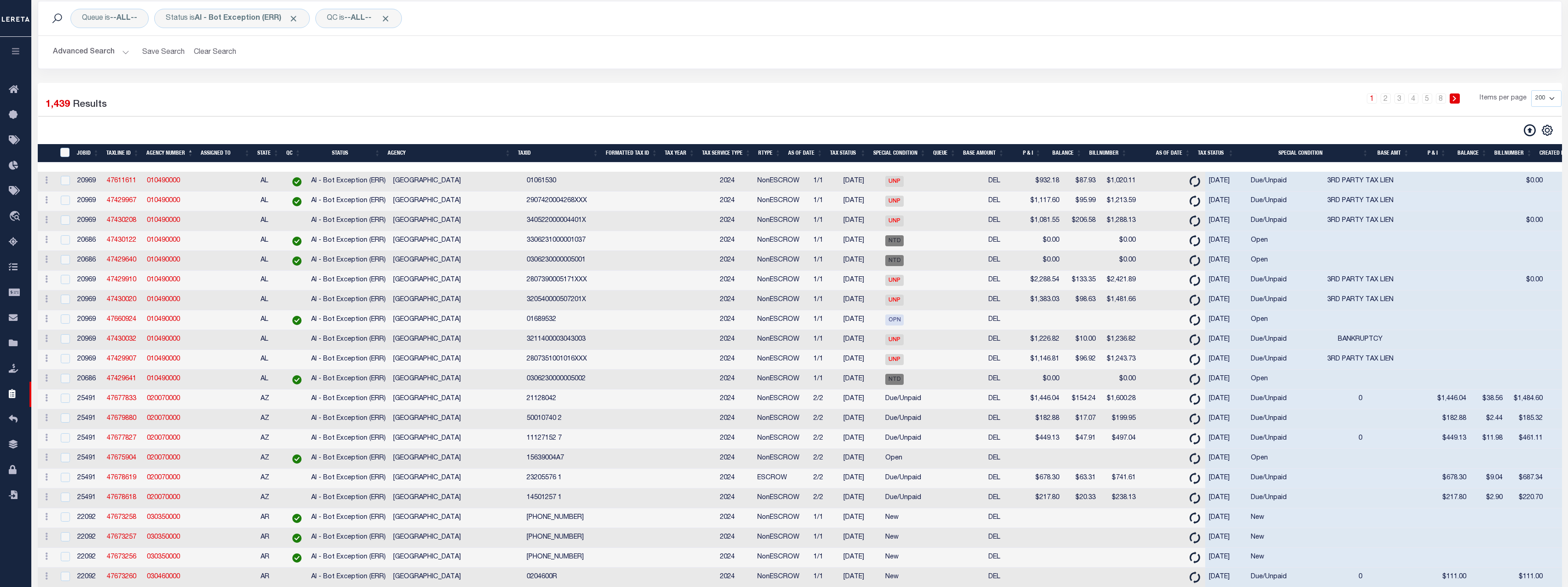
click at [115, 51] on button "Advanced Search" at bounding box center [91, 52] width 77 height 18
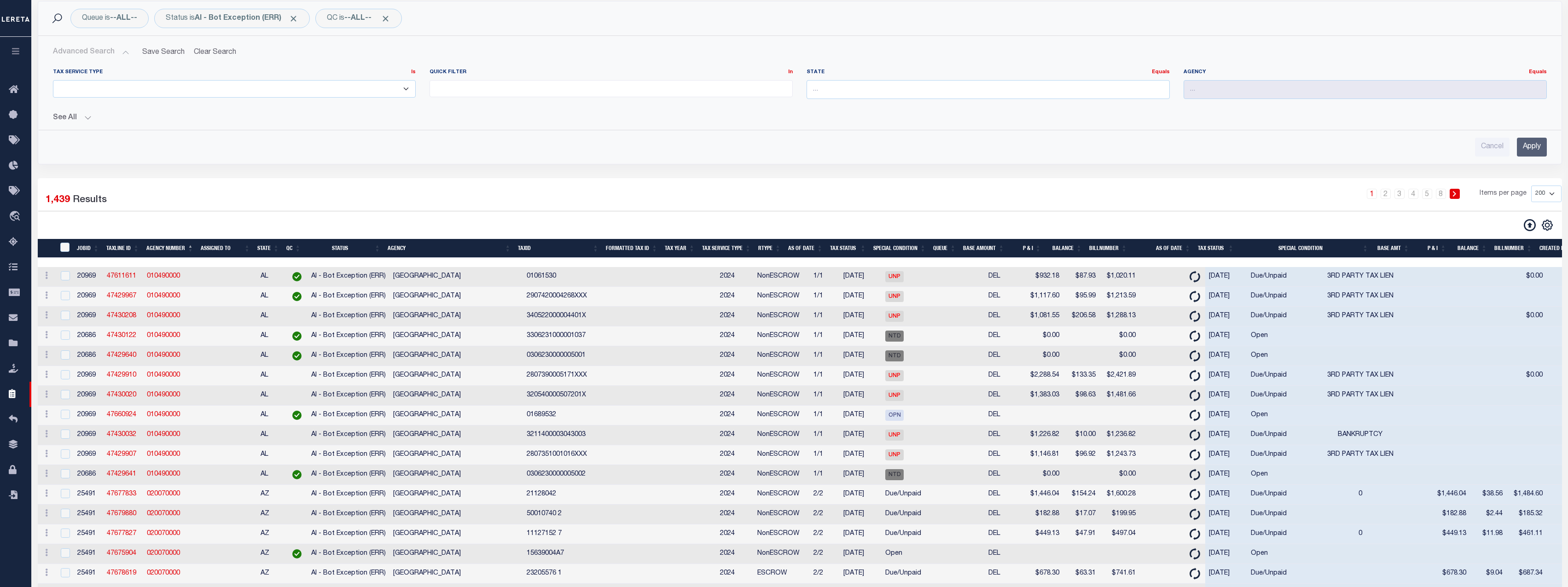
click at [88, 119] on button "See All" at bounding box center [800, 118] width 1494 height 9
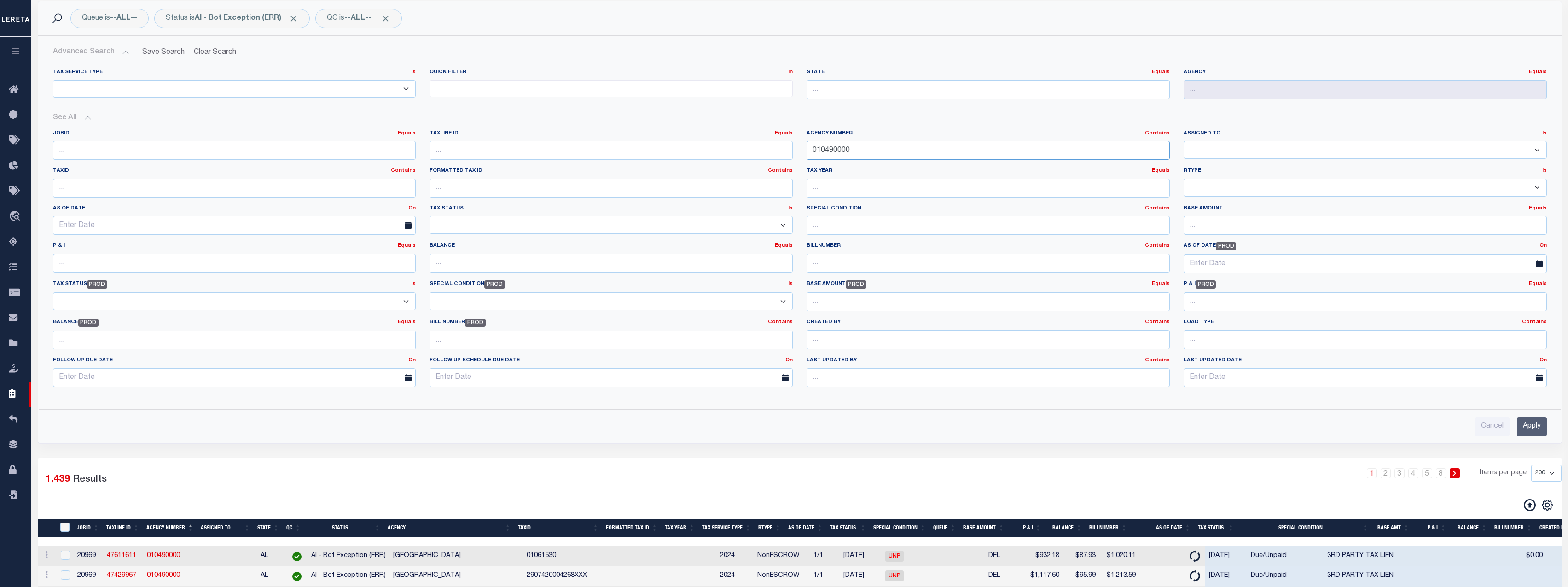
click at [896, 149] on input "010490000" at bounding box center [988, 150] width 363 height 19
click at [1315, 424] on input "Apply" at bounding box center [1531, 426] width 30 height 19
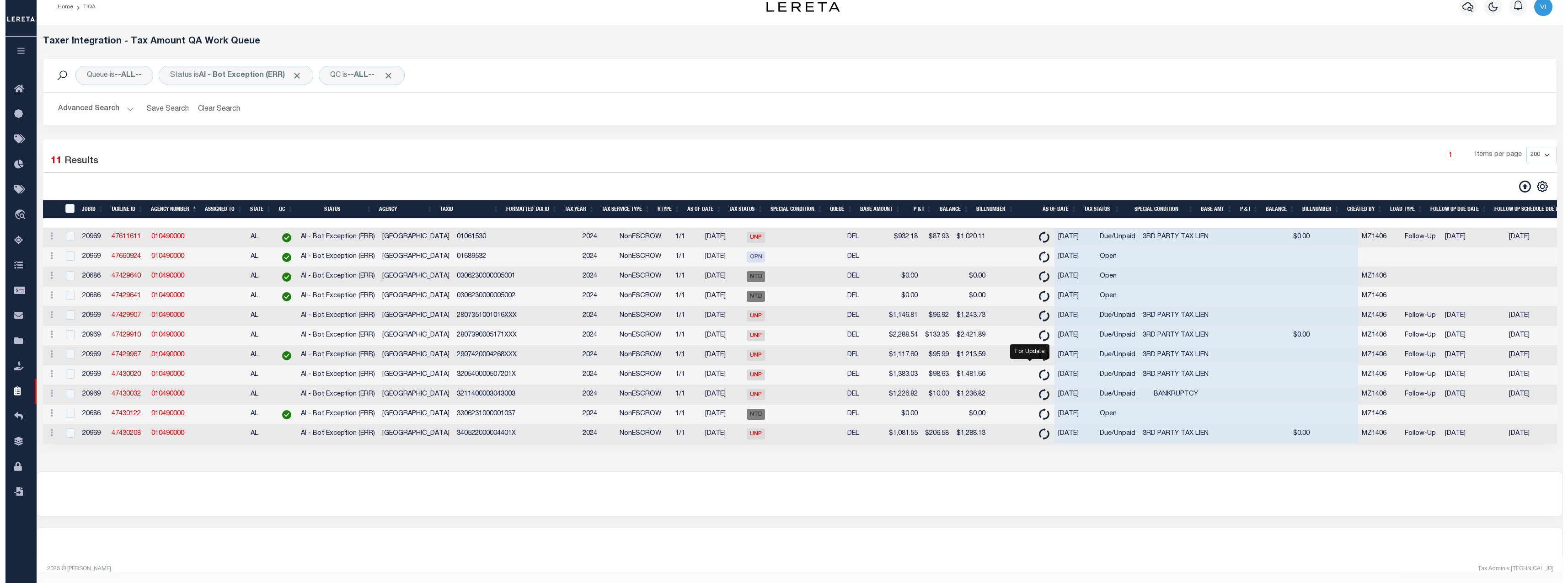
scroll to position [25, 0]
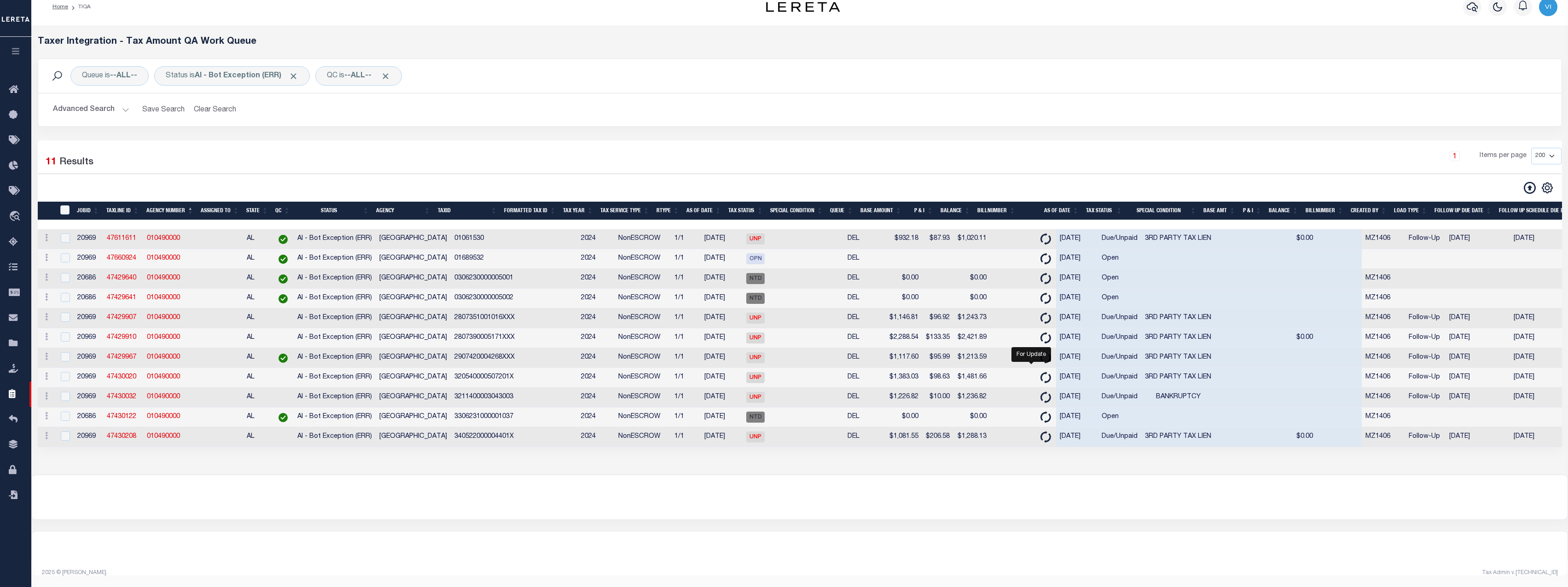
click at [129, 101] on h2 "Advanced Search Save Search Clear Search TIQATaxLineSearchTable_dynamictable___…" at bounding box center [800, 110] width 1509 height 18
click at [97, 101] on button "Advanced Search" at bounding box center [91, 110] width 77 height 18
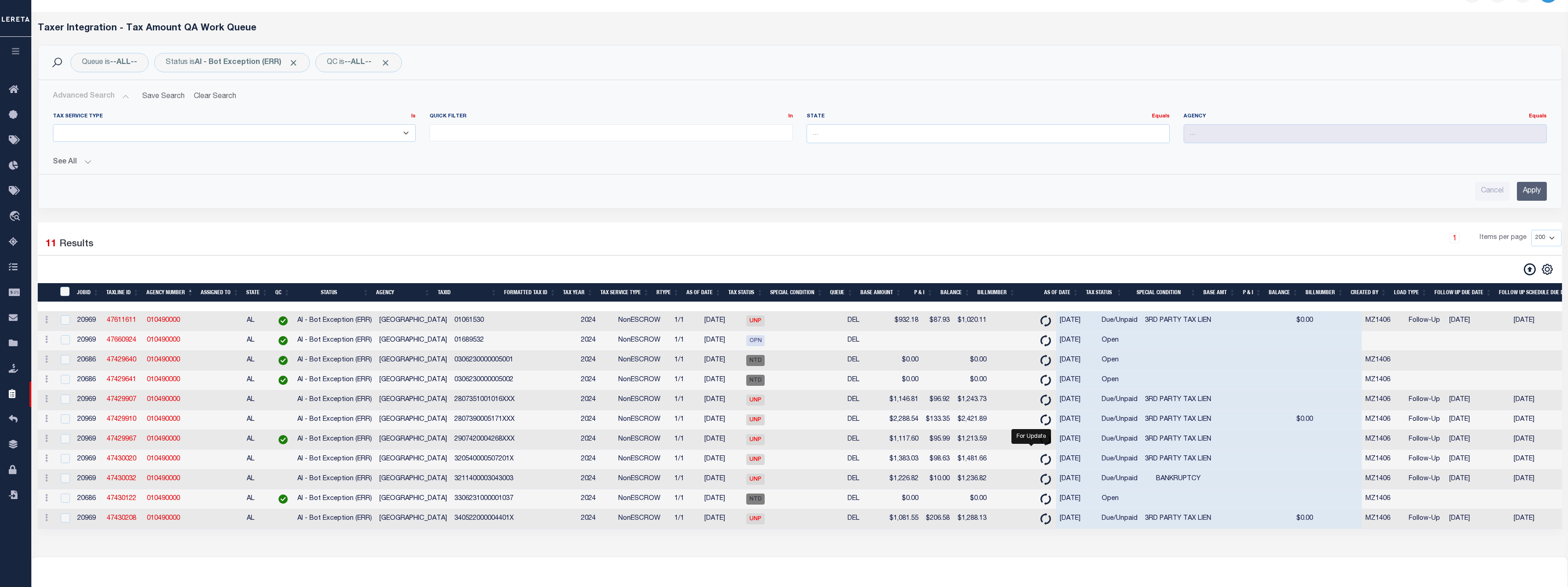
click at [73, 161] on button "See All" at bounding box center [800, 162] width 1494 height 9
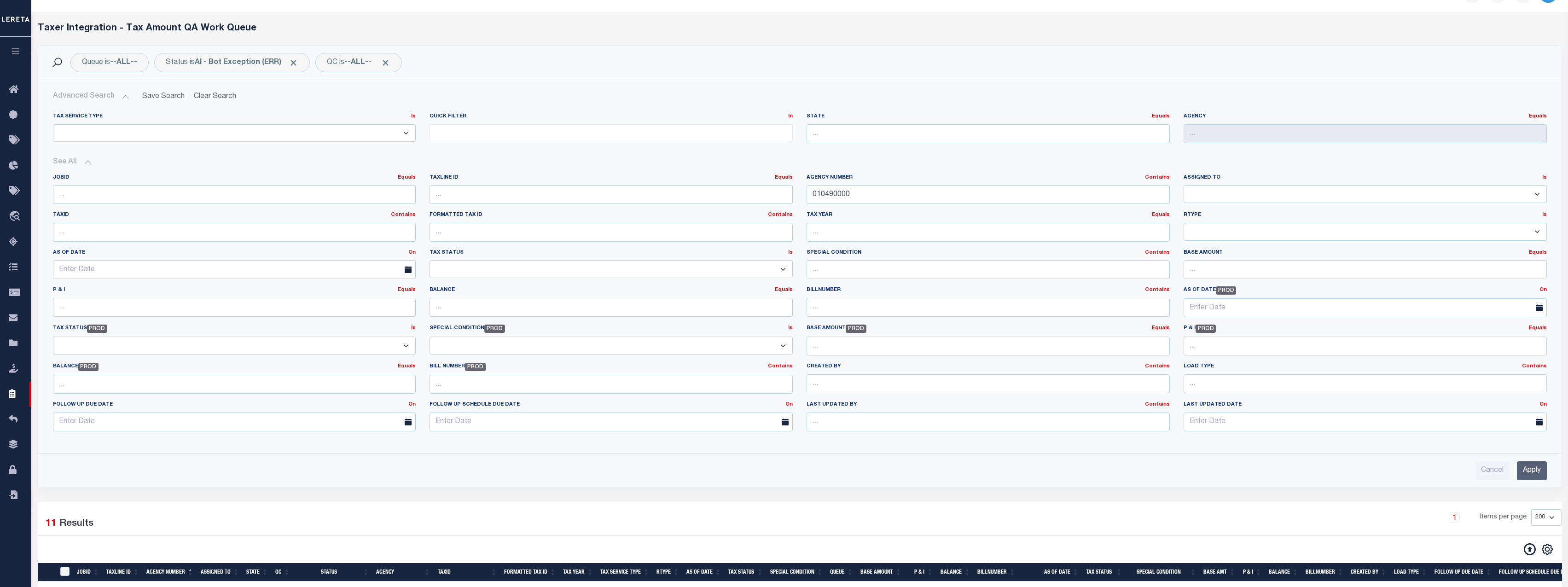
click at [73, 161] on button "See All" at bounding box center [800, 162] width 1494 height 9
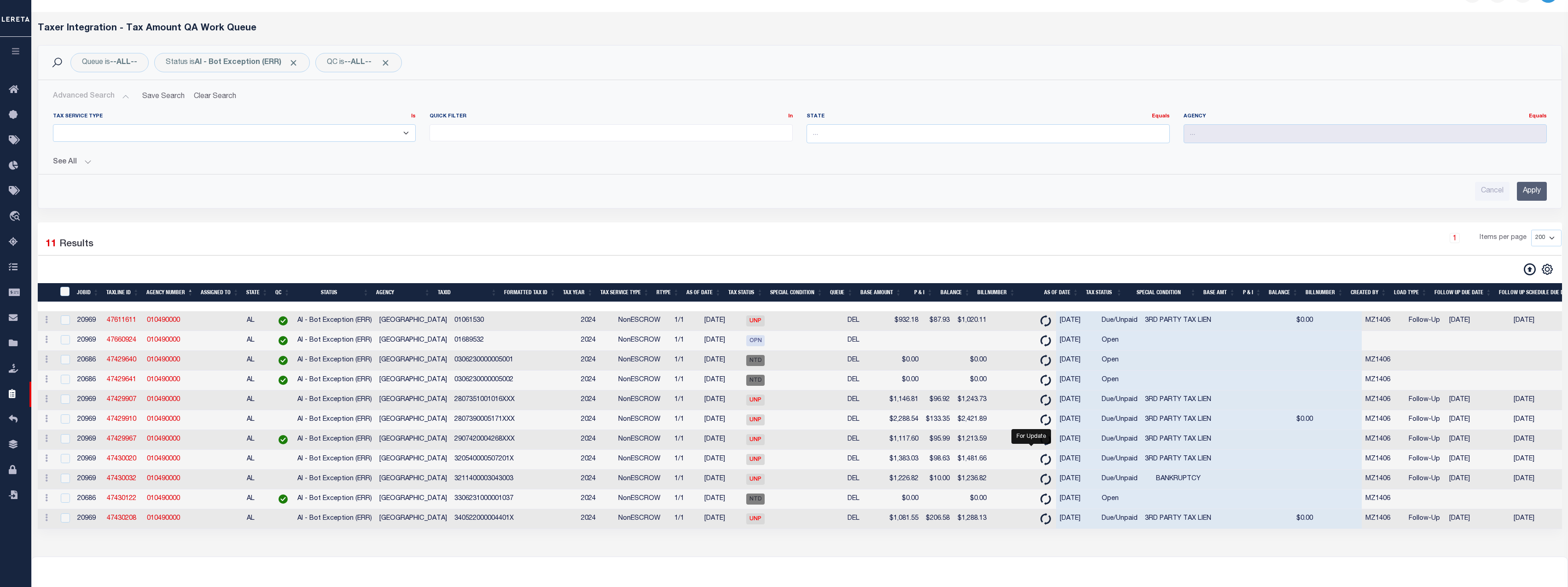
click at [974, 169] on div "Tax Service Type Is Is Contains ESCROW NonESCROW Quick Filter In In" at bounding box center [800, 153] width 1509 height 96
click at [1315, 273] on icon at bounding box center [1530, 270] width 12 height 12
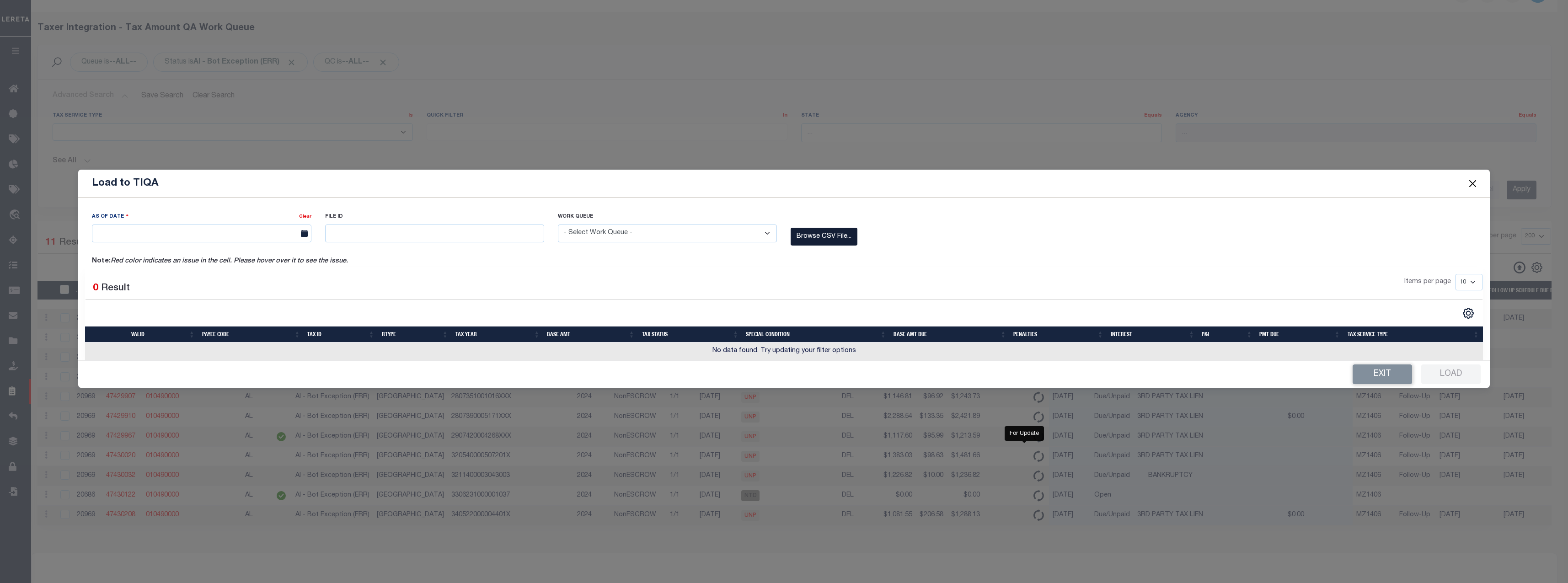
click at [841, 234] on label "Browse CSV File..." at bounding box center [824, 236] width 67 height 18
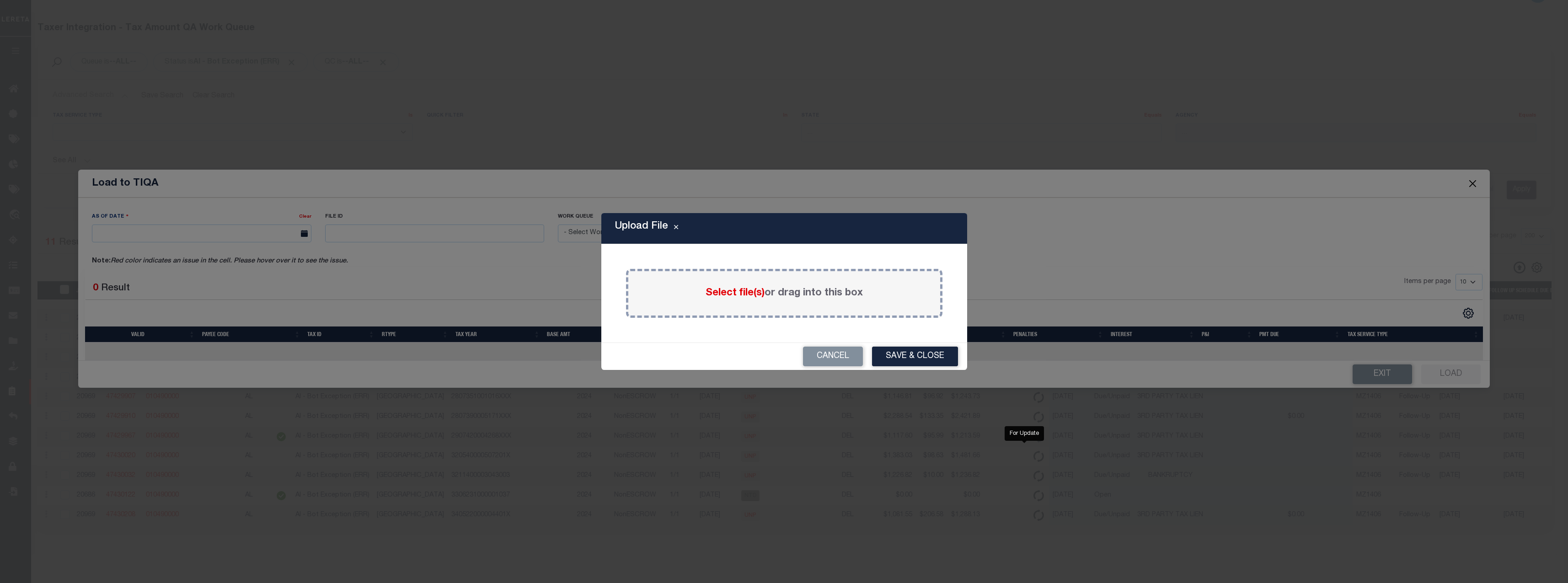
click at [753, 297] on span "Select file(s)" at bounding box center [735, 293] width 59 height 10
click at [0, 0] on input "Select file(s) or drag into this box" at bounding box center [0, 0] width 0 height 0
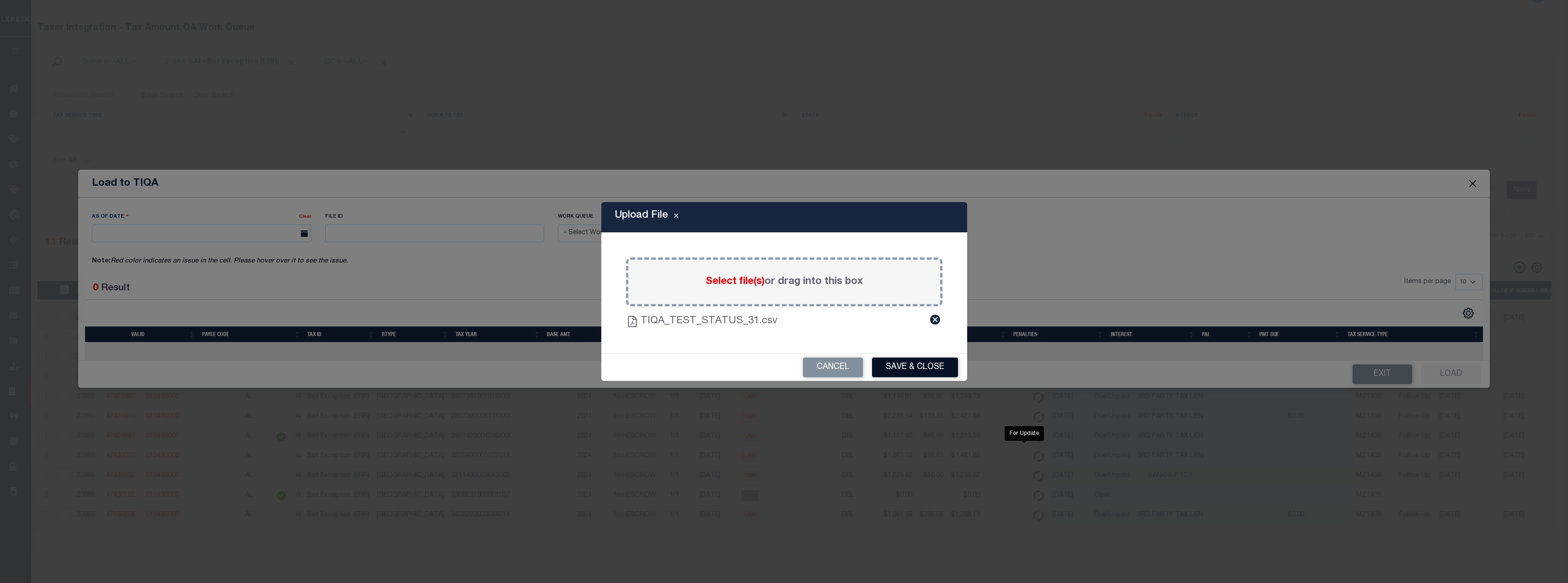
click at [903, 363] on button "Save & Close" at bounding box center [915, 367] width 86 height 19
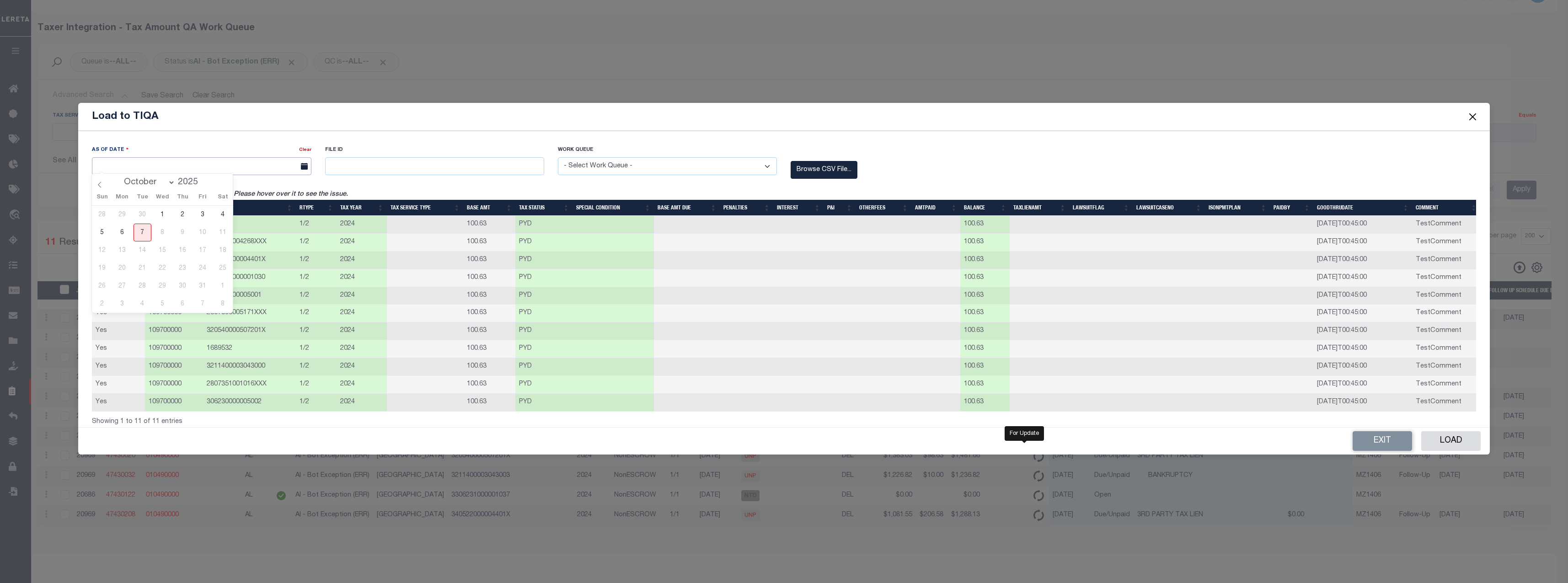
click at [203, 167] on input "text" at bounding box center [201, 166] width 219 height 18
click at [144, 226] on span "7" at bounding box center [142, 232] width 18 height 18
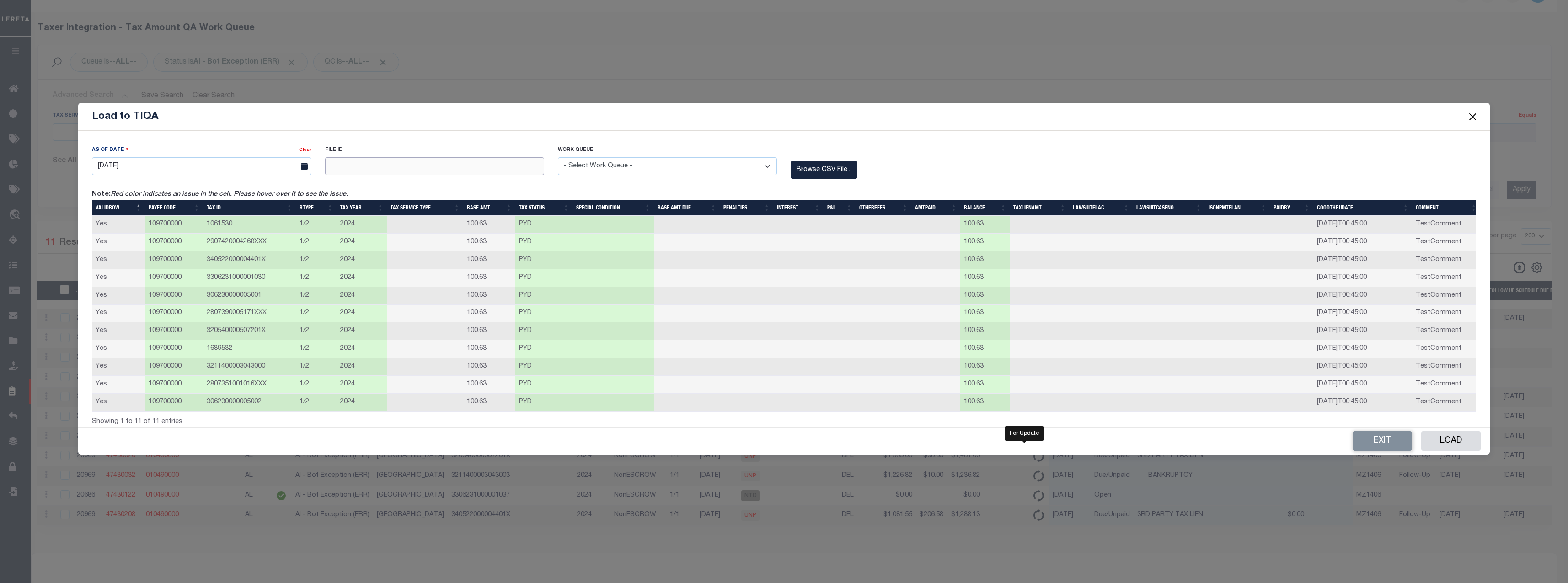
click at [444, 172] on input "text" at bounding box center [435, 166] width 219 height 18
click at [646, 160] on select "- Select Work Queue - Delinquent Escrow" at bounding box center [668, 166] width 219 height 18
click at [558, 157] on select "- Select Work Queue - Delinquent Escrow" at bounding box center [668, 166] width 219 height 18
click at [962, 166] on div "Browse CSV File..." at bounding box center [900, 169] width 233 height 18
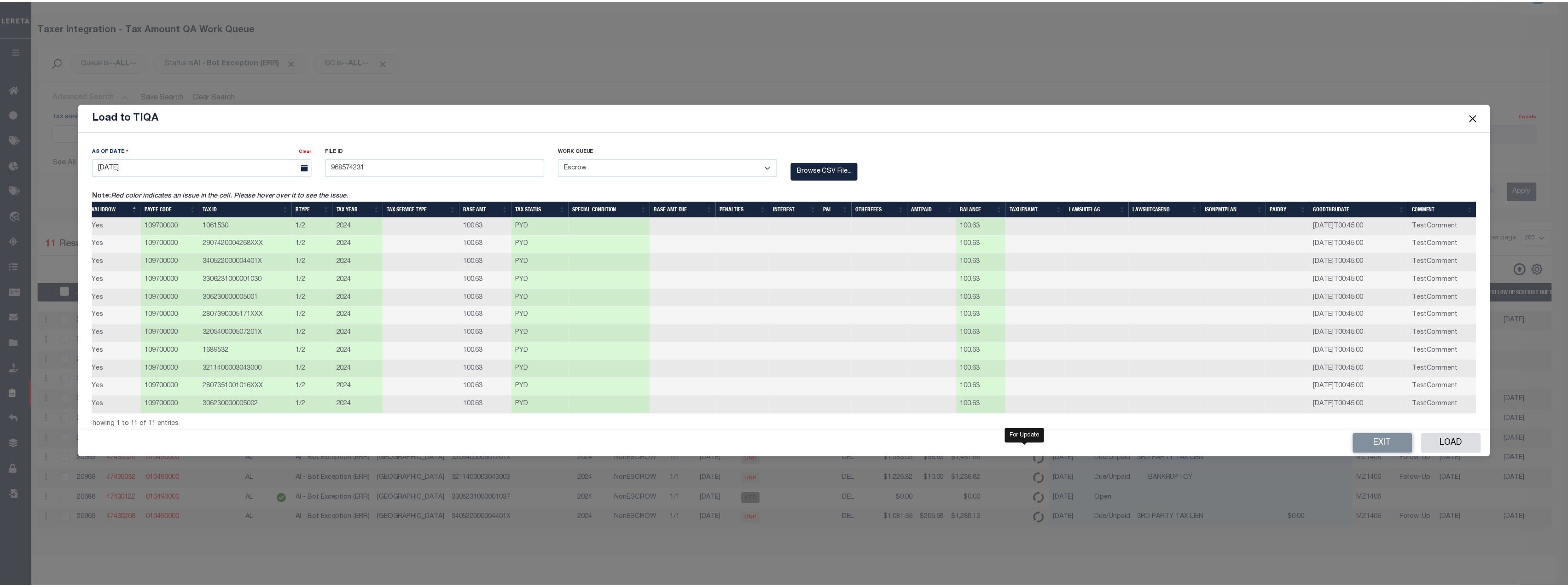
scroll to position [0, 0]
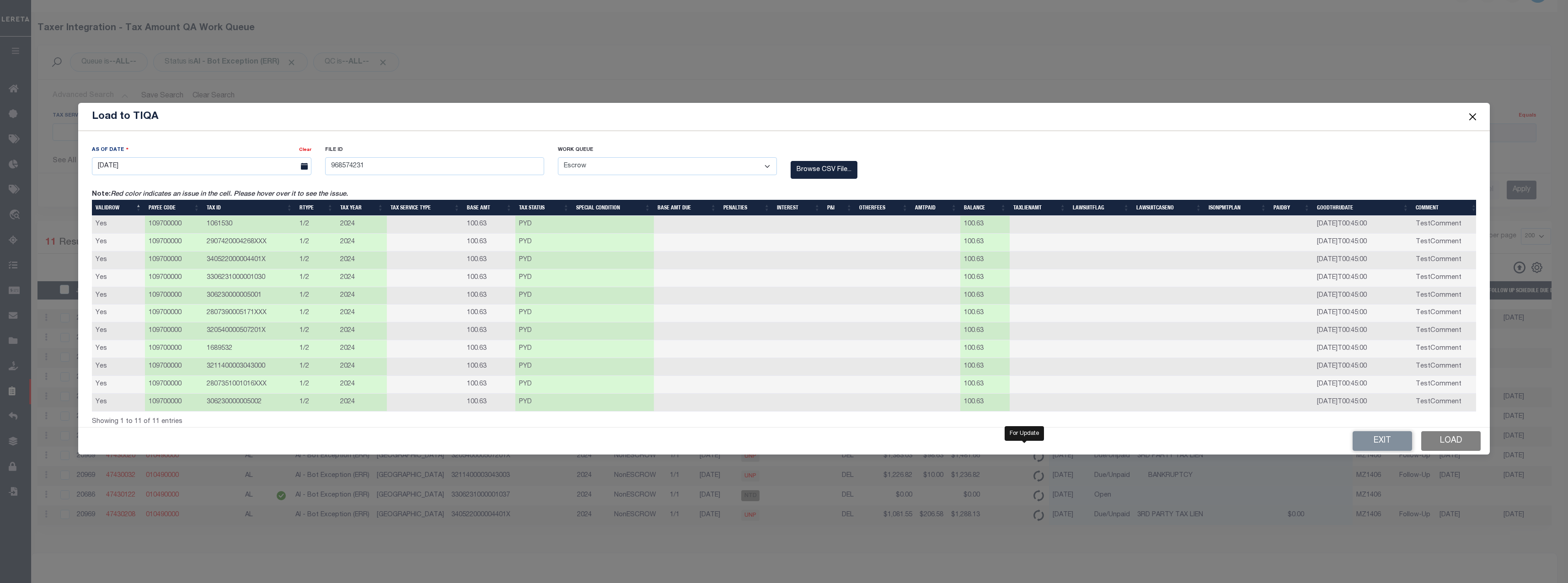
click at [1306, 449] on button "Load" at bounding box center [1451, 441] width 60 height 19
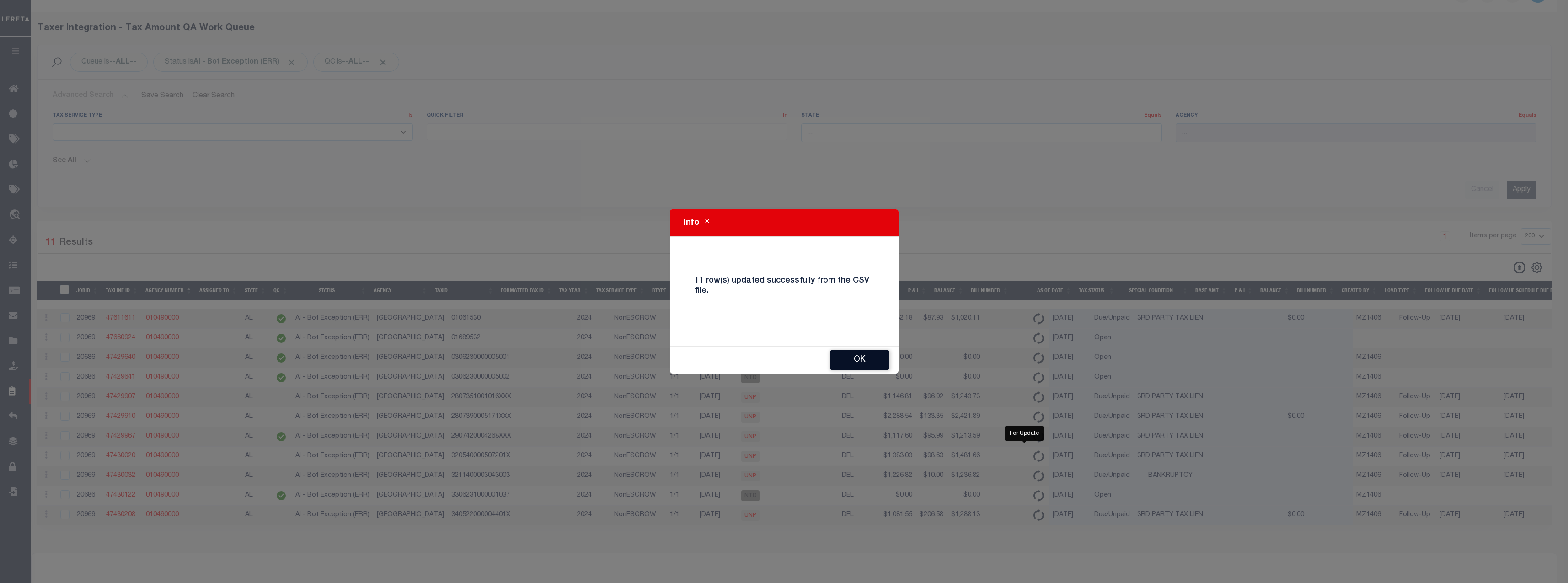
click at [883, 366] on button "Ok" at bounding box center [859, 360] width 60 height 19
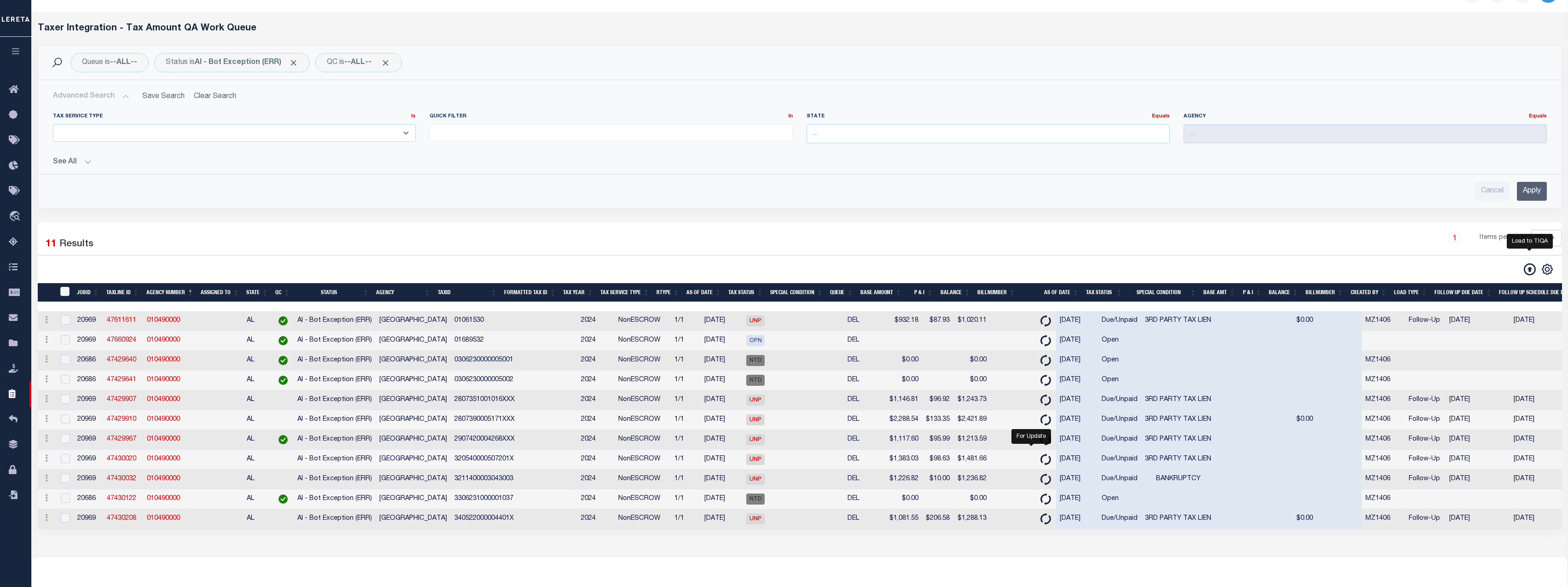
click at [1315, 270] on icon at bounding box center [1530, 270] width 12 height 12
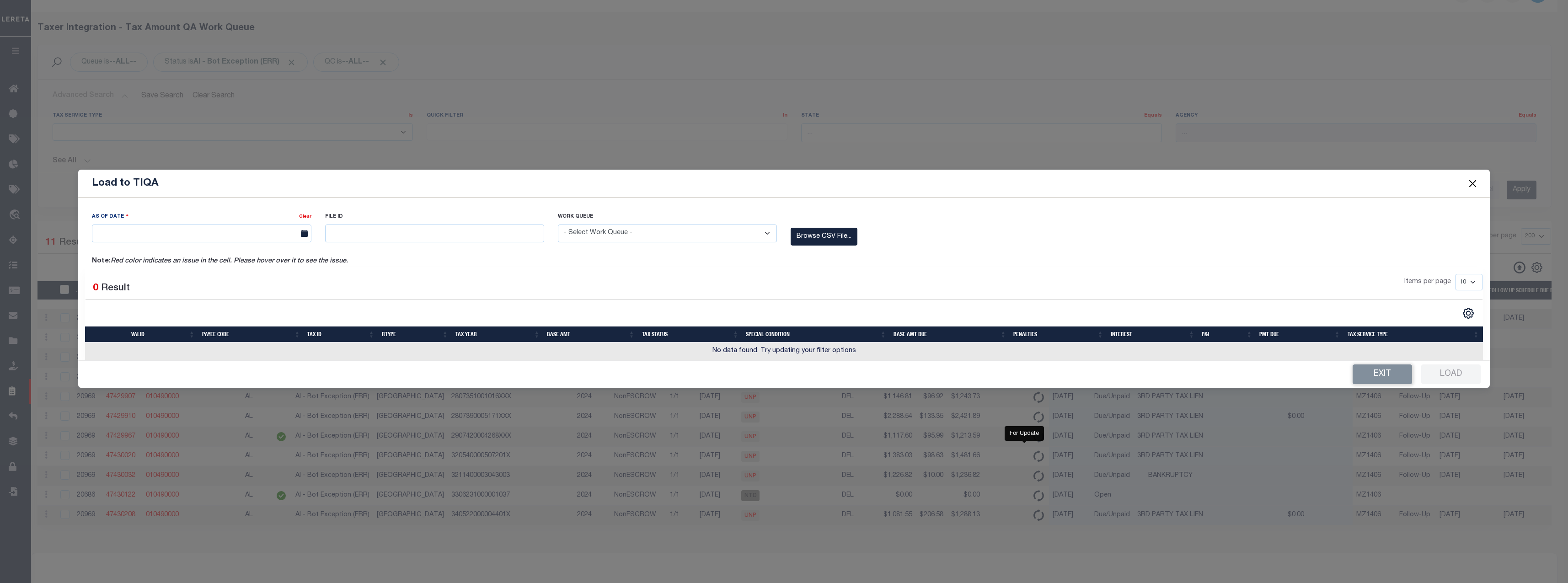
click at [704, 232] on select "- Select Work Queue - Delinquent Escrow" at bounding box center [668, 233] width 219 height 18
click at [558, 225] on select "- Select Work Queue - Delinquent Escrow" at bounding box center [668, 233] width 219 height 18
click at [1306, 183] on button "Close" at bounding box center [1472, 183] width 12 height 12
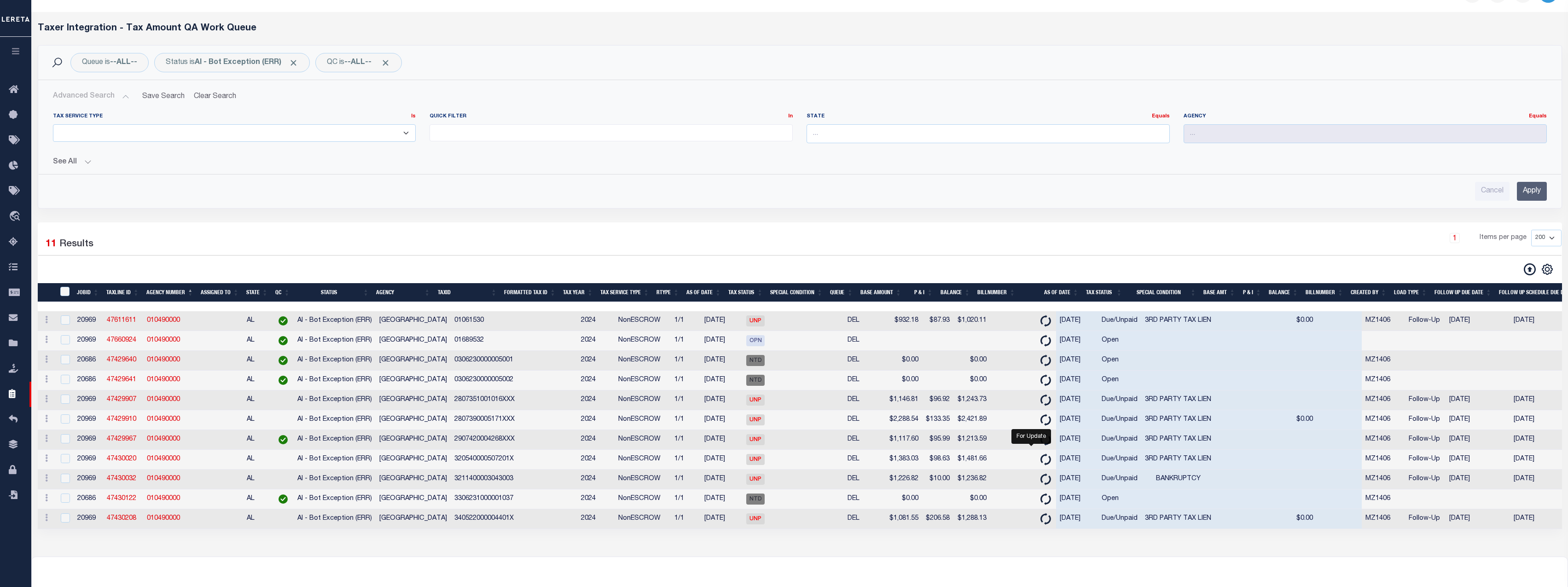
click at [1315, 192] on input "Apply" at bounding box center [1531, 191] width 30 height 19
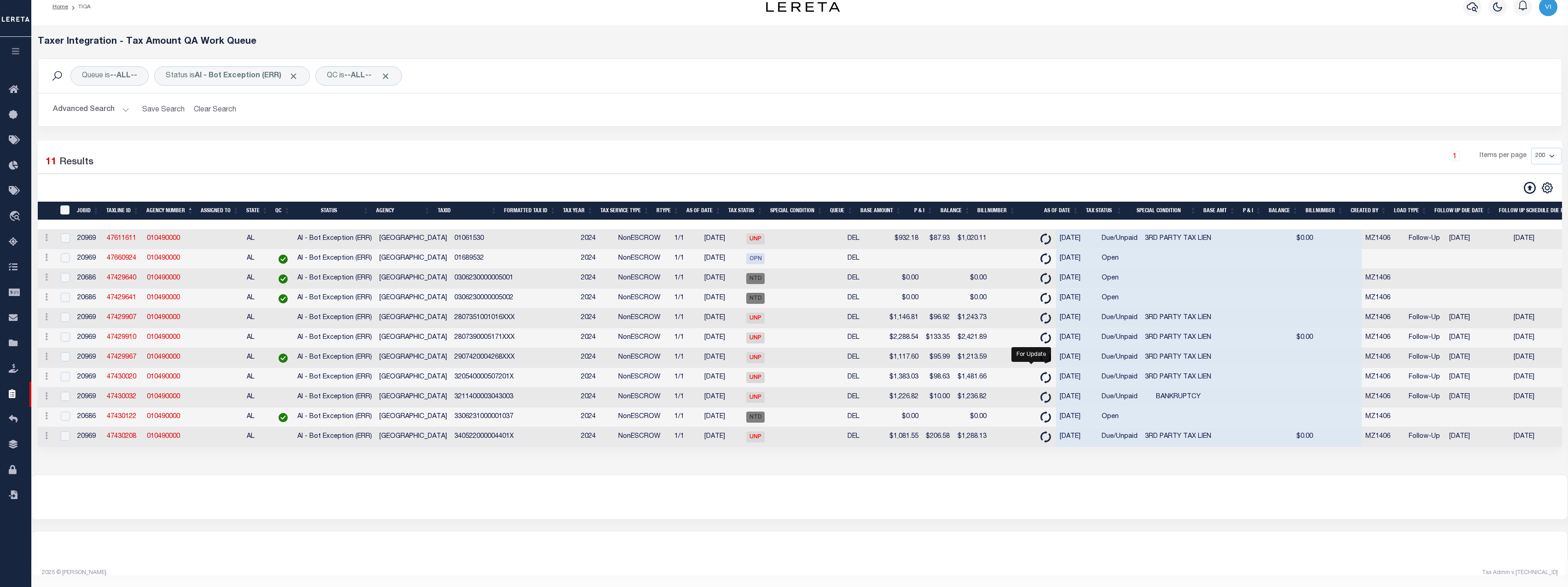
click at [121, 101] on button "Advanced Search" at bounding box center [91, 110] width 77 height 18
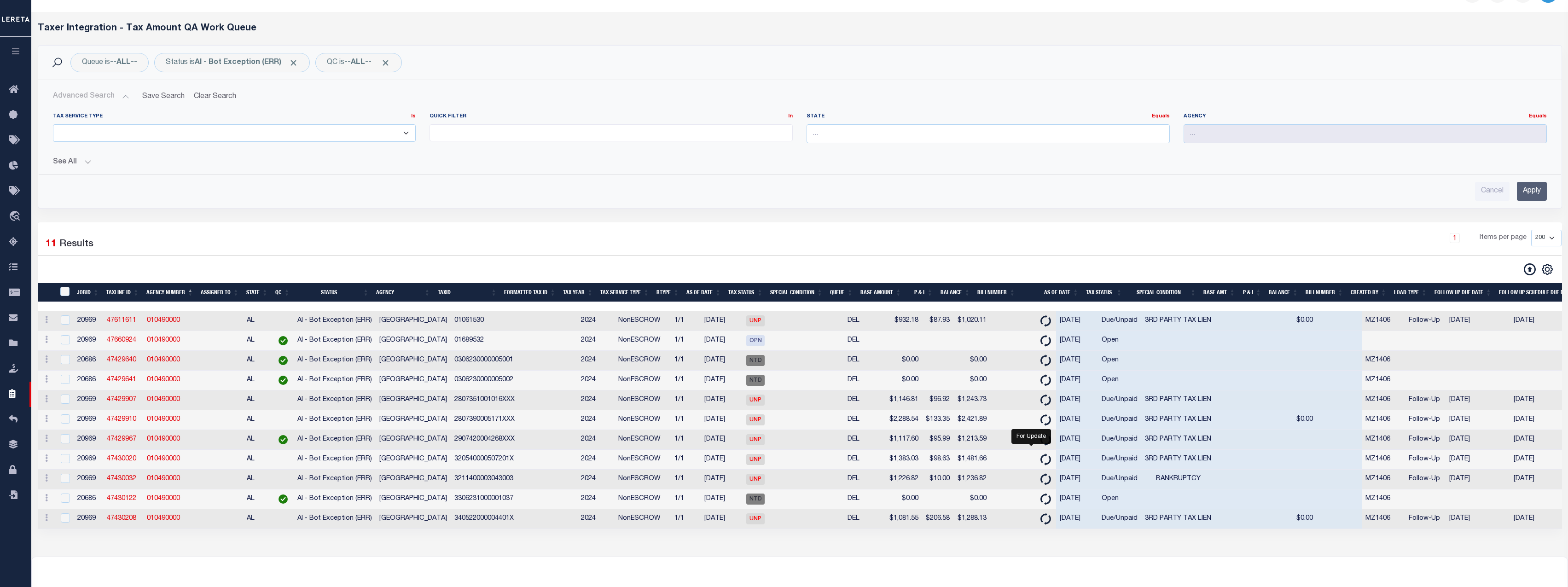
click at [18, 49] on icon "button" at bounding box center [15, 51] width 10 height 9
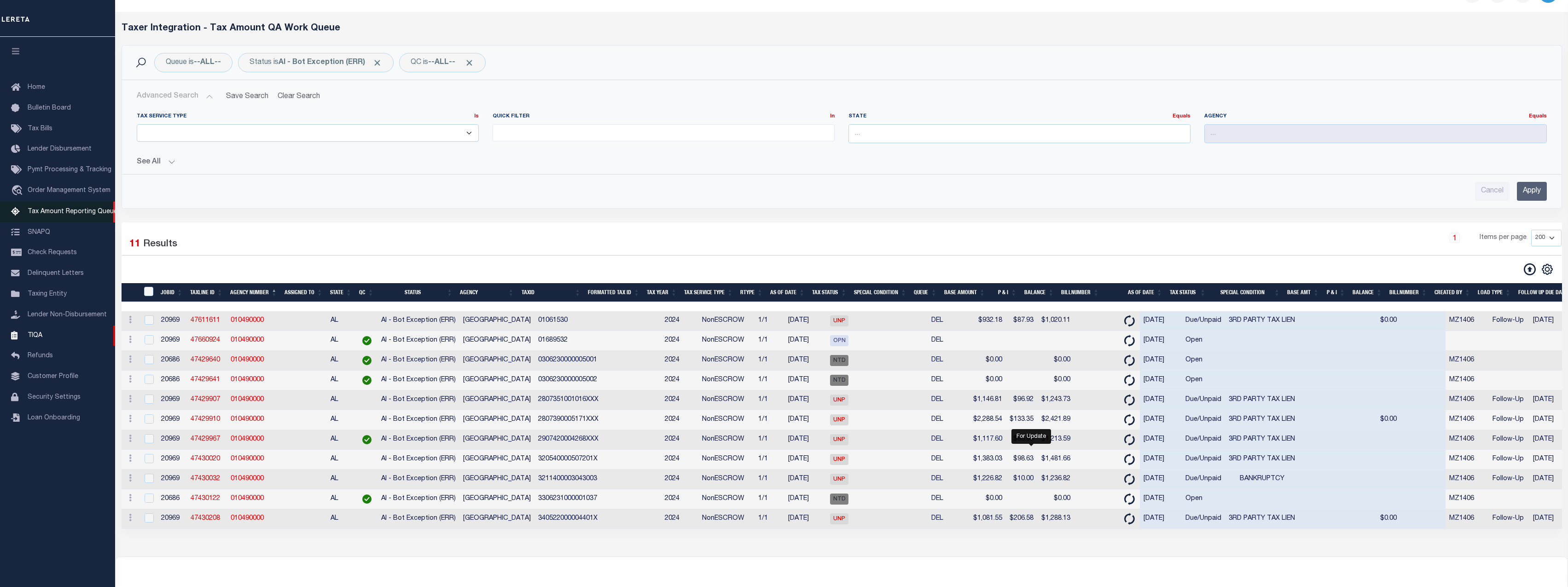
click at [67, 214] on span "Tax Amount Reporting Queue" at bounding box center [72, 211] width 89 height 7
click at [1315, 274] on icon at bounding box center [1530, 270] width 12 height 12
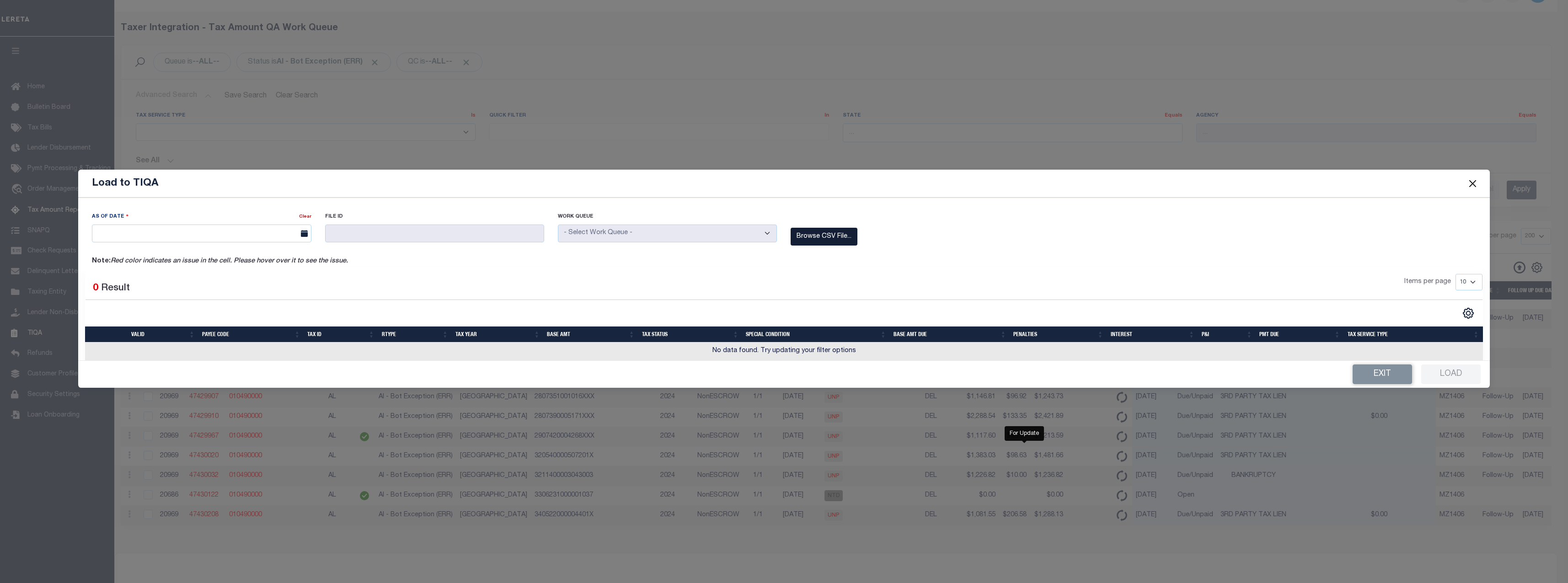
click at [813, 240] on label "Browse CSV File..." at bounding box center [824, 236] width 67 height 18
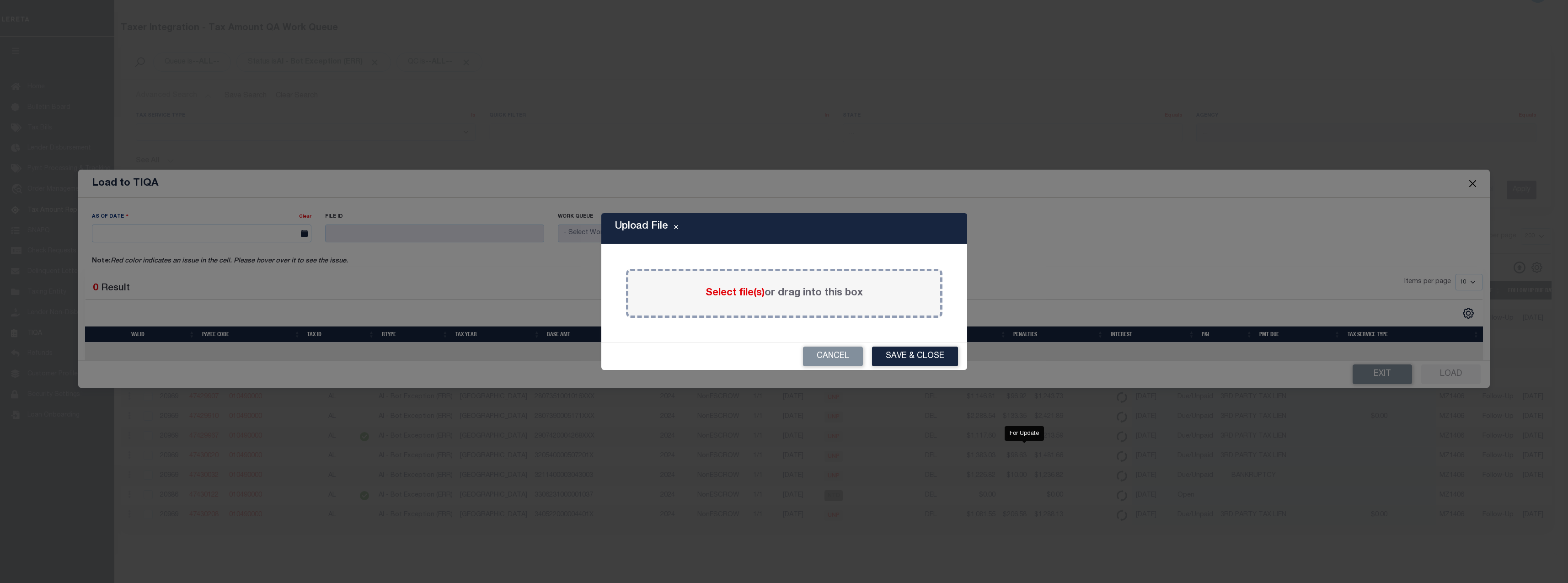
click at [738, 295] on span "Select file(s)" at bounding box center [735, 293] width 59 height 10
click at [0, 0] on input "Select file(s) or drag into this box" at bounding box center [0, 0] width 0 height 0
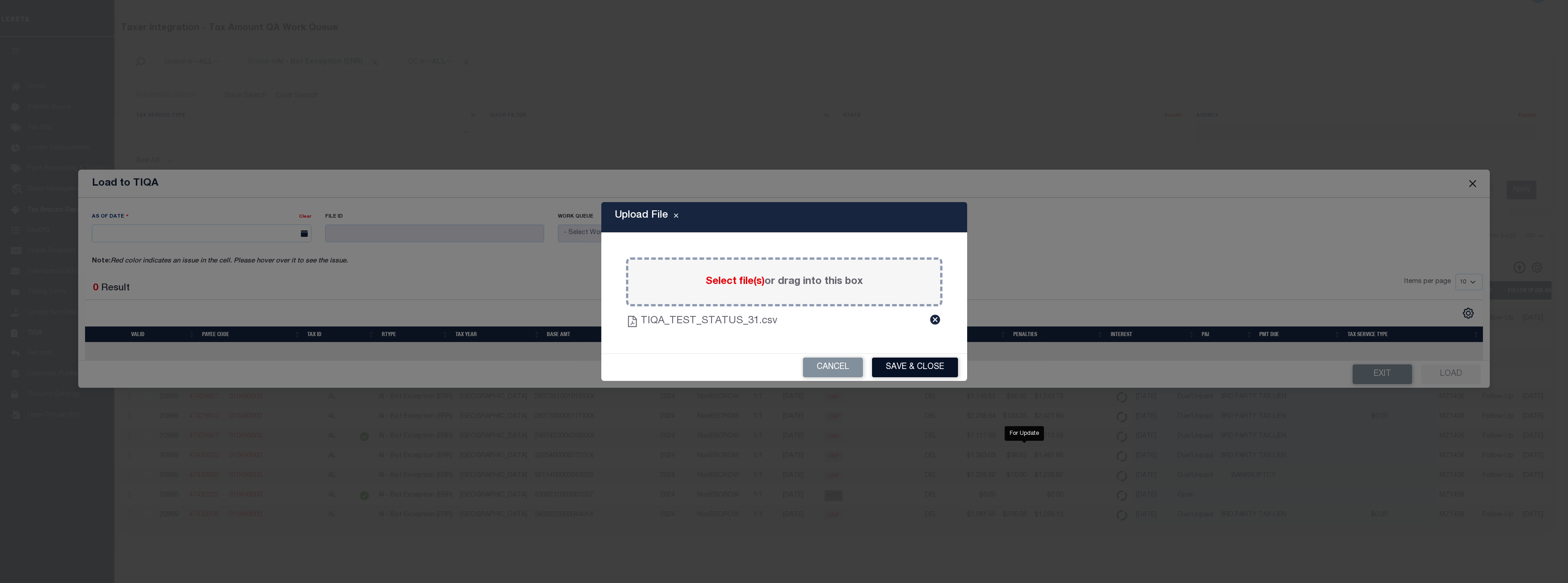
click at [926, 367] on button "Save & Close" at bounding box center [915, 367] width 86 height 19
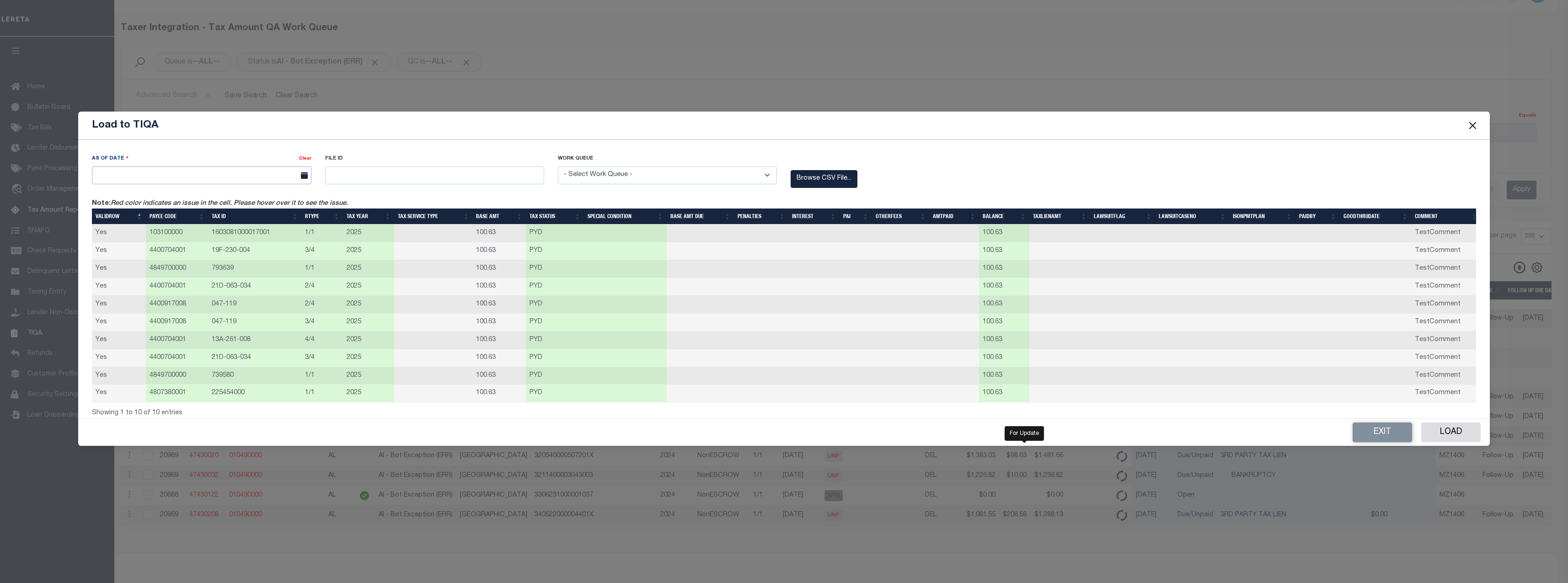
click at [233, 172] on input "text" at bounding box center [201, 175] width 219 height 18
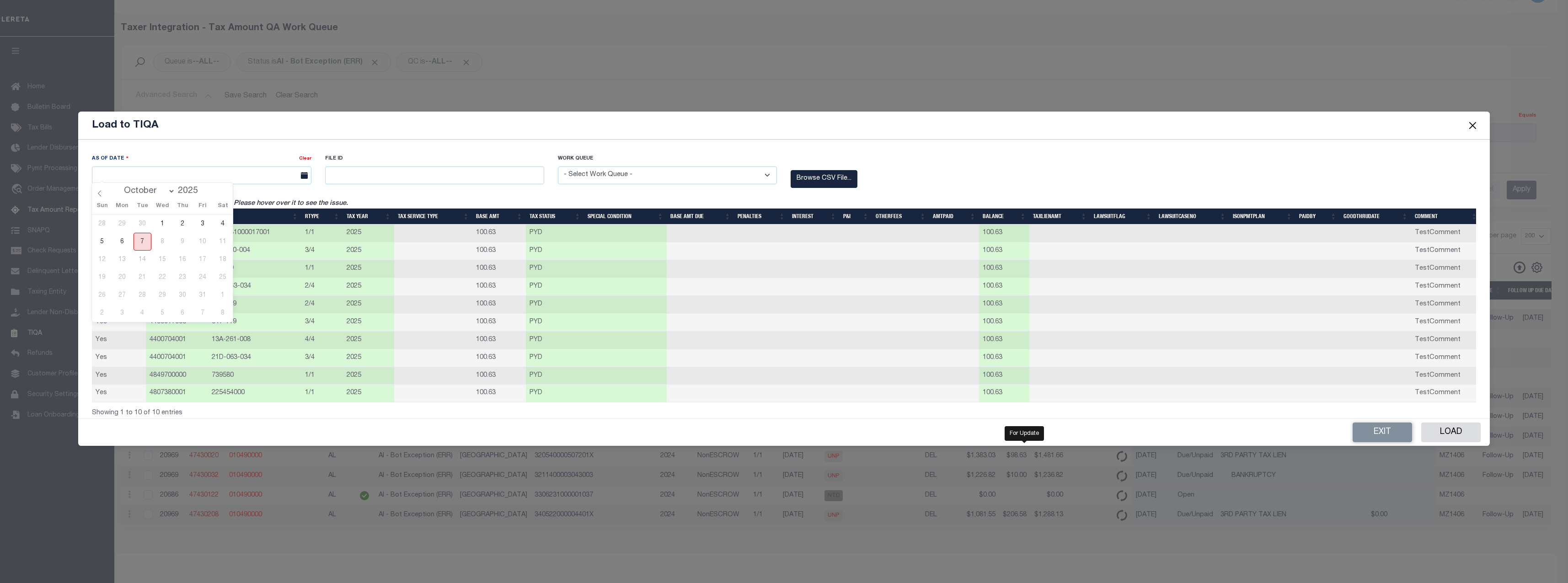
click at [145, 239] on span "7" at bounding box center [142, 241] width 18 height 18
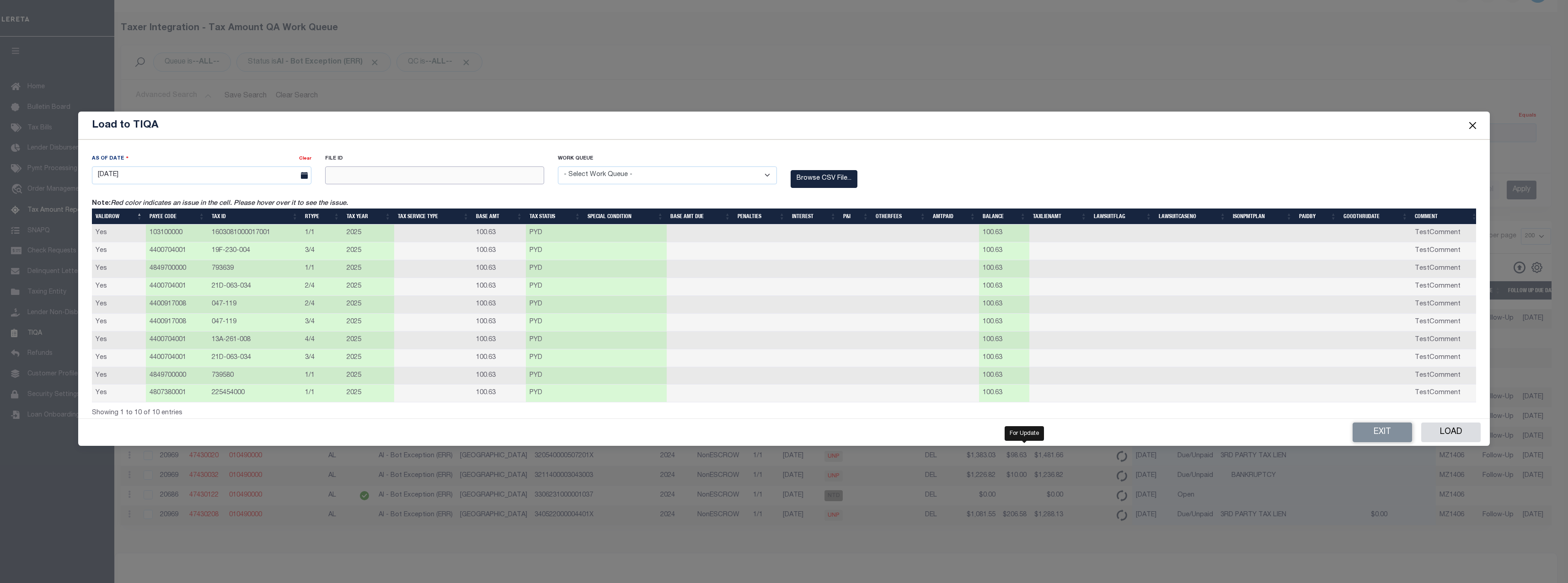
click at [477, 167] on input "text" at bounding box center [435, 175] width 219 height 18
click at [689, 169] on select "- Select Work Queue - Delinquent Escrow" at bounding box center [668, 175] width 219 height 18
click at [558, 166] on select "- Select Work Queue - Delinquent Escrow" at bounding box center [668, 175] width 219 height 18
click at [1048, 170] on div "As Of Date Clear 10/07/2025 File ID 968574231 Work Queue Delinquent" at bounding box center [784, 176] width 1398 height 45
click at [1306, 436] on button "Load" at bounding box center [1451, 432] width 60 height 19
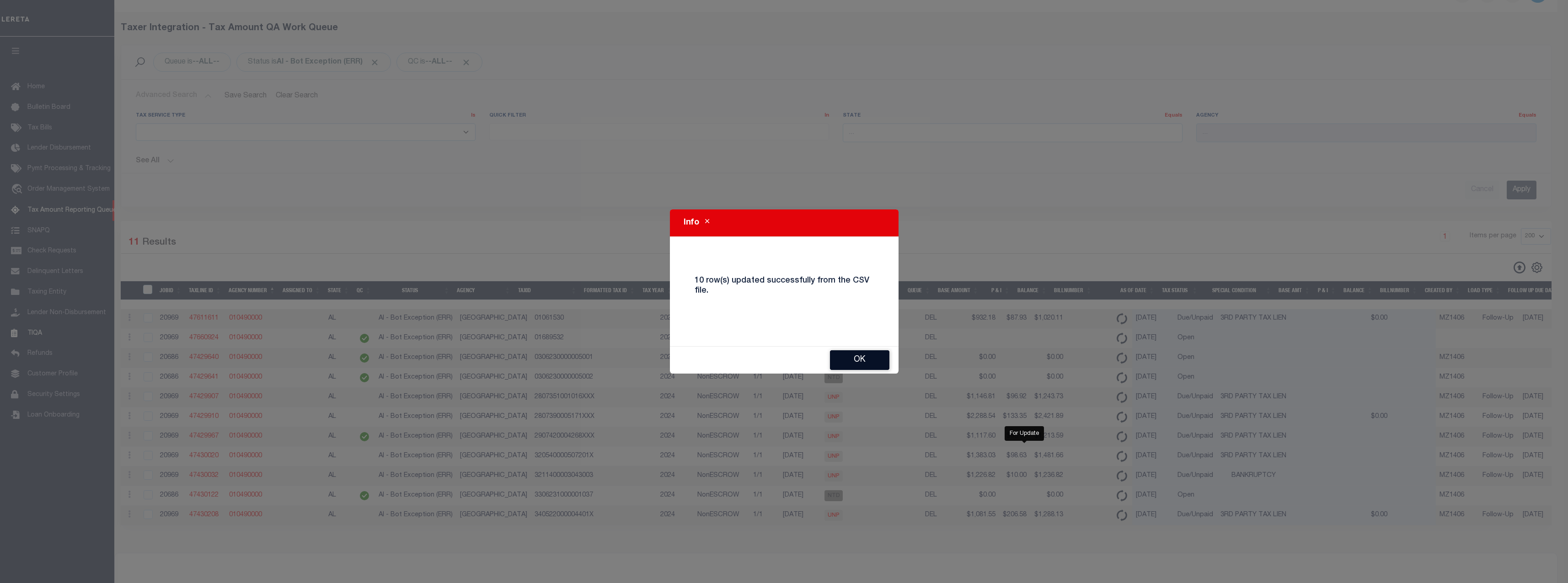
click at [852, 359] on button "Ok" at bounding box center [859, 360] width 60 height 19
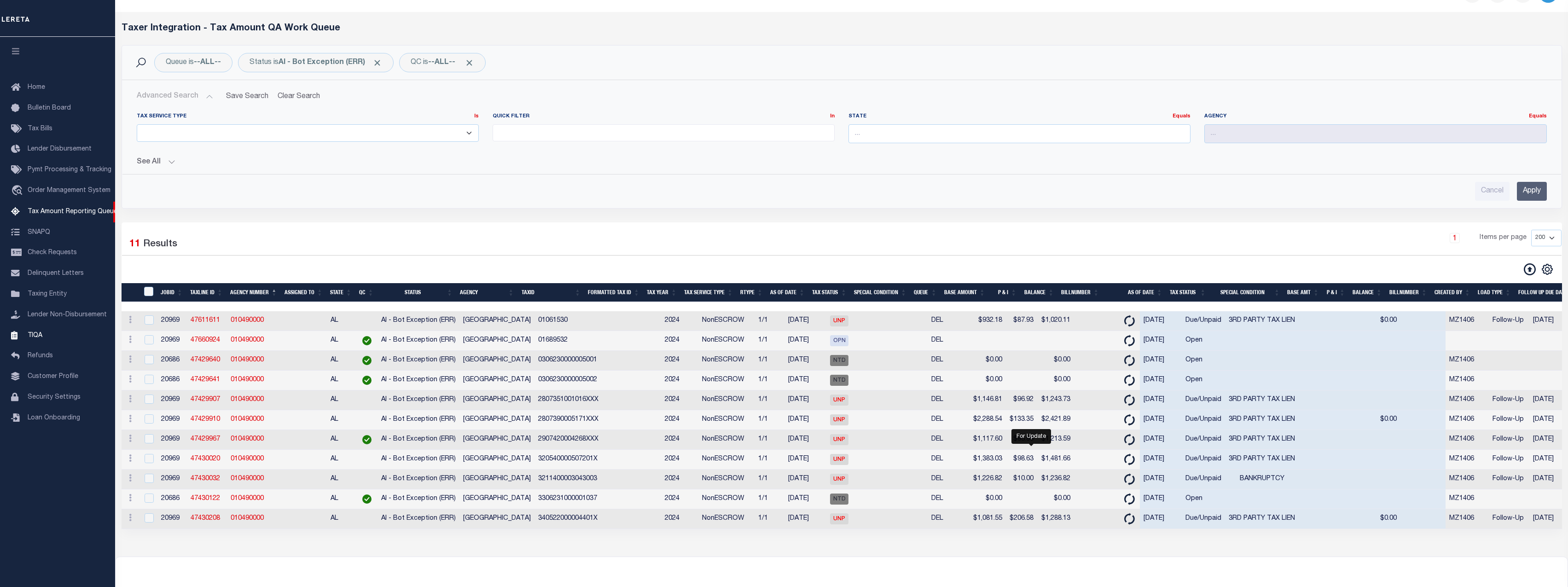
click at [550, 200] on div "Cancel Apply" at bounding box center [841, 191] width 1410 height 19
click at [789, 294] on th "As Of Date" at bounding box center [787, 292] width 42 height 19
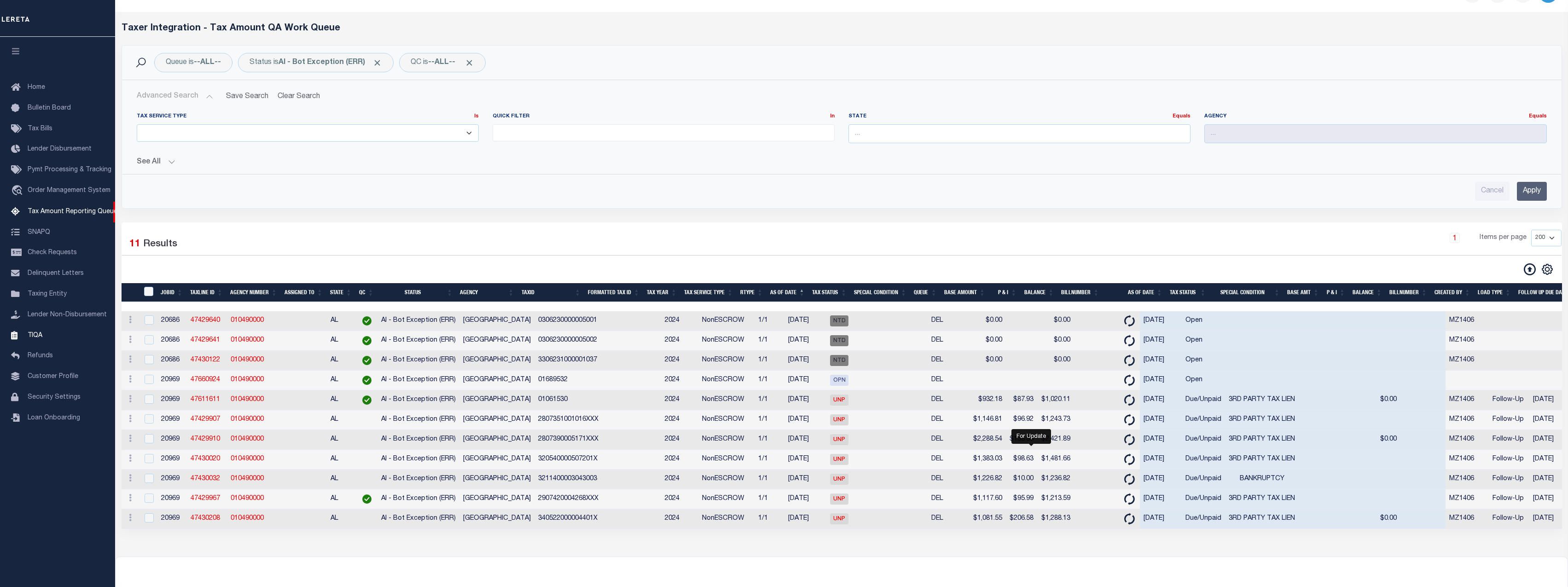
click at [789, 294] on th "As Of Date" at bounding box center [787, 292] width 42 height 19
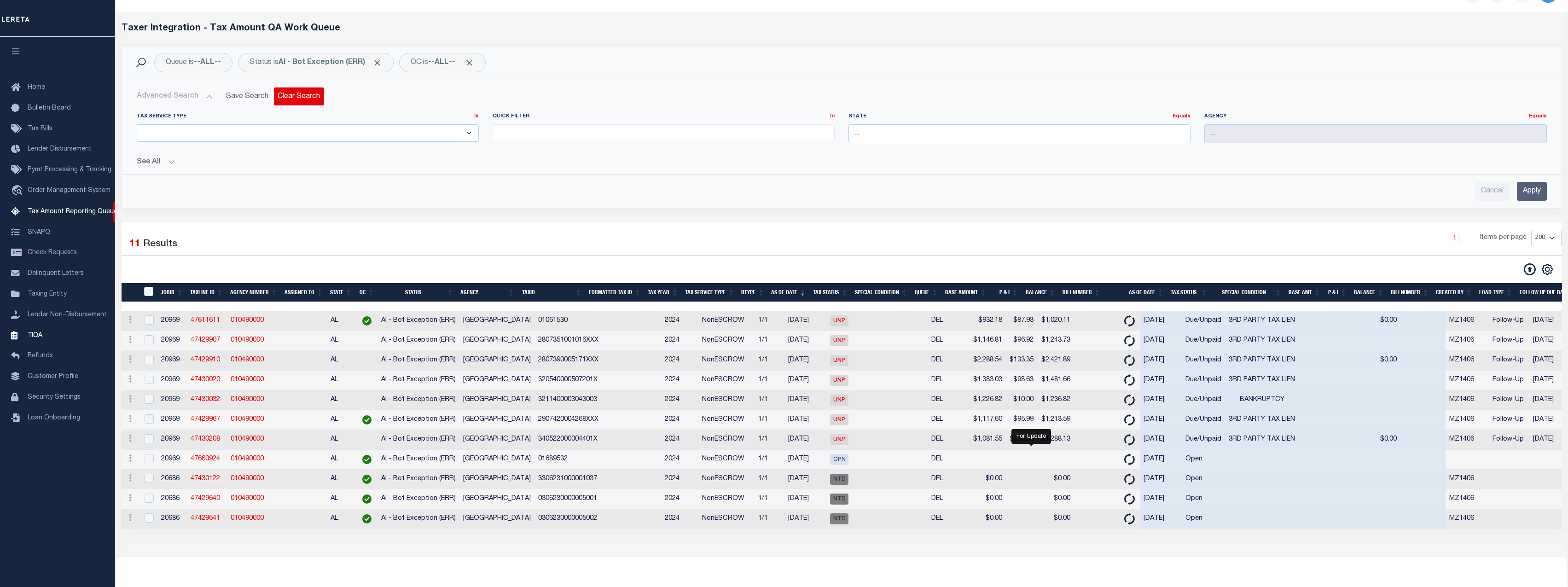
click at [307, 95] on button "Clear Search" at bounding box center [299, 96] width 50 height 18
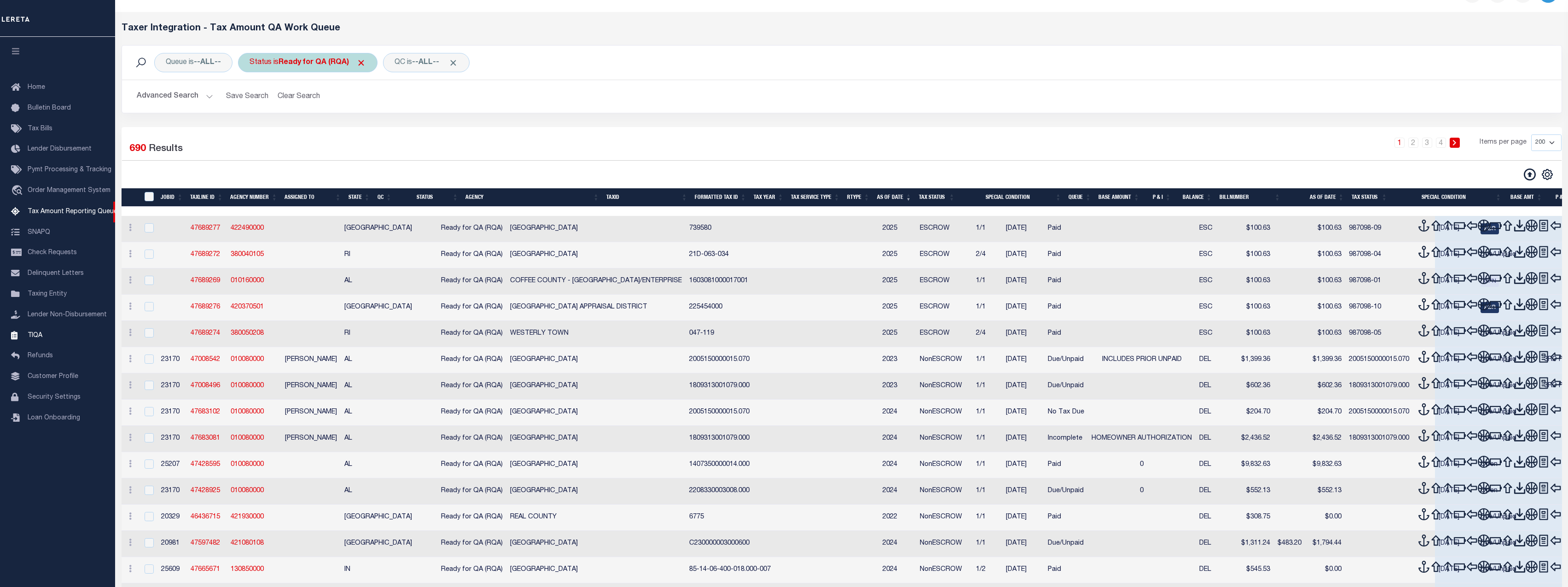
click at [365, 64] on span "Click to Remove" at bounding box center [361, 63] width 10 height 10
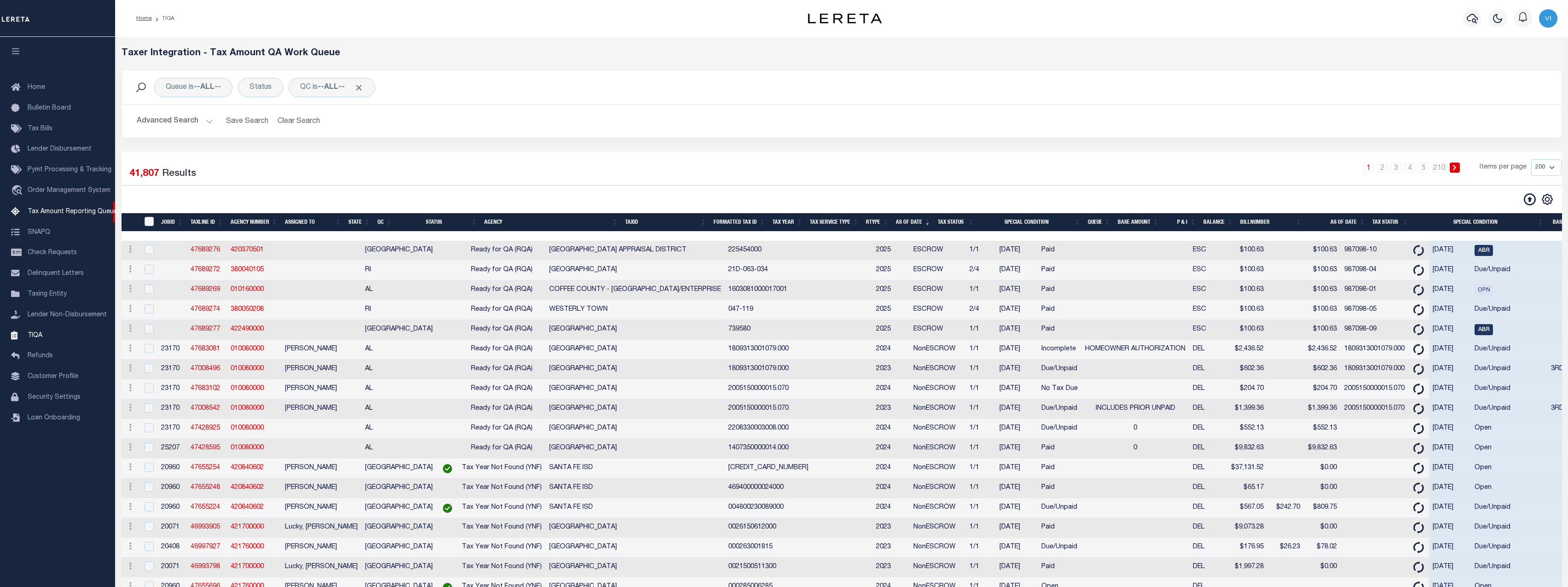
click at [194, 124] on button "Advanced Search" at bounding box center [175, 121] width 77 height 18
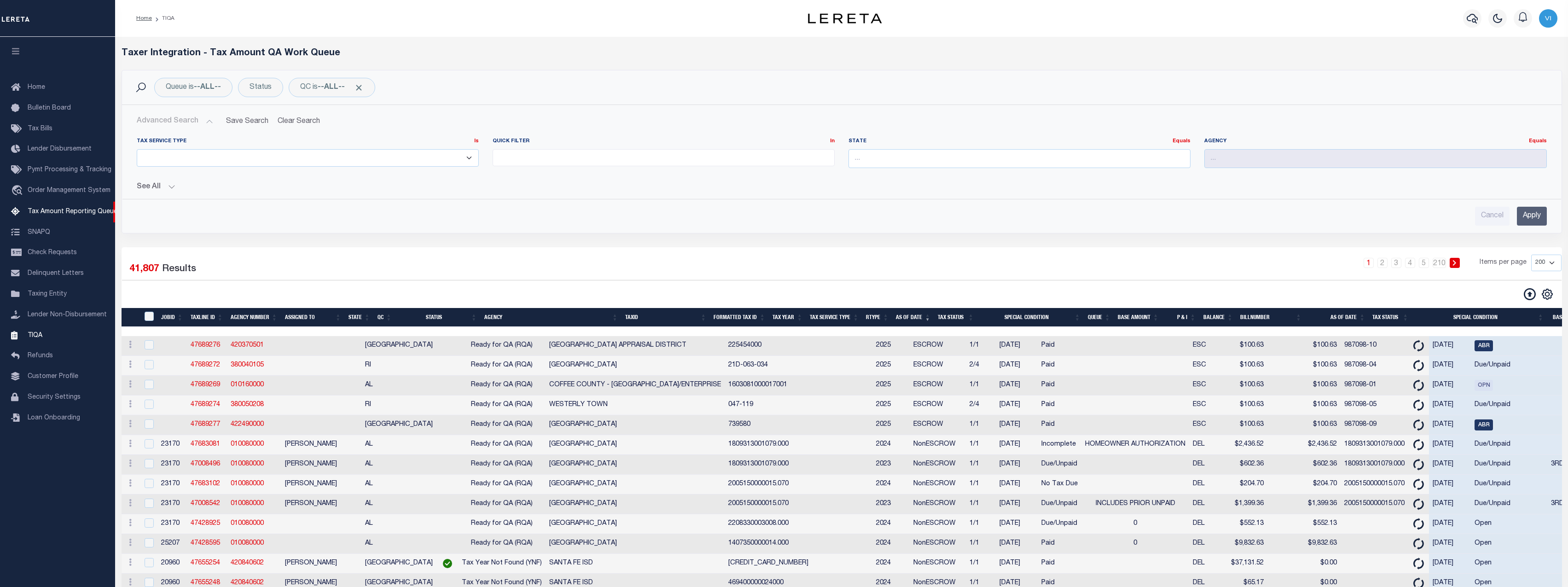
click at [176, 187] on button "See All" at bounding box center [841, 187] width 1410 height 9
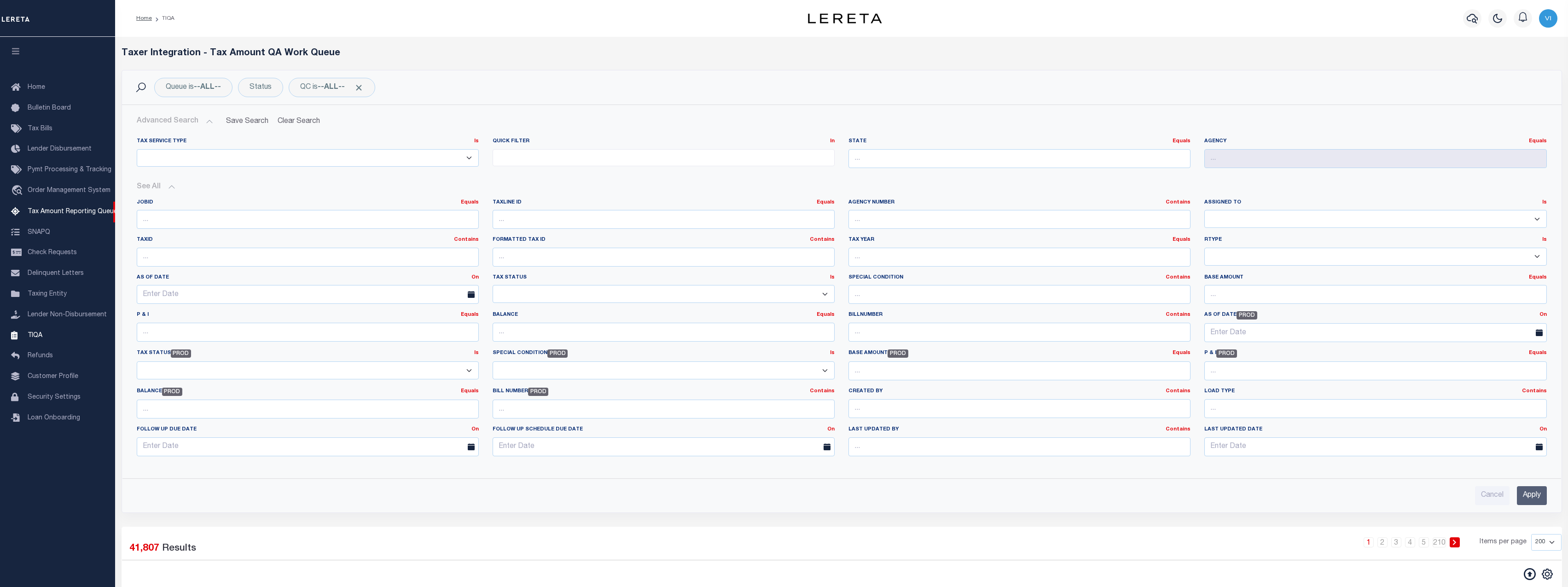
click at [176, 187] on button "See All" at bounding box center [841, 187] width 1410 height 9
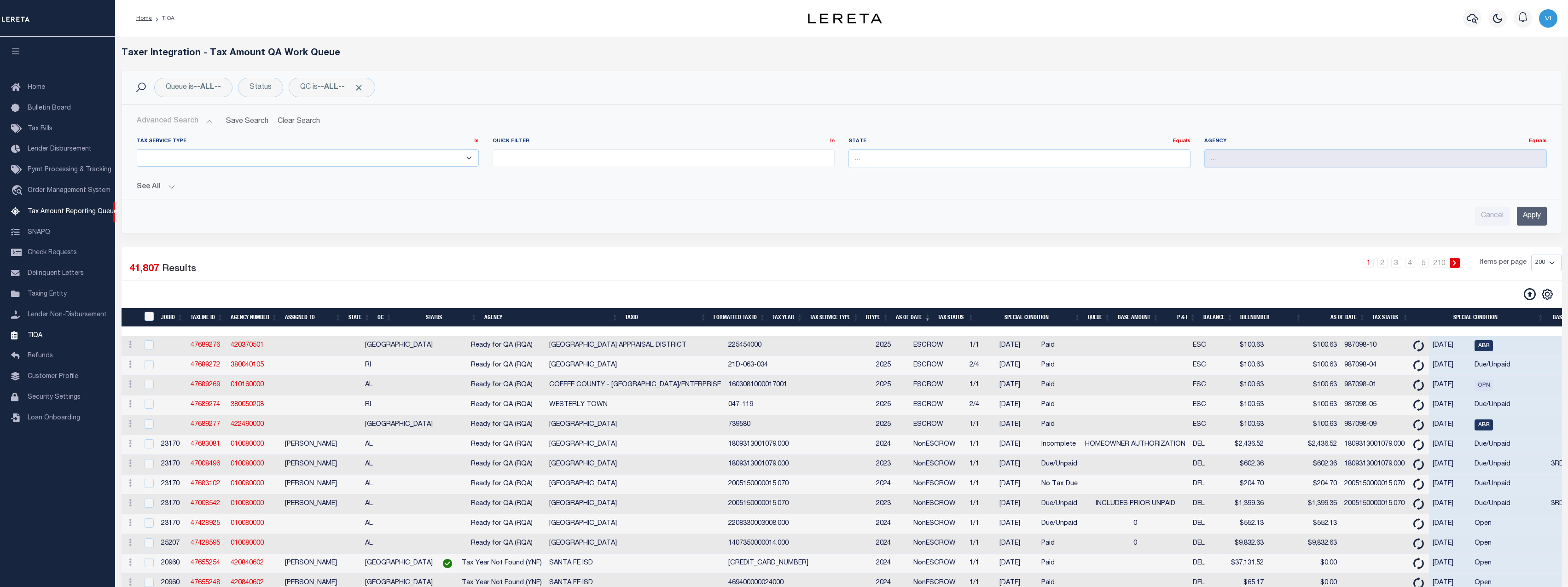
scroll to position [69, 0]
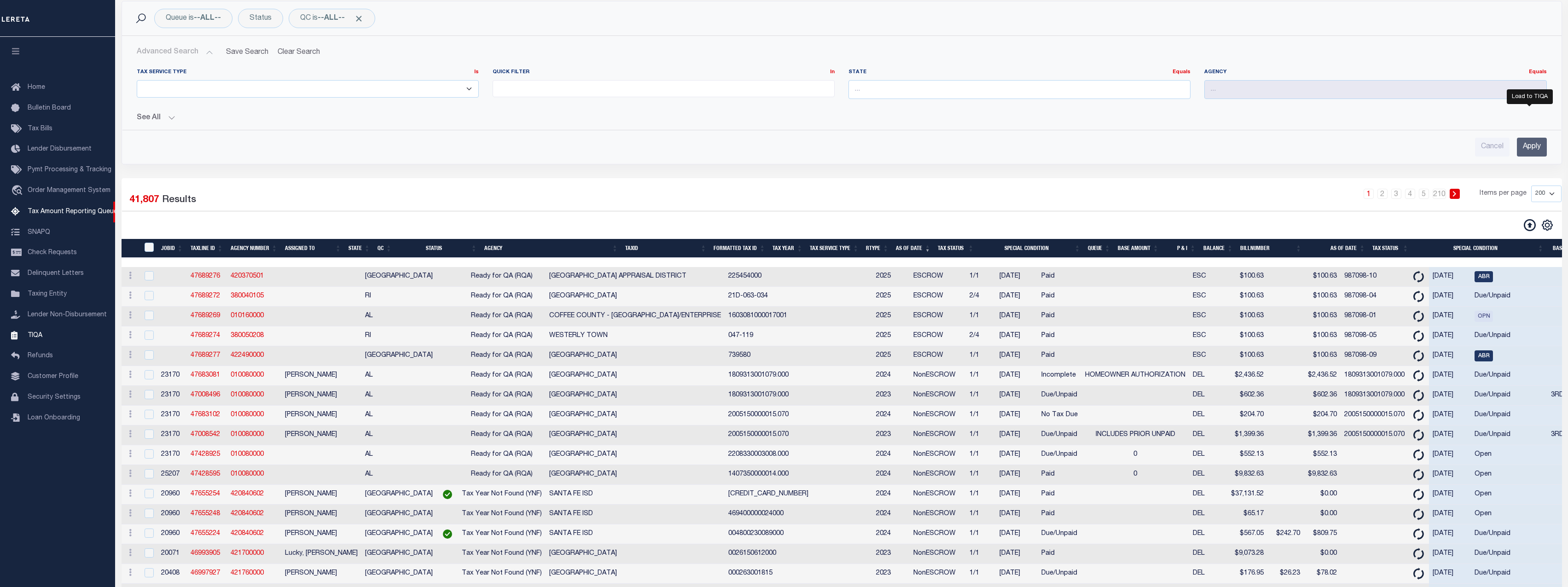
click at [1315, 225] on icon at bounding box center [1530, 225] width 12 height 12
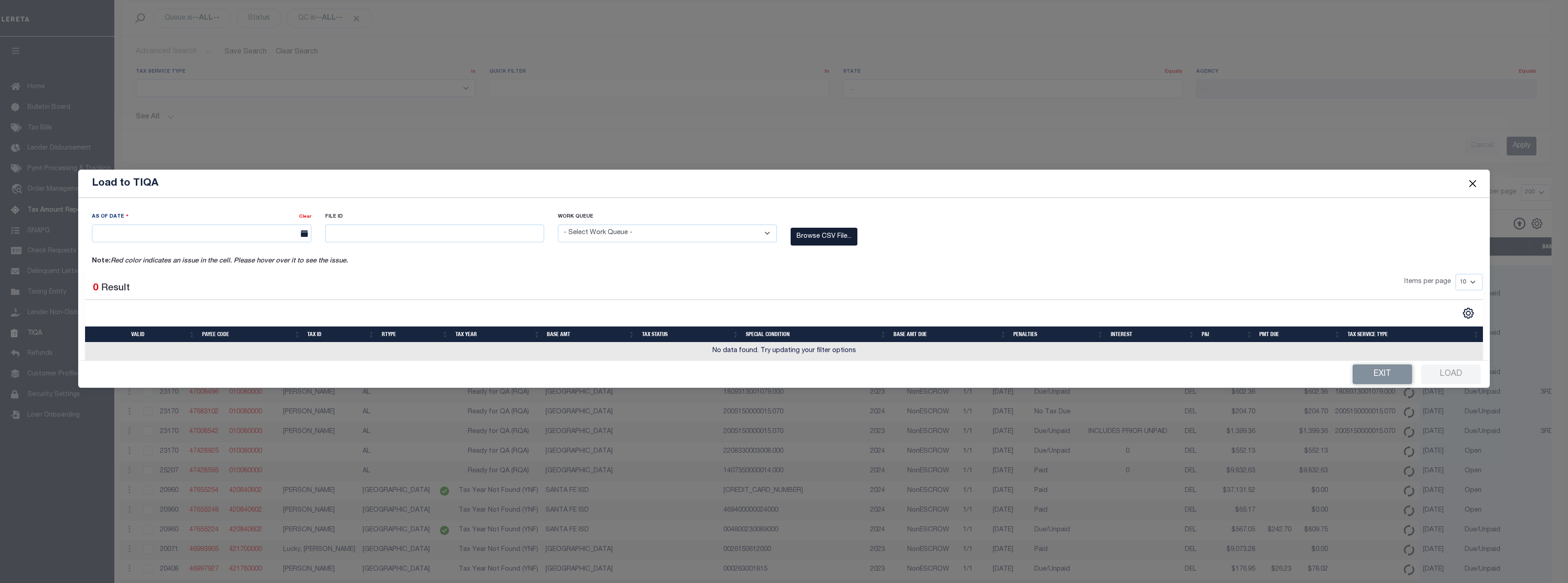
click at [810, 239] on label "Browse CSV File..." at bounding box center [824, 236] width 67 height 18
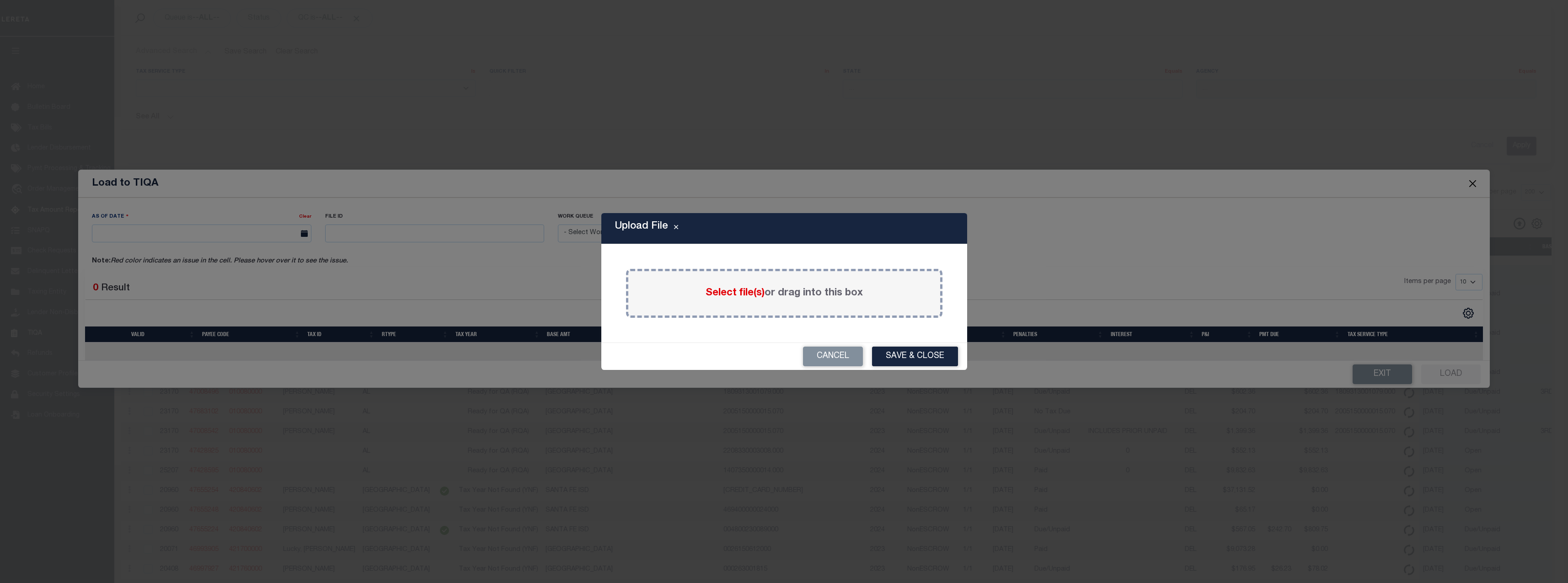
click at [742, 305] on div "Select file(s) or drag into this box" at bounding box center [784, 293] width 317 height 49
click at [746, 294] on span "Select file(s)" at bounding box center [735, 293] width 59 height 10
click at [0, 0] on input "Select file(s) or drag into this box" at bounding box center [0, 0] width 0 height 0
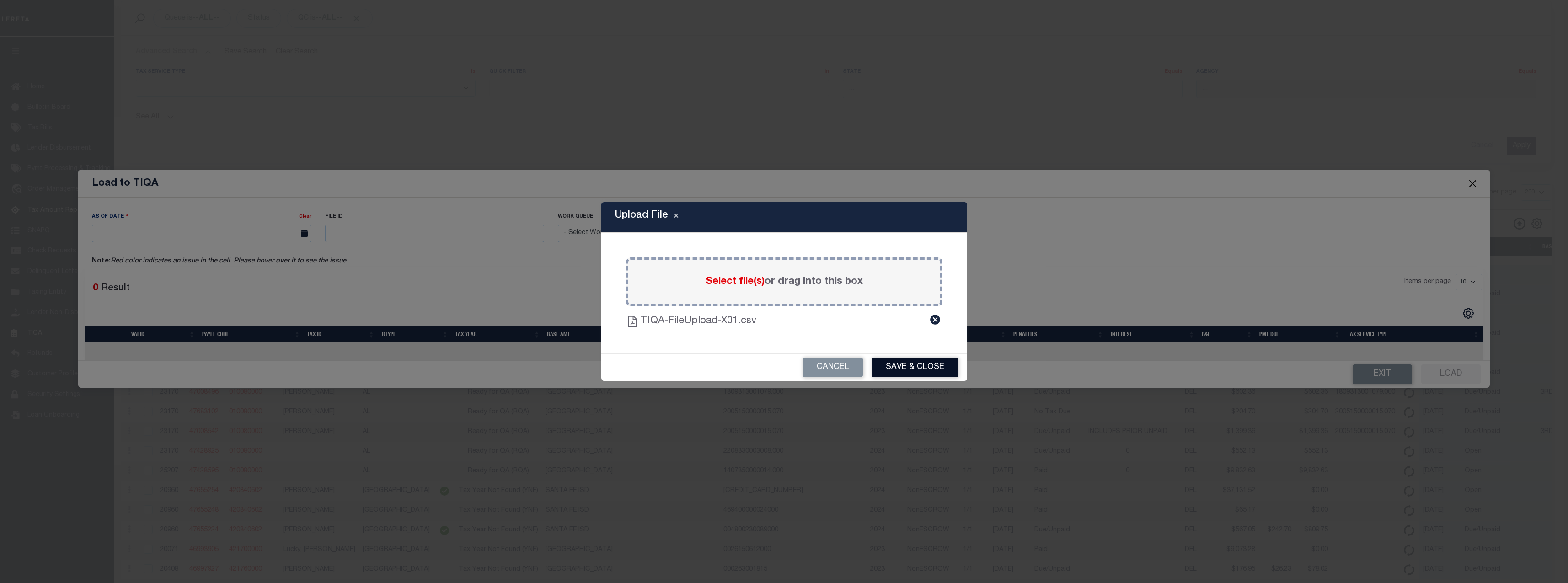
click at [913, 369] on button "Save & Close" at bounding box center [915, 367] width 86 height 19
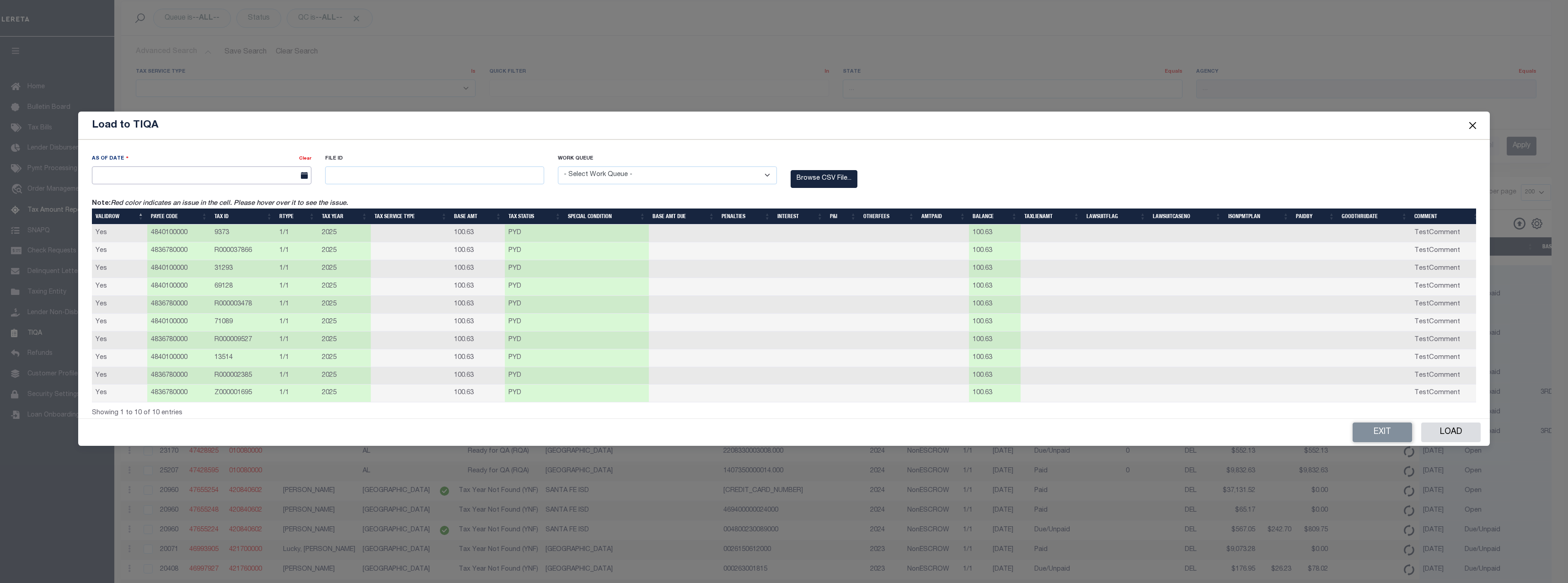
click at [231, 175] on input "text" at bounding box center [201, 175] width 219 height 18
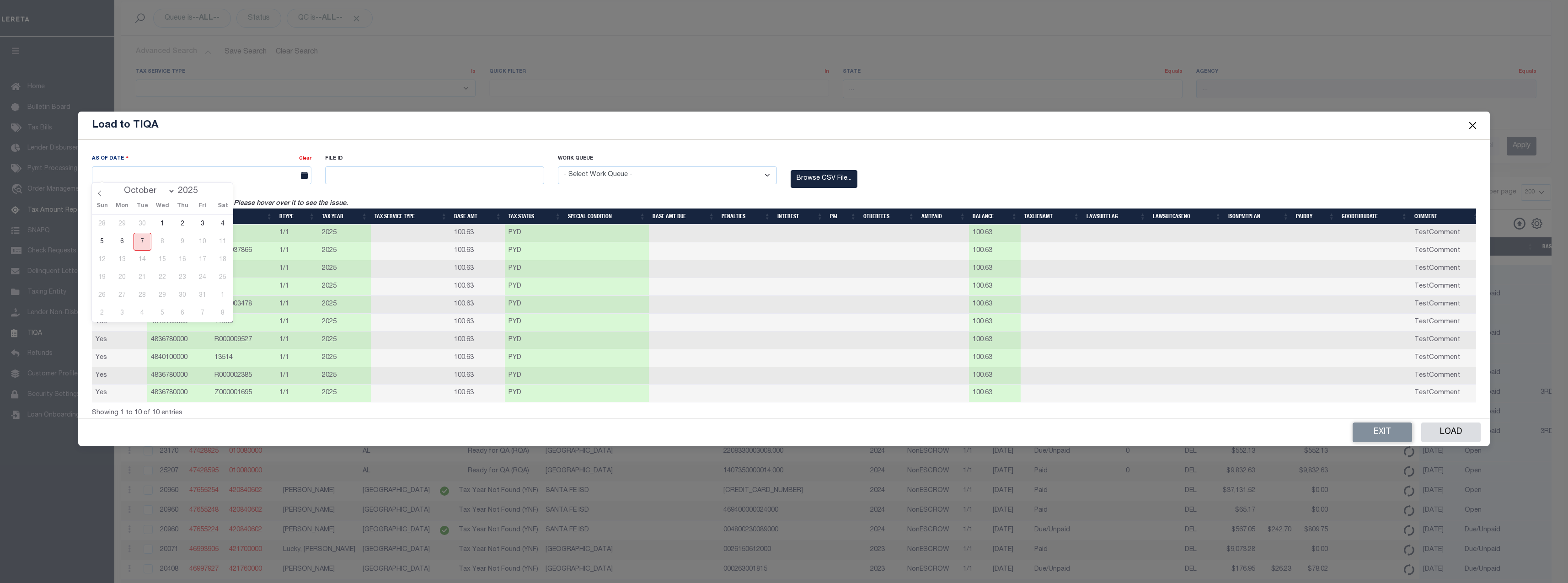
click at [140, 235] on span "7" at bounding box center [142, 241] width 18 height 18
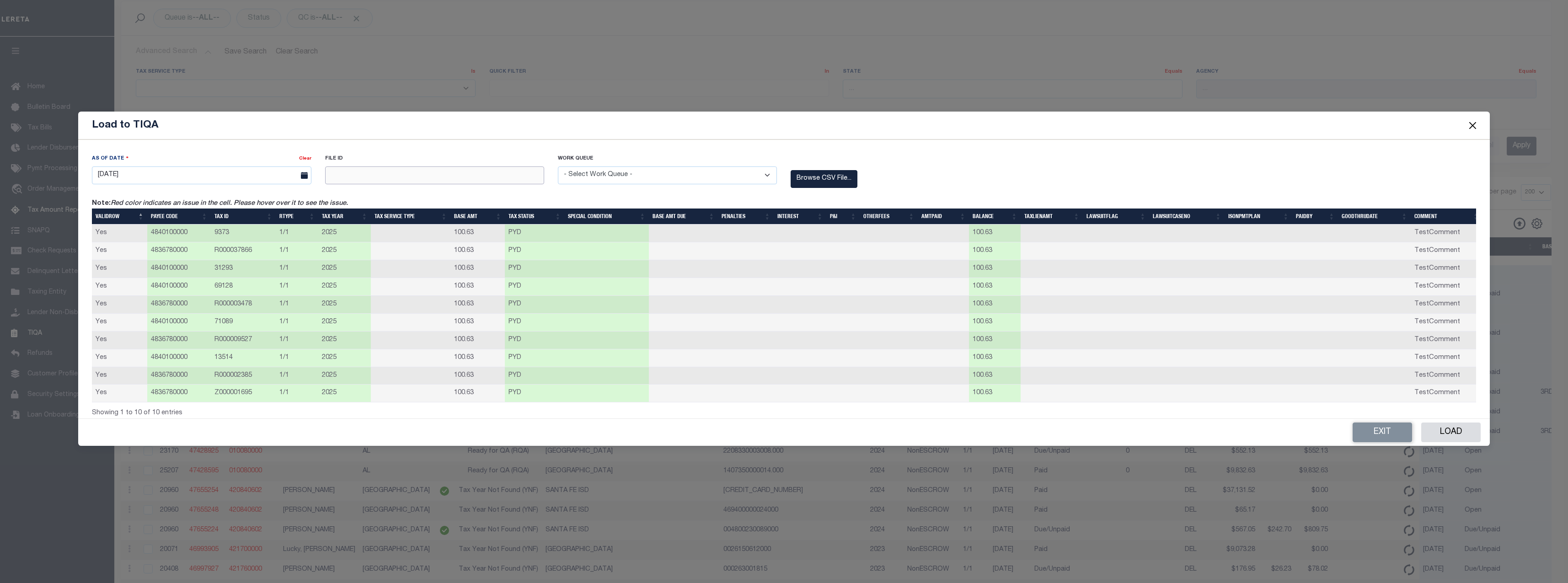
click at [457, 174] on input "text" at bounding box center [435, 175] width 219 height 18
click at [926, 186] on div "As Of Date Clear 10/07/2025 File ID 968574231X Work Queue Delinquent" at bounding box center [784, 176] width 1398 height 45
click at [1306, 435] on button "Load" at bounding box center [1451, 432] width 60 height 19
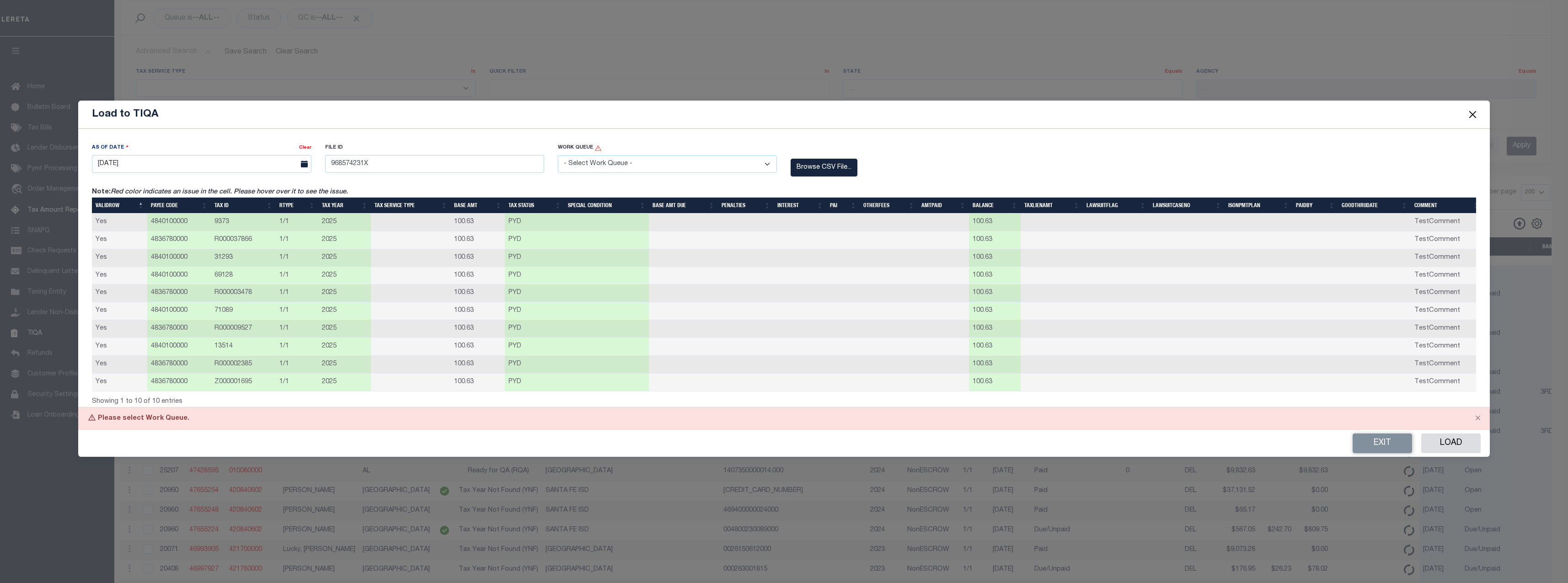
click at [701, 166] on select "- Select Work Queue - Delinquent Escrow" at bounding box center [668, 164] width 219 height 18
click at [558, 155] on select "- Select Work Queue - Delinquent Escrow" at bounding box center [668, 164] width 219 height 18
click at [1306, 446] on button "Load" at bounding box center [1451, 443] width 60 height 19
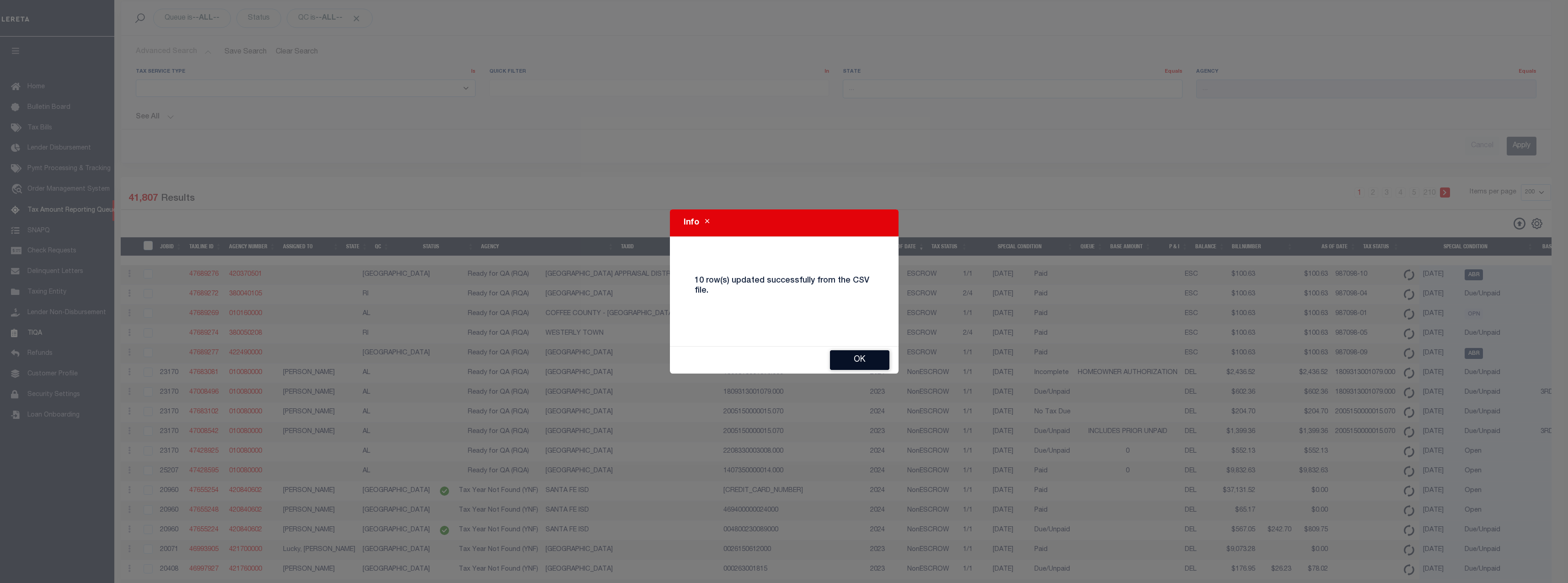
click at [858, 361] on button "Ok" at bounding box center [859, 360] width 60 height 19
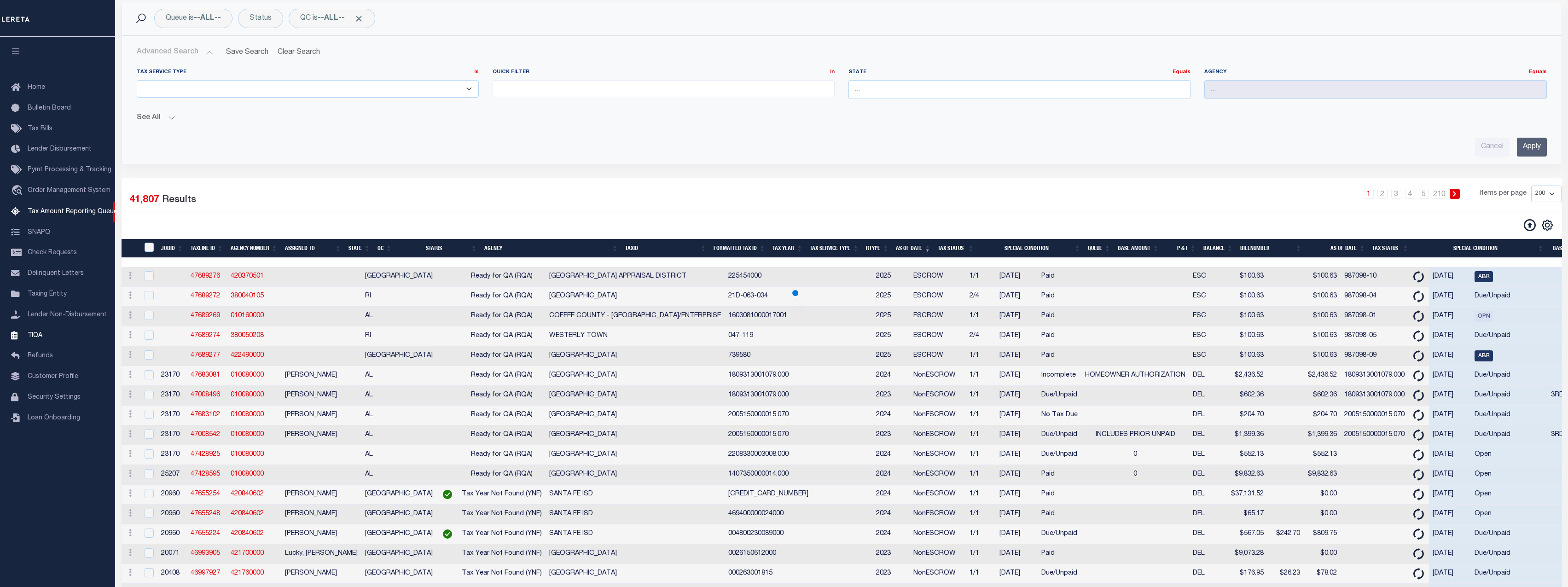
click at [909, 362] on td "ESCROW" at bounding box center [937, 356] width 56 height 20
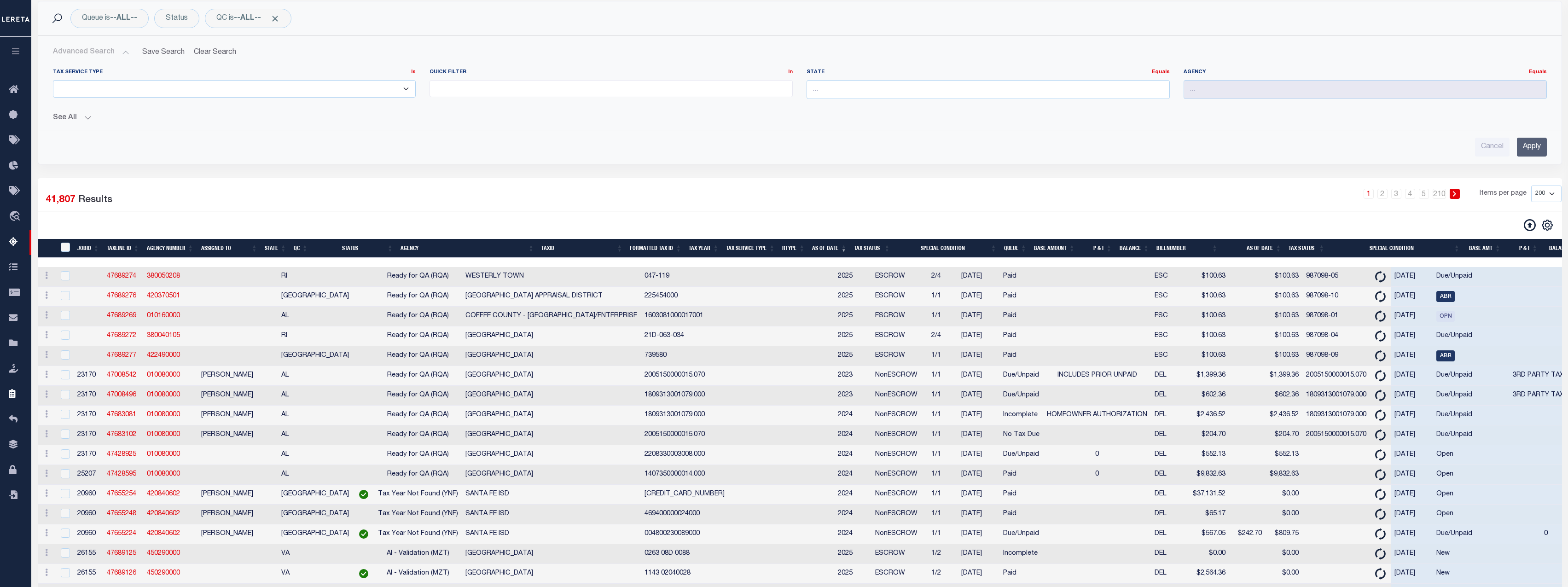
click at [643, 216] on div "1 Selected 41,807 Results 1 2 3 4 5 … 210 Items per page 10 25 50 100 200 500 1…" at bounding box center [800, 209] width 1538 height 47
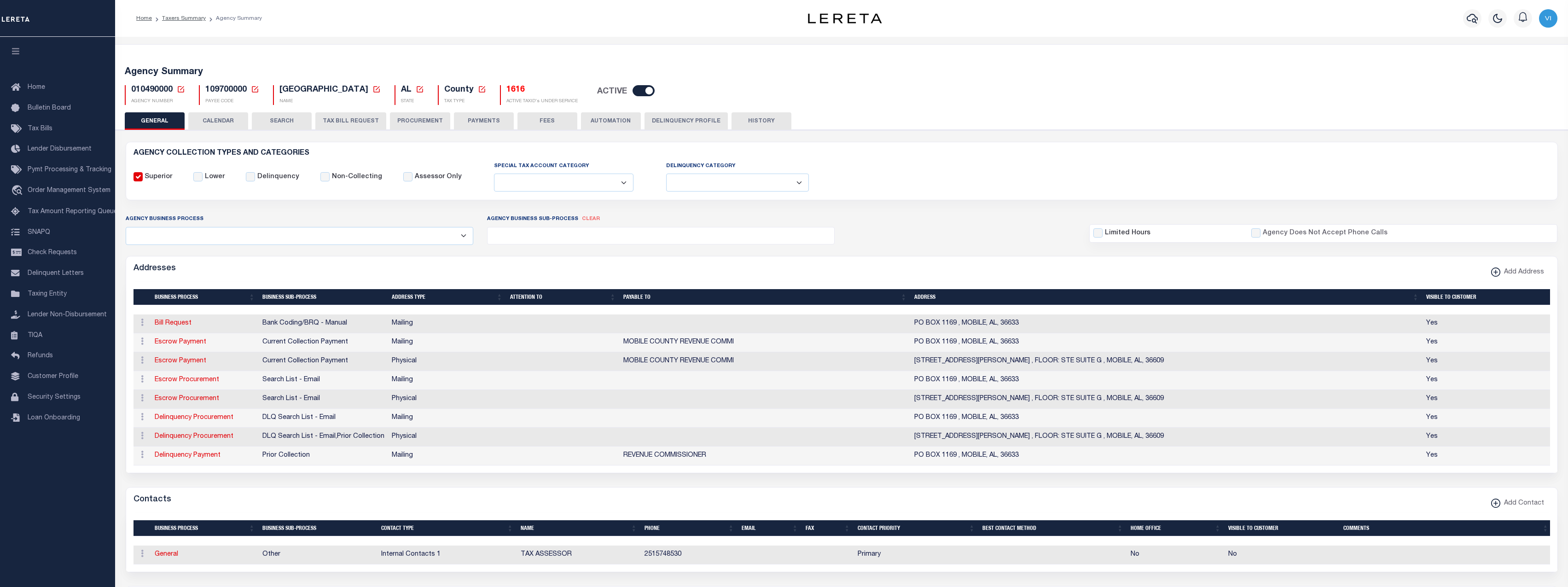
select select
click at [230, 94] on span "109700000" at bounding box center [226, 90] width 42 height 9
click at [230, 91] on span "109700000" at bounding box center [226, 90] width 42 height 9
copy h5 "109700000"
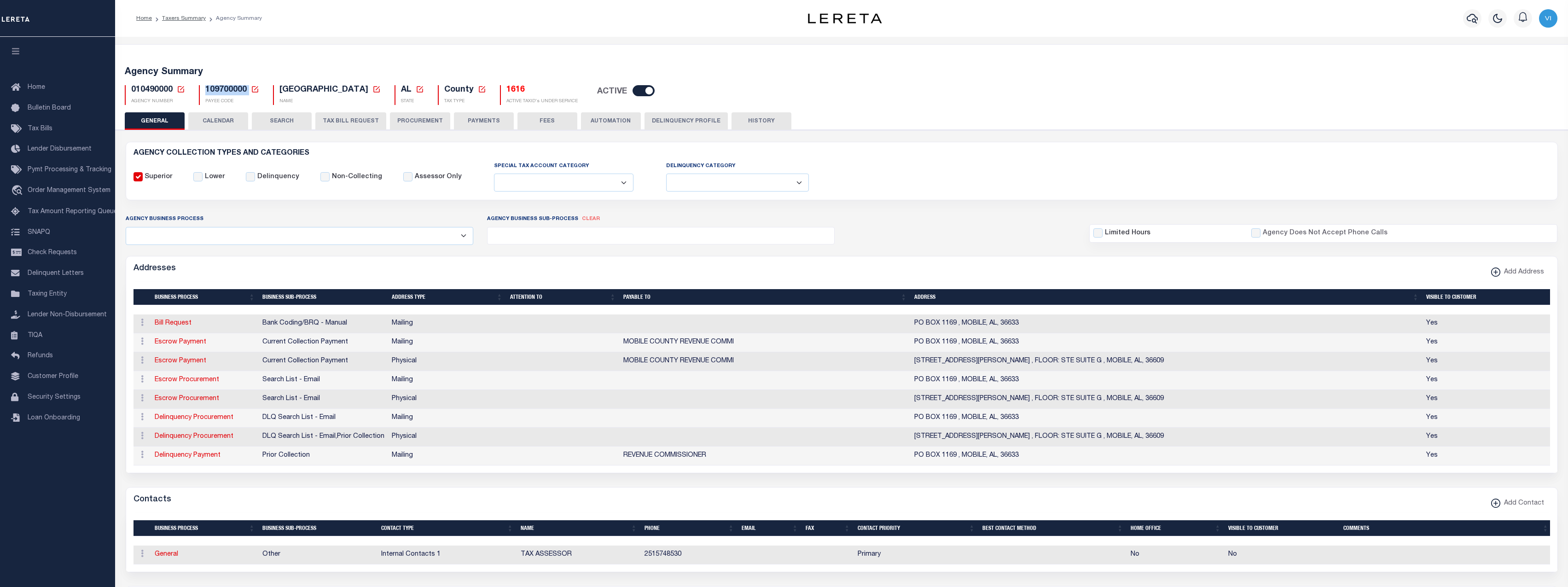
click at [1004, 145] on div "AGENCY COLLECTION TYPES AND CATEGORIES Superior Lower Delinquency Non-Collecting" at bounding box center [842, 171] width 1431 height 58
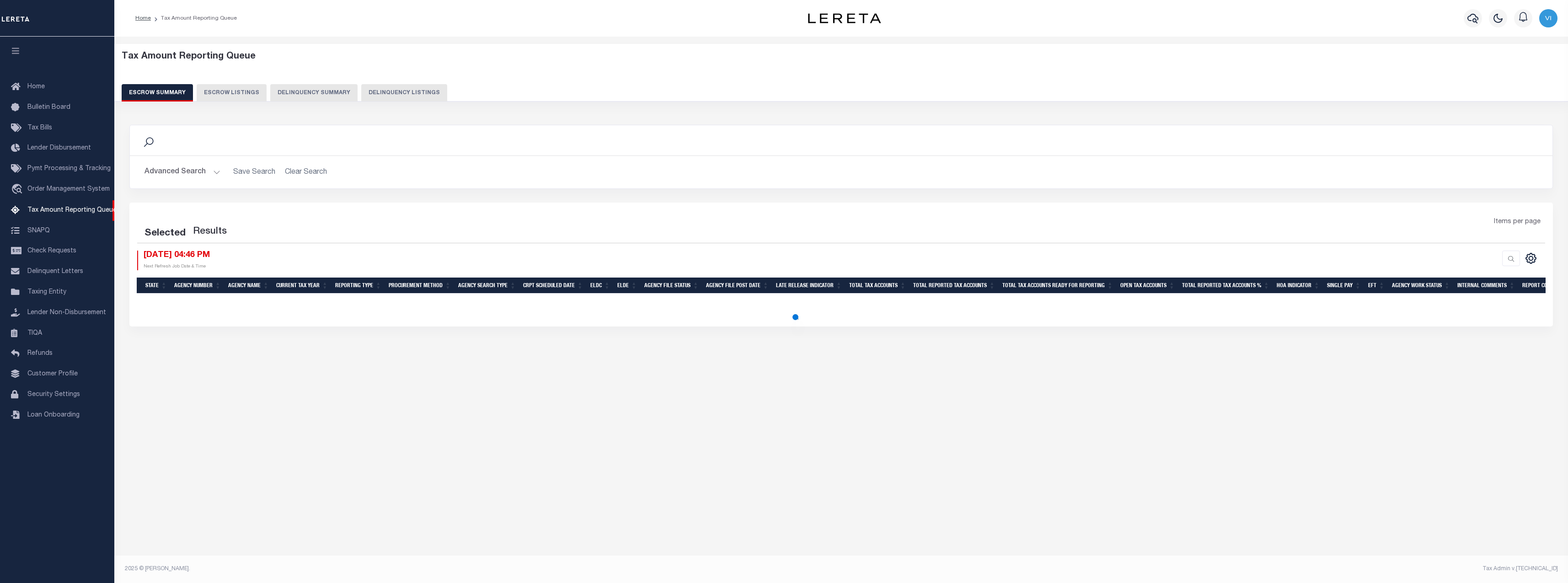
click at [328, 91] on button "Delinquency Summary" at bounding box center [313, 93] width 87 height 18
select select
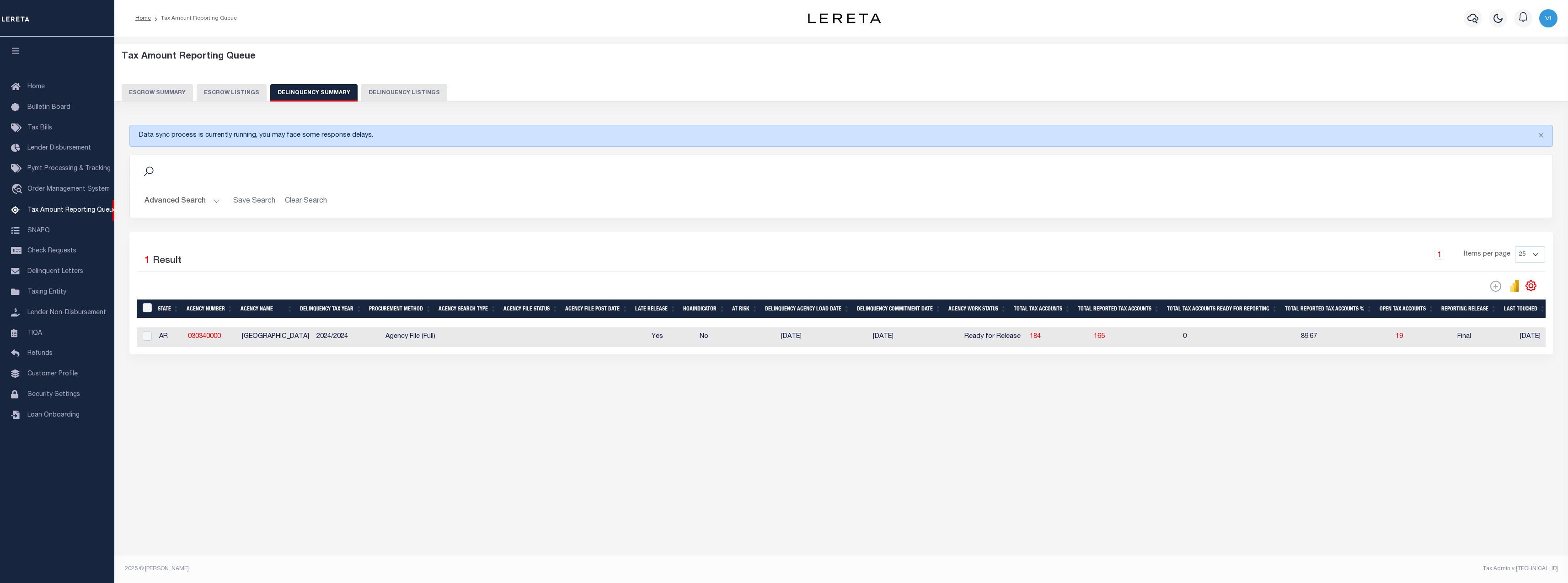
click at [194, 200] on button "Advanced Search" at bounding box center [182, 201] width 76 height 18
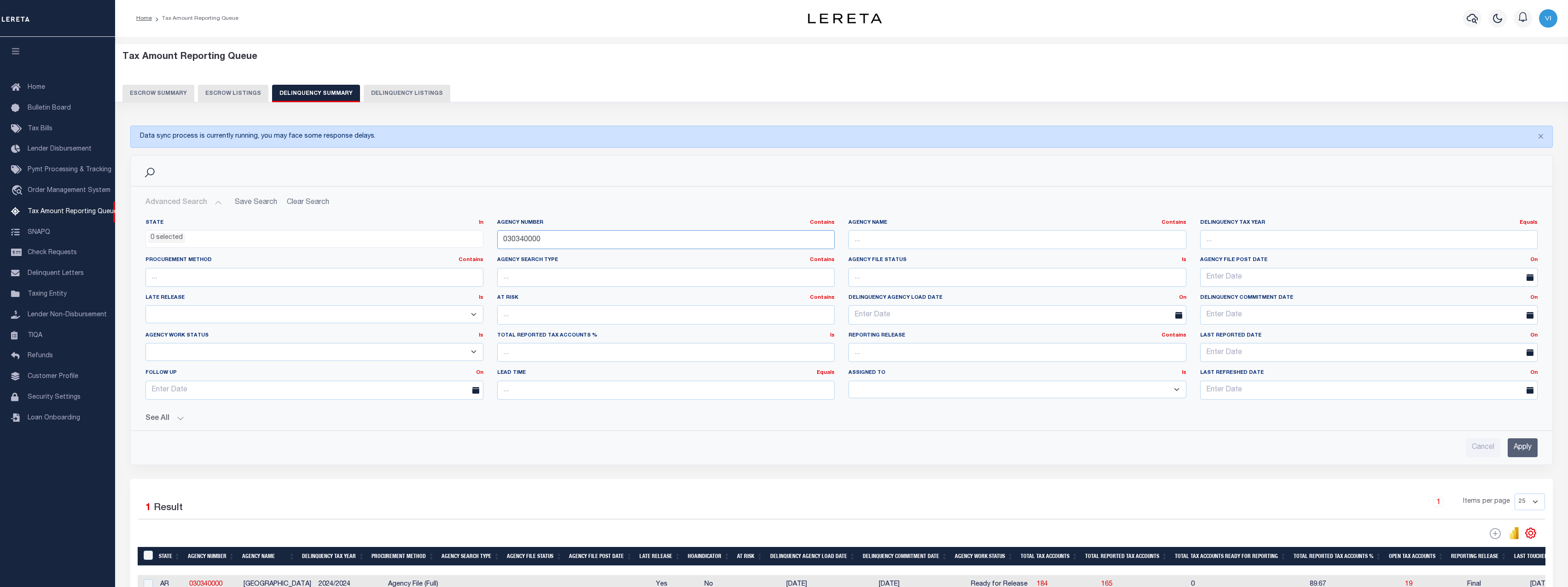
drag, startPoint x: 562, startPoint y: 243, endPoint x: 417, endPoint y: 240, distance: 145.0
click at [417, 240] on div "State In In AK AL AR AZ CA CO CT DC DE FL GA GU HI IA ID IL IN KS KY LA MA MD M…" at bounding box center [841, 313] width 1406 height 188
click at [201, 203] on button "Advanced Search" at bounding box center [183, 202] width 77 height 18
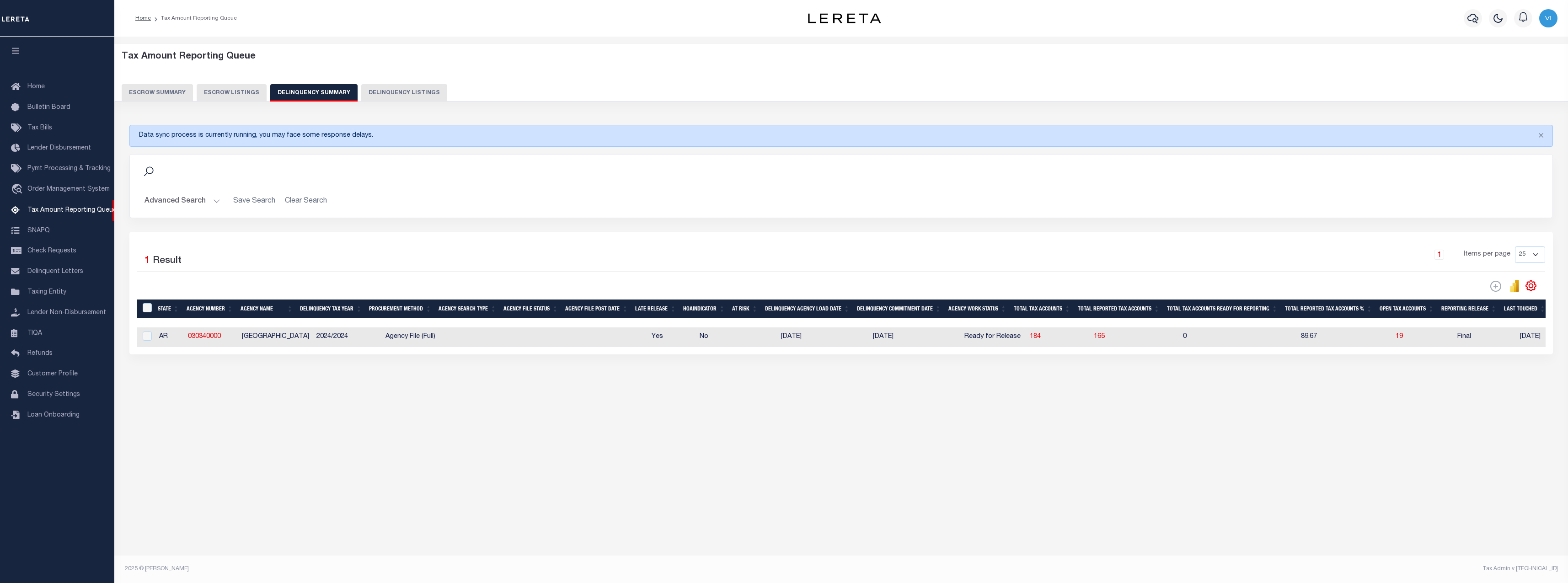
click at [191, 198] on button "Advanced Search" at bounding box center [182, 201] width 76 height 18
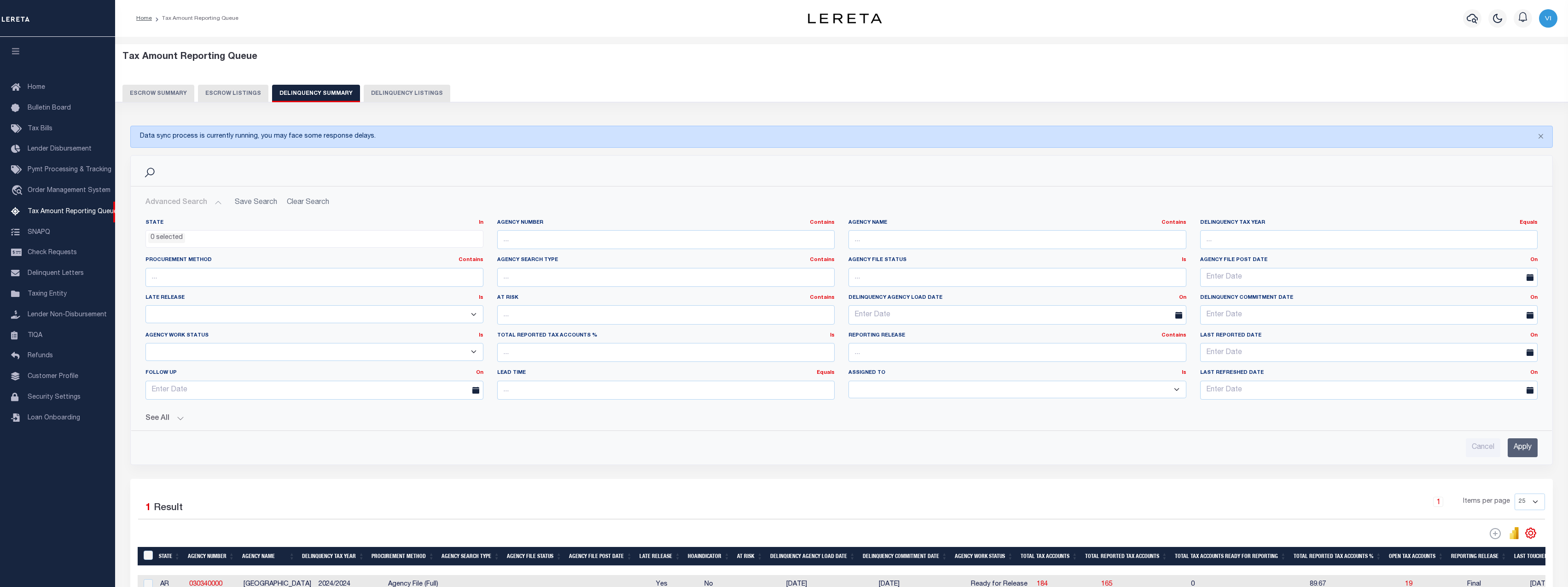
click at [182, 418] on button "See All" at bounding box center [841, 418] width 1392 height 9
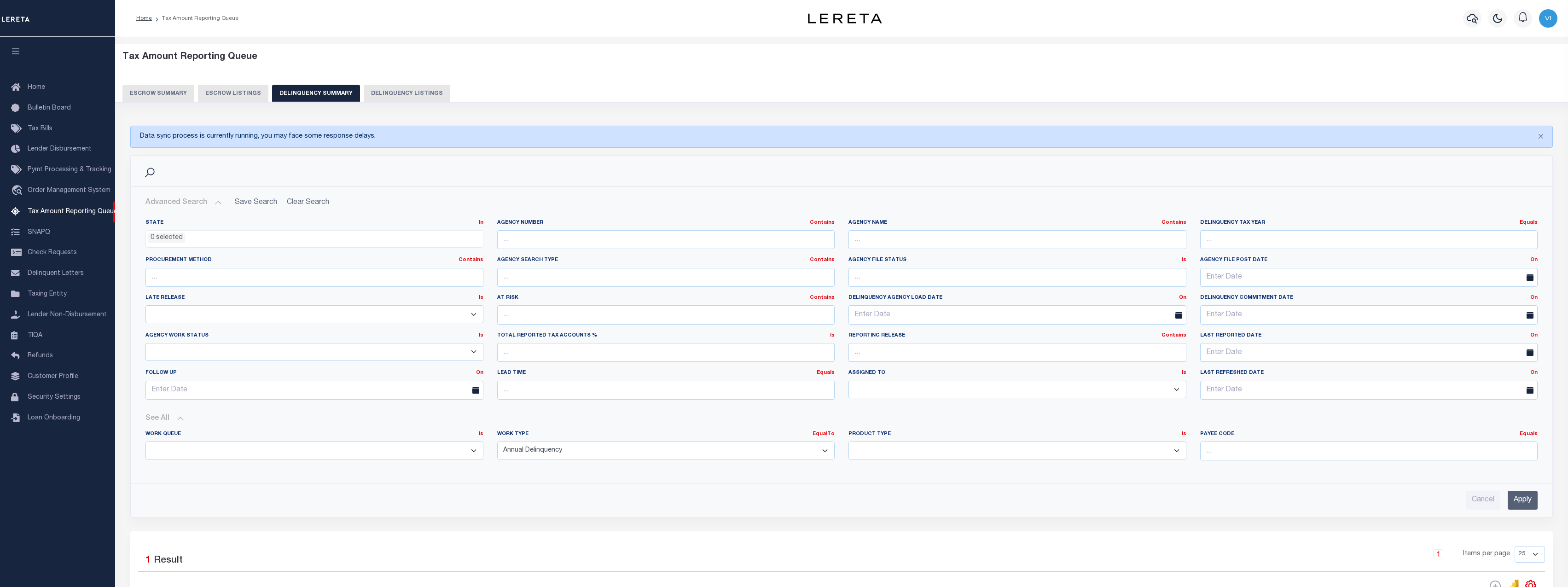
scroll to position [69, 0]
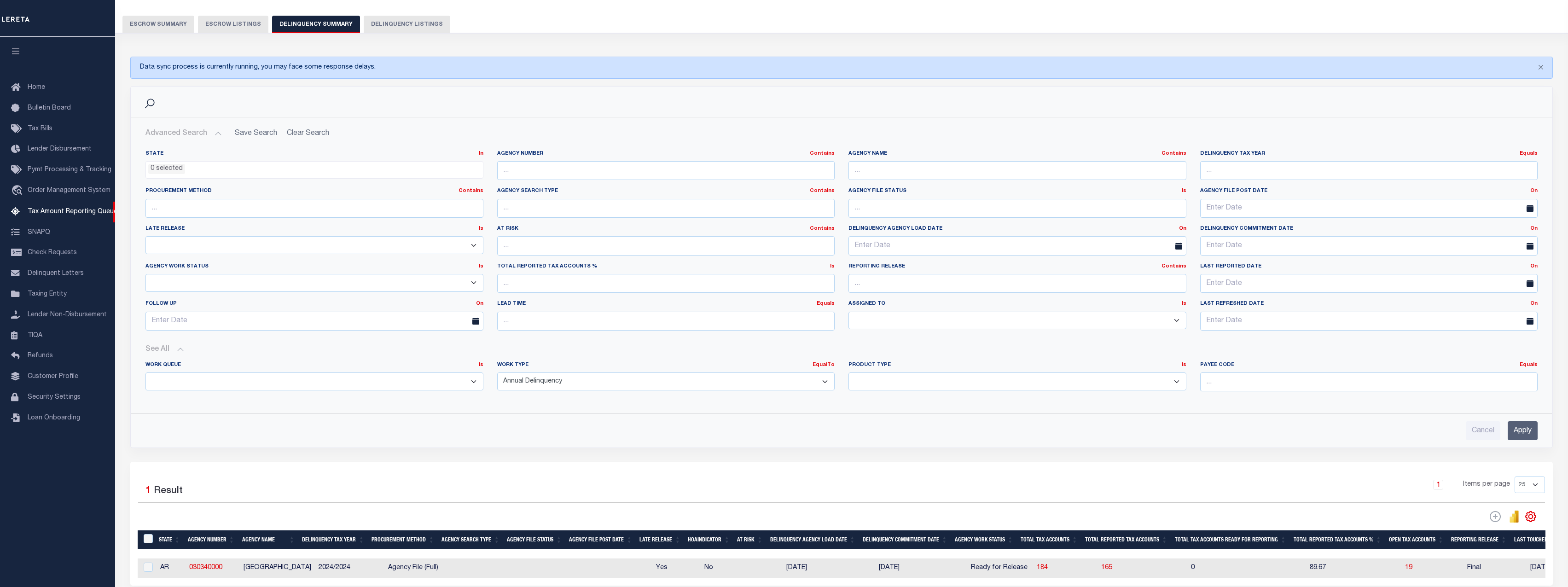
click at [1524, 432] on input "Apply" at bounding box center [1522, 430] width 30 height 19
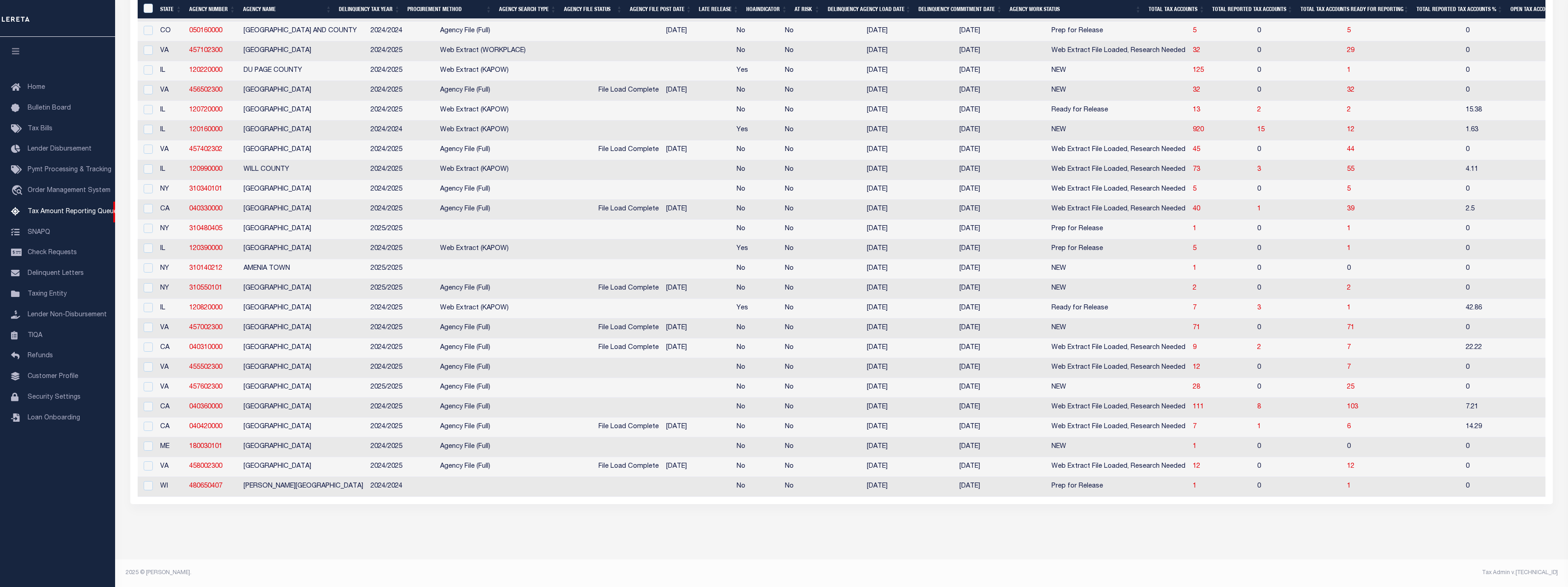
scroll to position [132, 0]
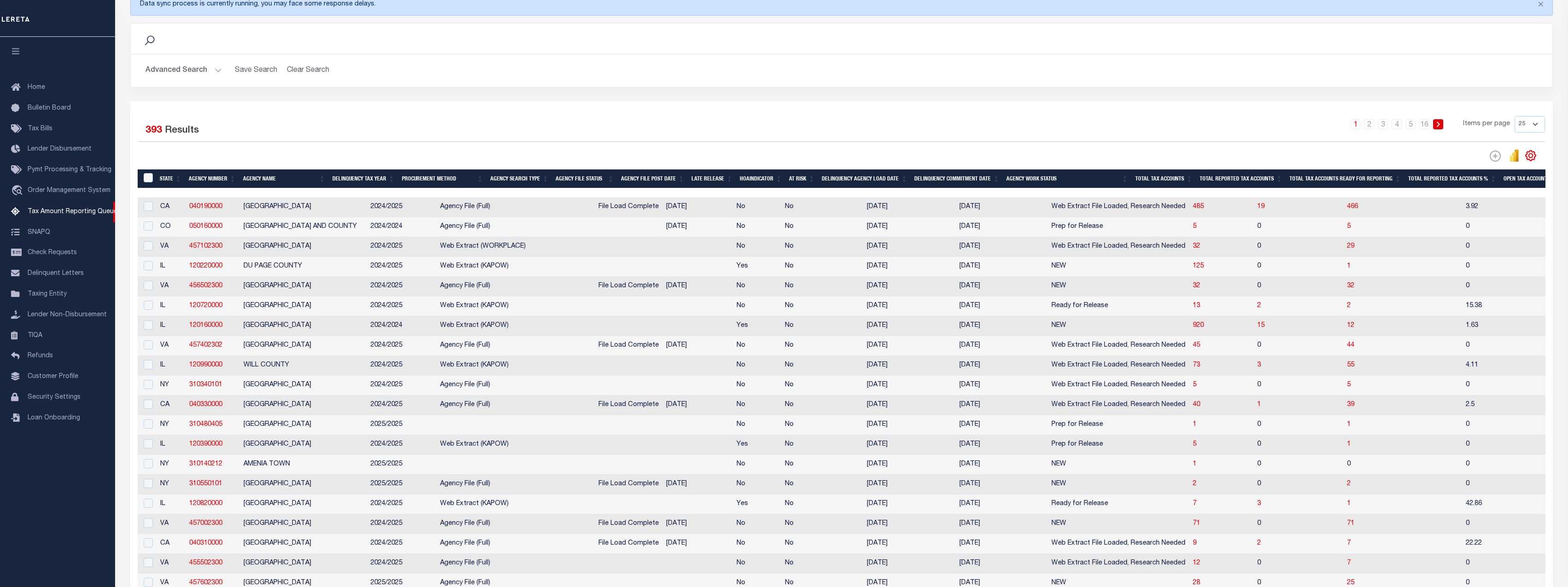
click at [1526, 127] on select "25 100 200 500 1000" at bounding box center [1530, 124] width 31 height 17
select select "100"
click at [1515, 116] on select "25 100 200 500 1000" at bounding box center [1530, 124] width 31 height 17
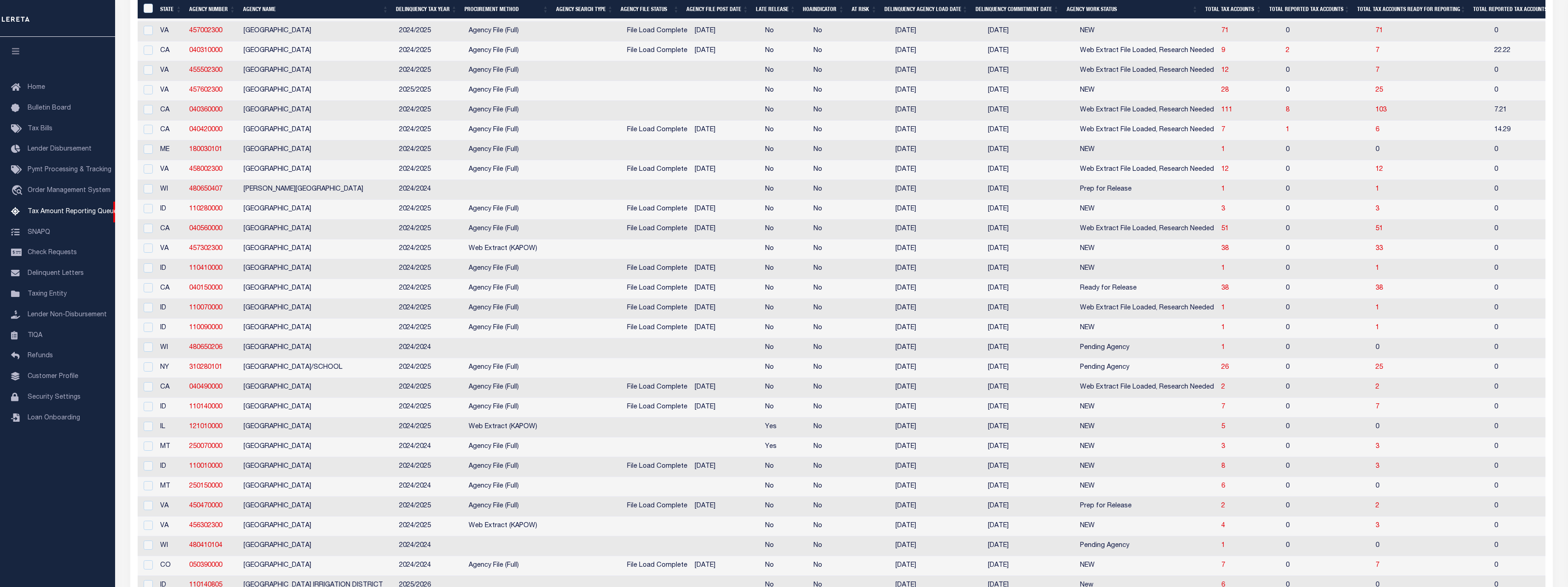
scroll to position [822, 0]
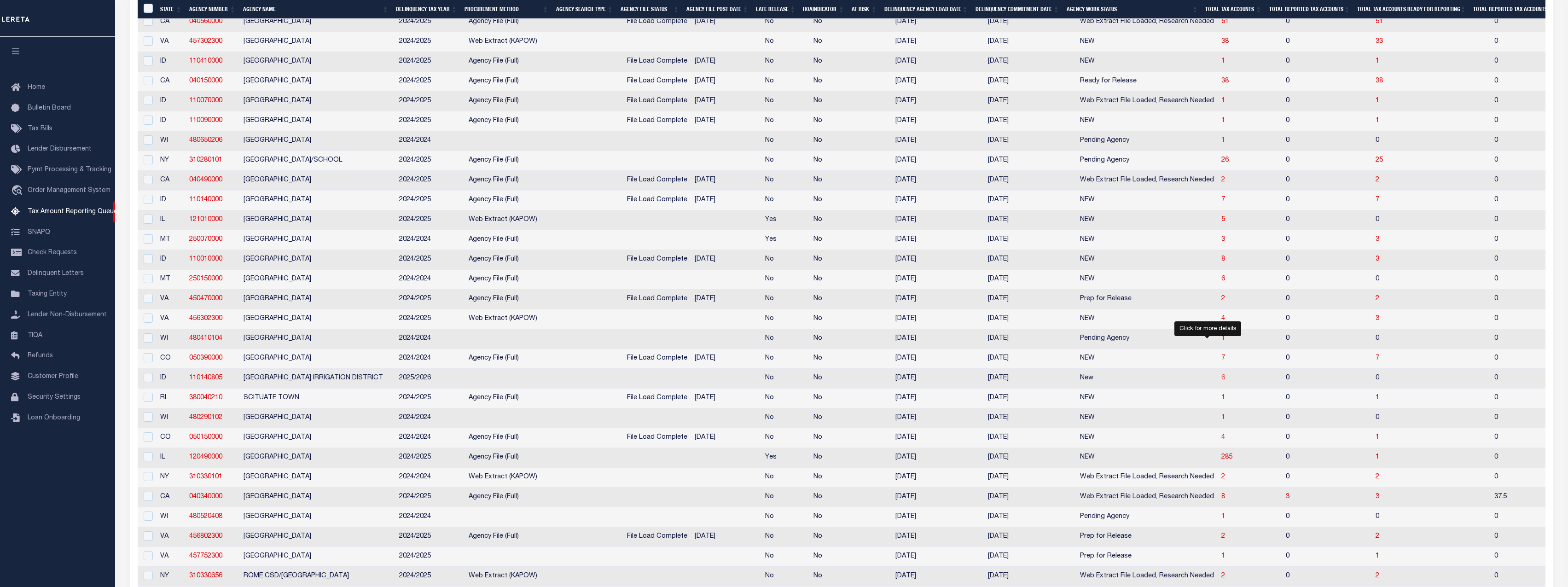
click at [1221, 381] on span "6" at bounding box center [1223, 378] width 4 height 7
select select "100"
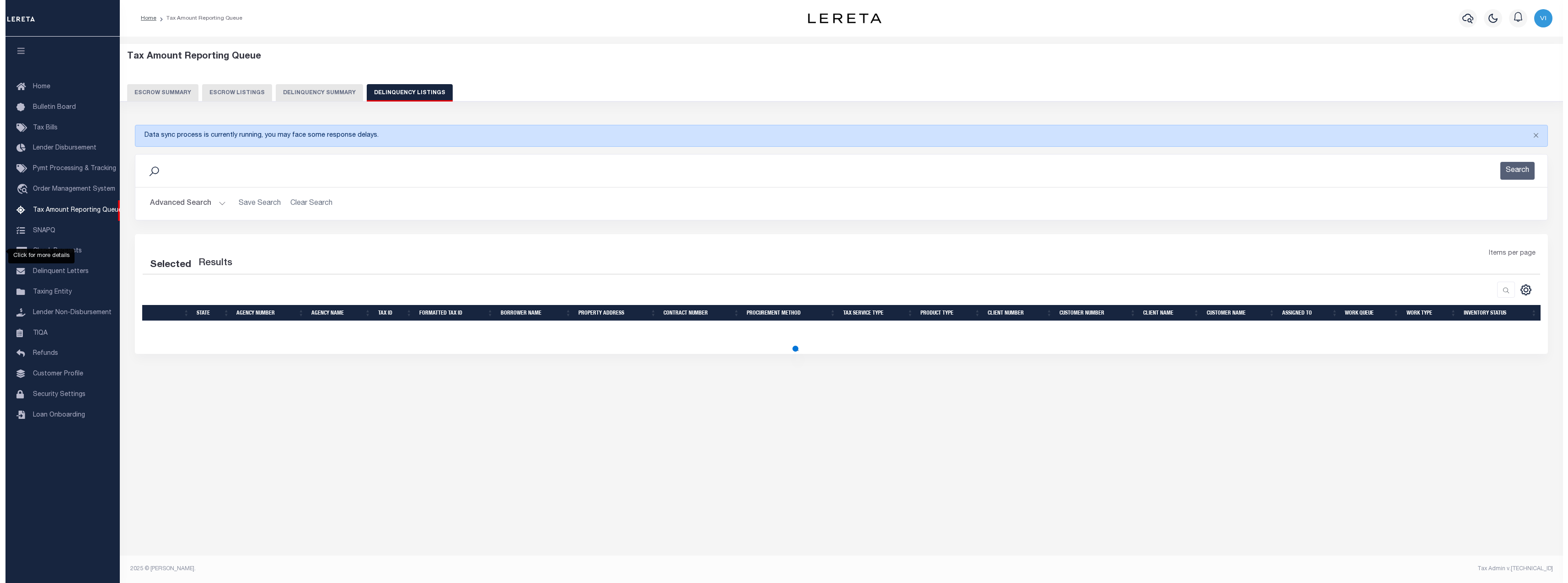
scroll to position [0, 0]
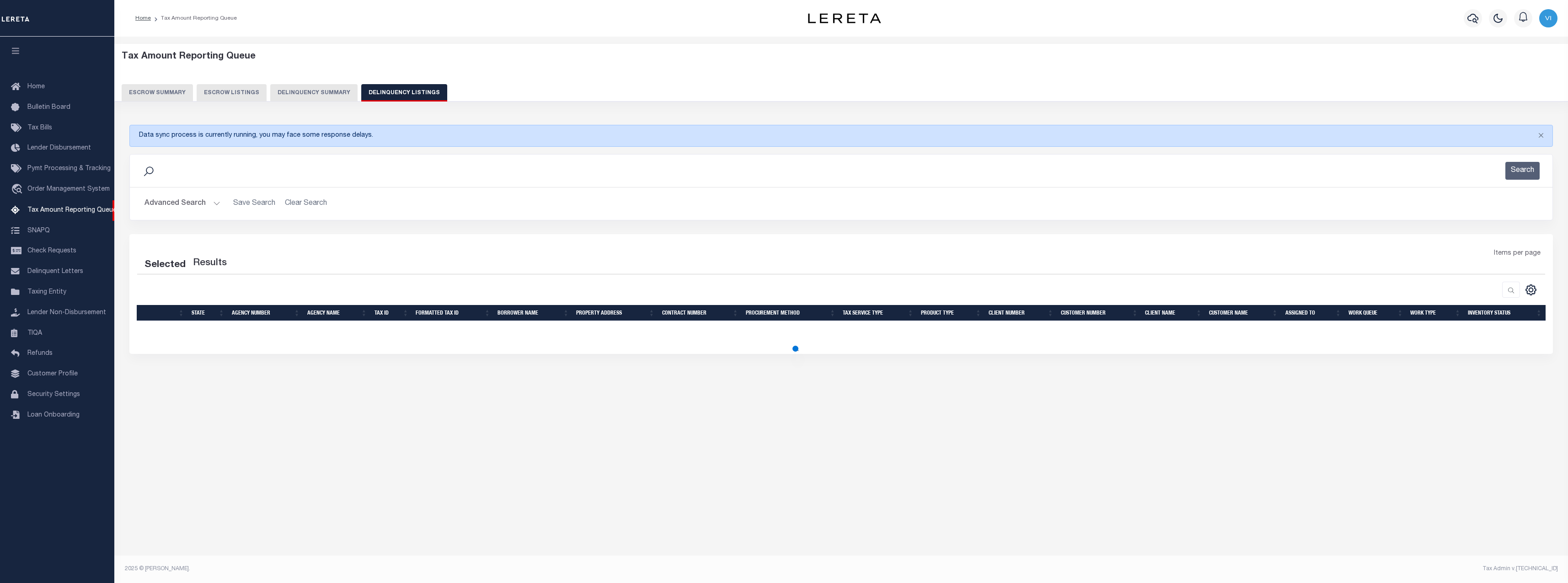
select select "100"
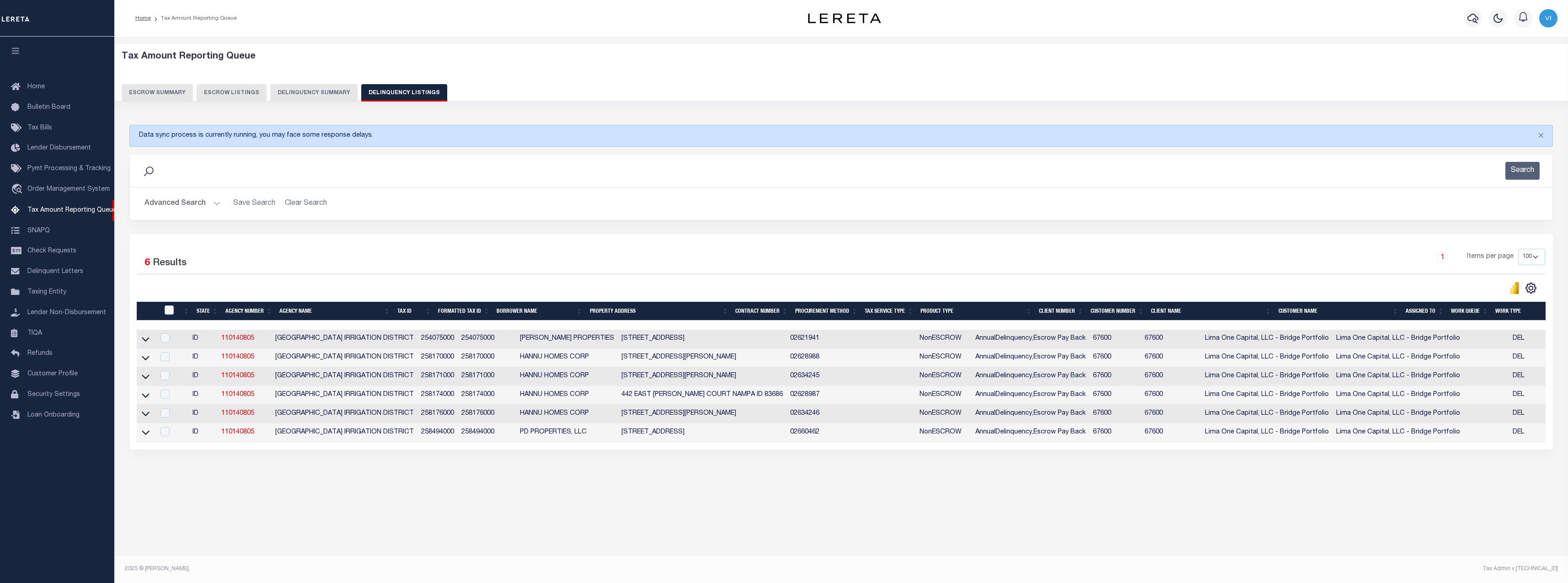
drag, startPoint x: 694, startPoint y: 341, endPoint x: 712, endPoint y: 341, distance: 18.0
click at [712, 341] on td "601 STAMPEDE DRIVE NAMPA ID 83687" at bounding box center [702, 339] width 169 height 19
checkbox input "true"
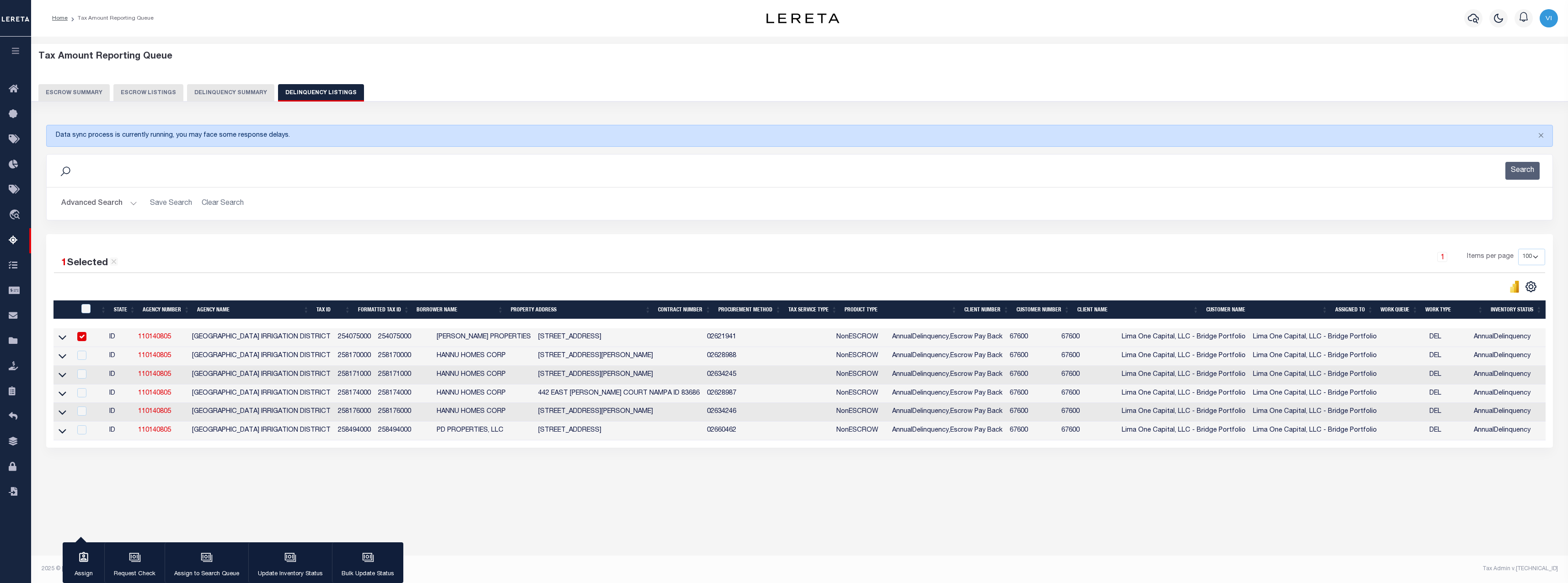
copy td "83687"
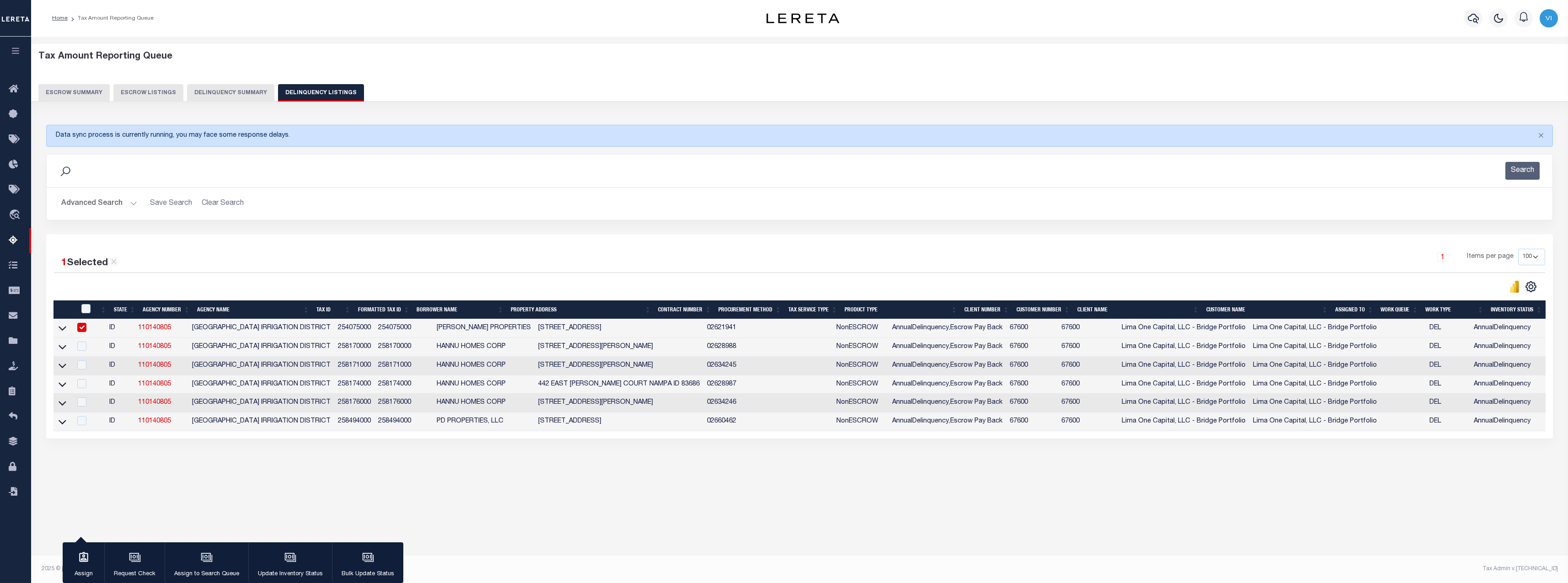
click at [667, 447] on div "Data sync process is currently running, you may face some response delays. Sear…" at bounding box center [800, 290] width 1519 height 350
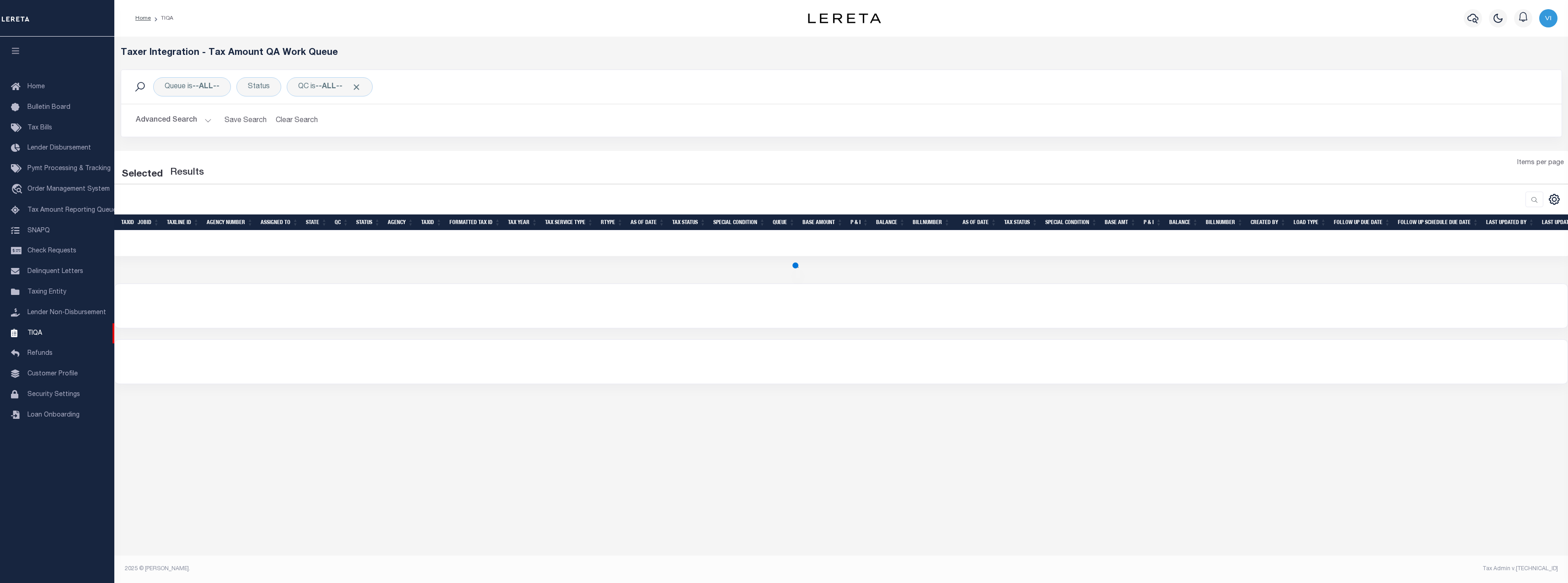
click at [638, 218] on th "As Of Date" at bounding box center [648, 222] width 41 height 16
select select "200"
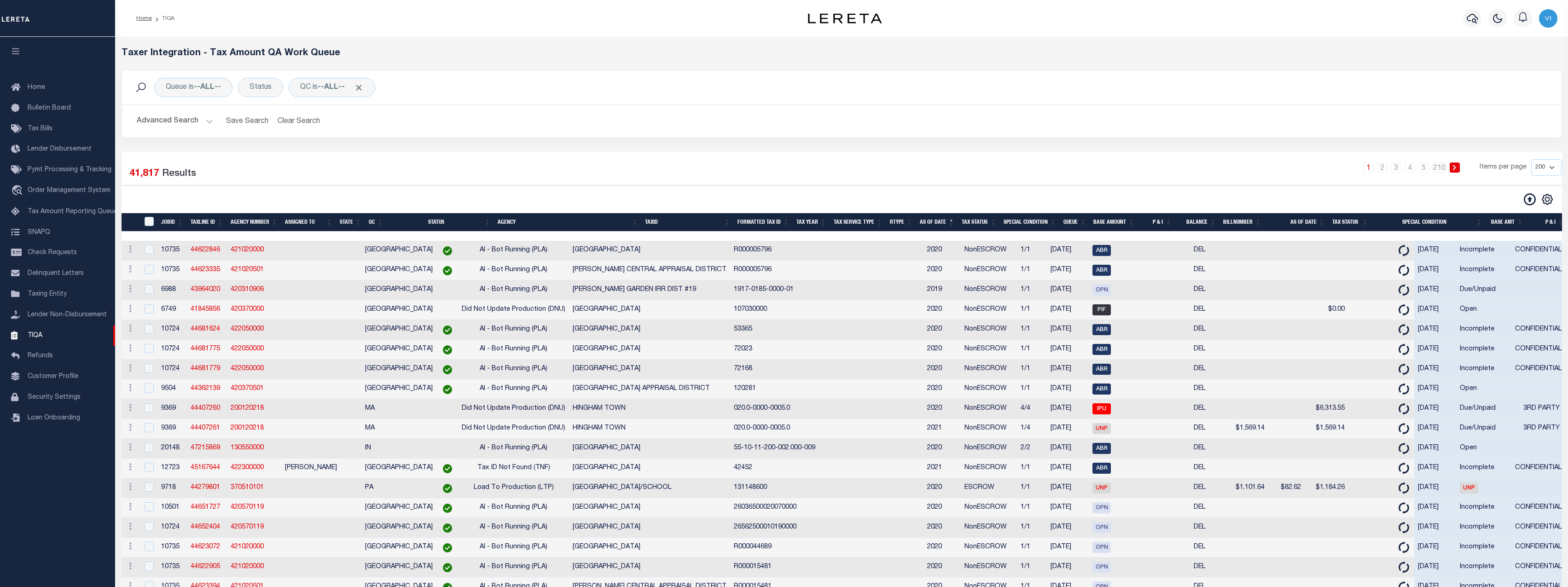
click at [935, 218] on th "As Of Date" at bounding box center [937, 222] width 42 height 19
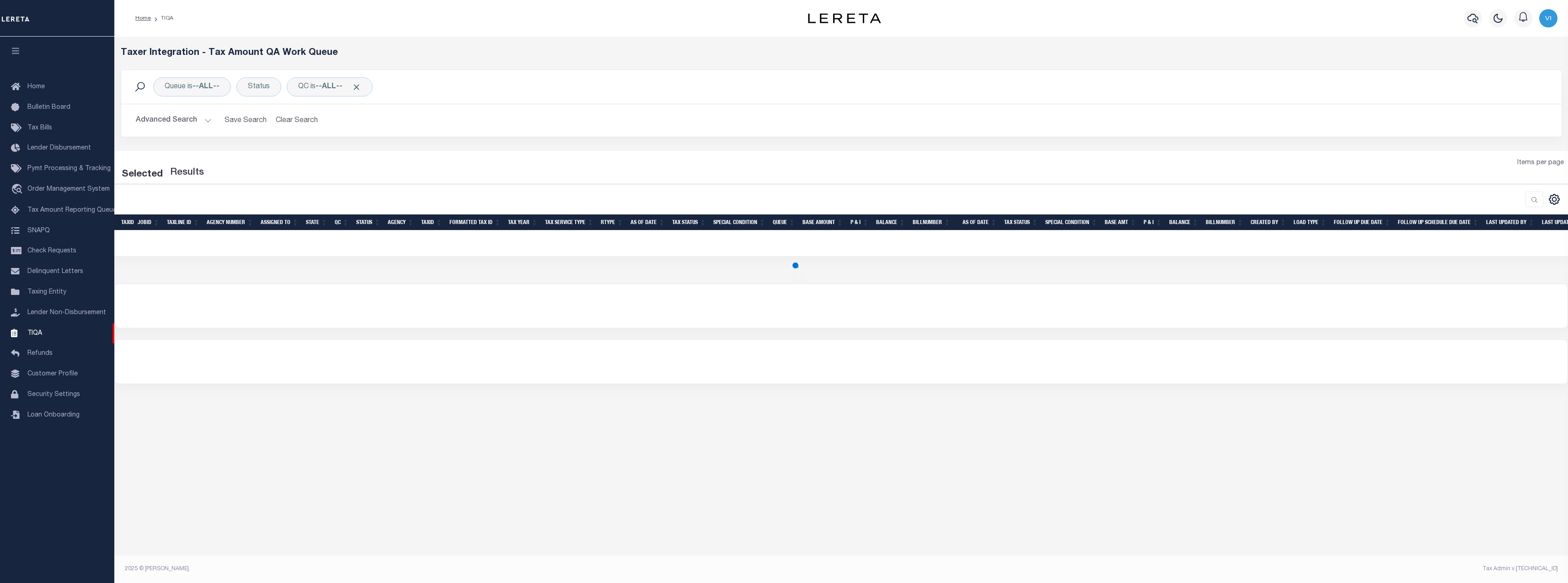
select select "200"
